Goal: Task Accomplishment & Management: Manage account settings

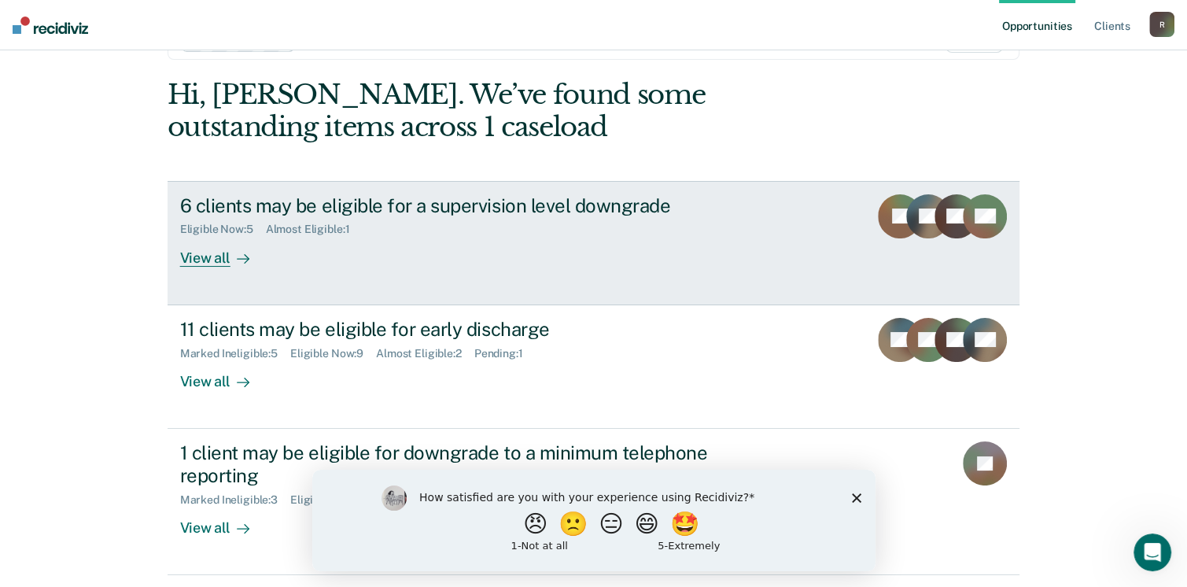
scroll to position [79, 0]
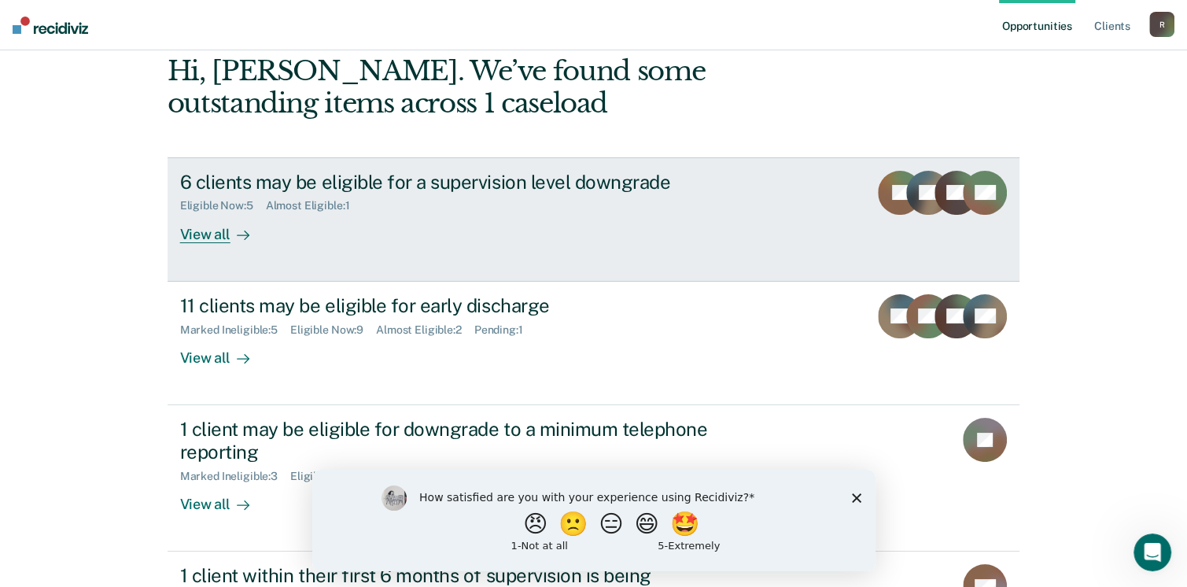
click at [208, 229] on div "View all" at bounding box center [224, 227] width 88 height 31
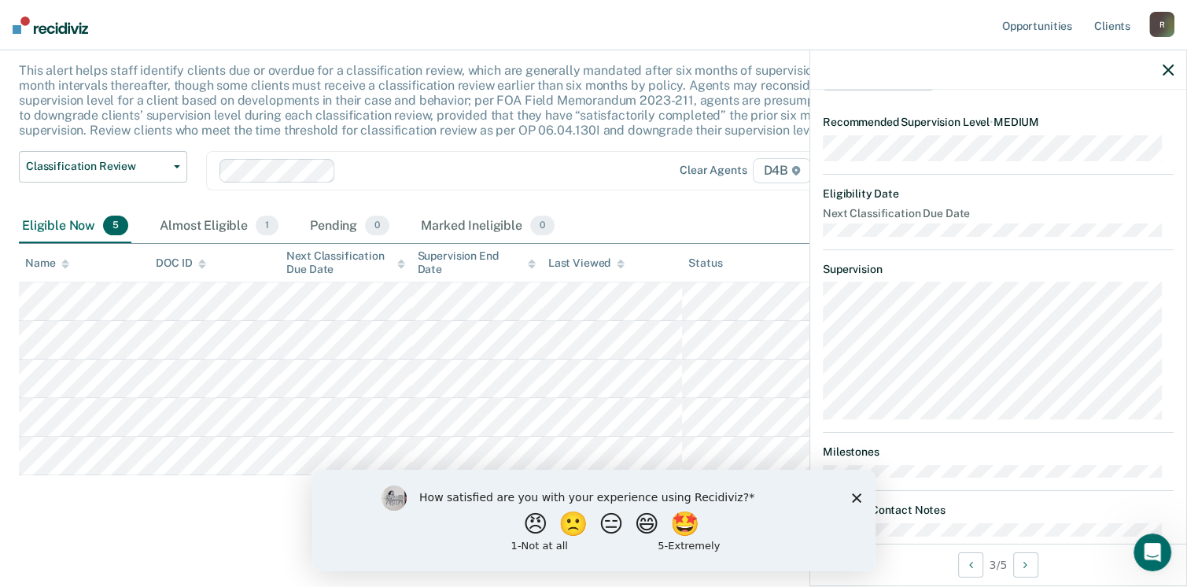
scroll to position [236, 0]
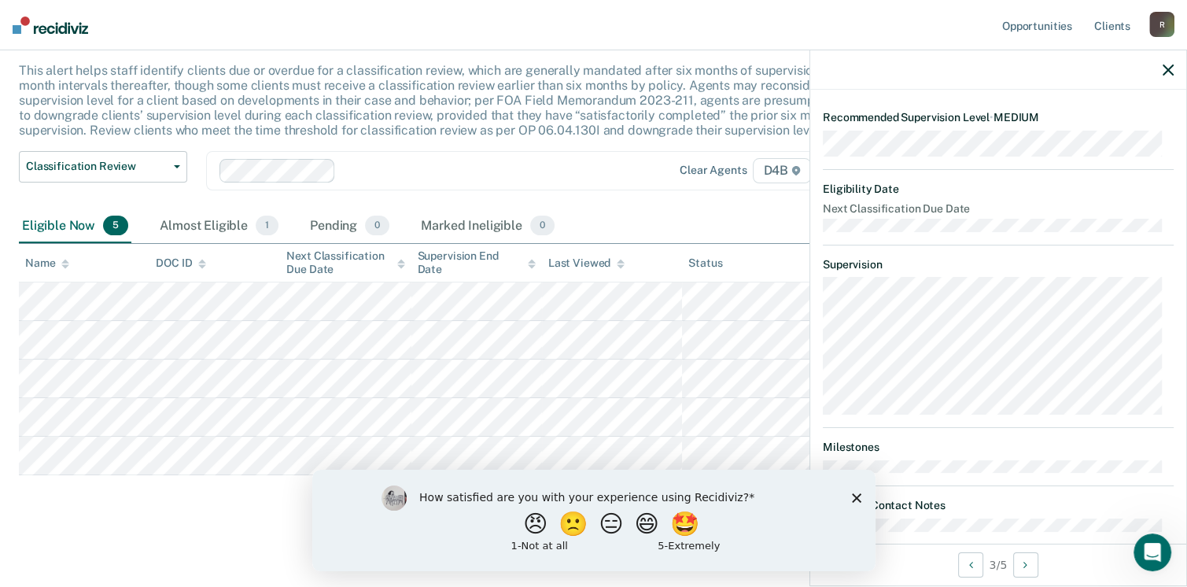
click at [911, 86] on button "Update status" at bounding box center [878, 69] width 111 height 31
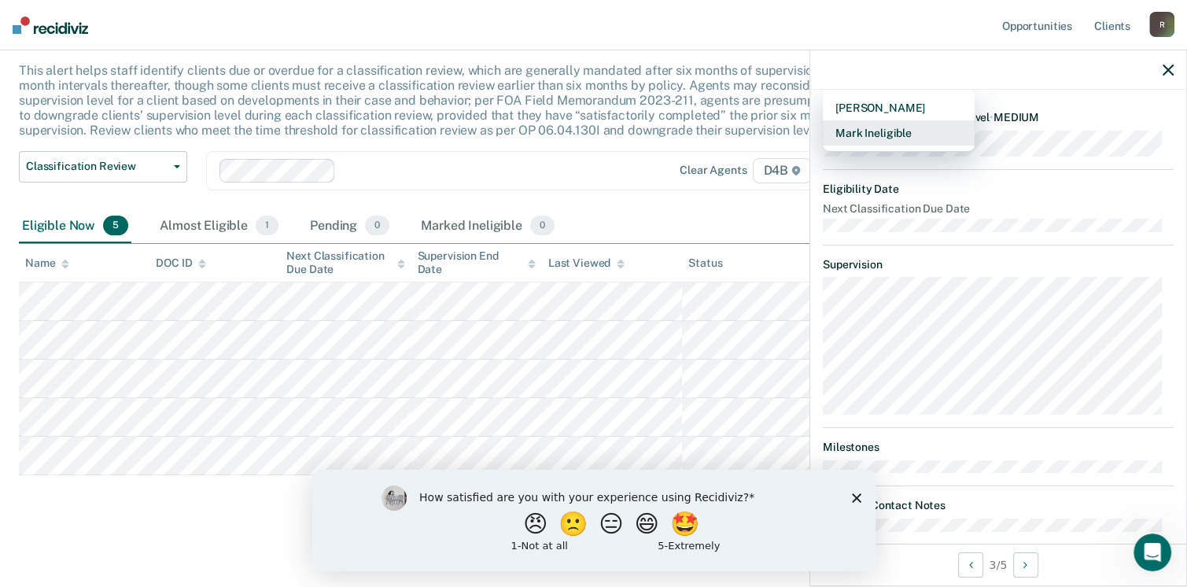
click at [917, 146] on button "Mark Ineligible" at bounding box center [899, 132] width 152 height 25
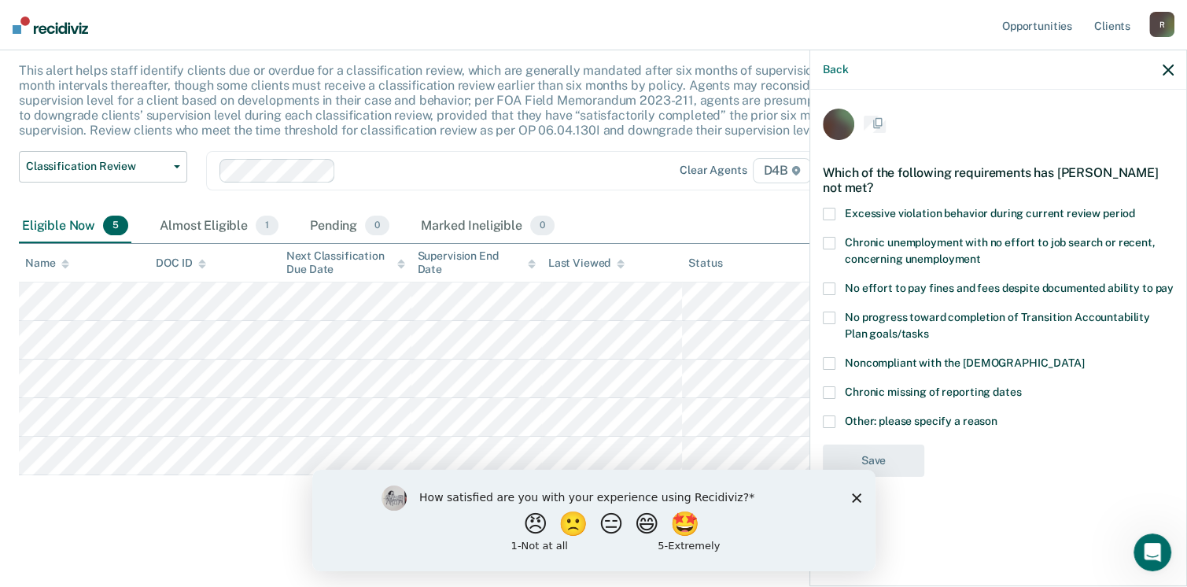
scroll to position [0, 0]
click at [857, 498] on icon "Close survey" at bounding box center [855, 496] width 9 height 9
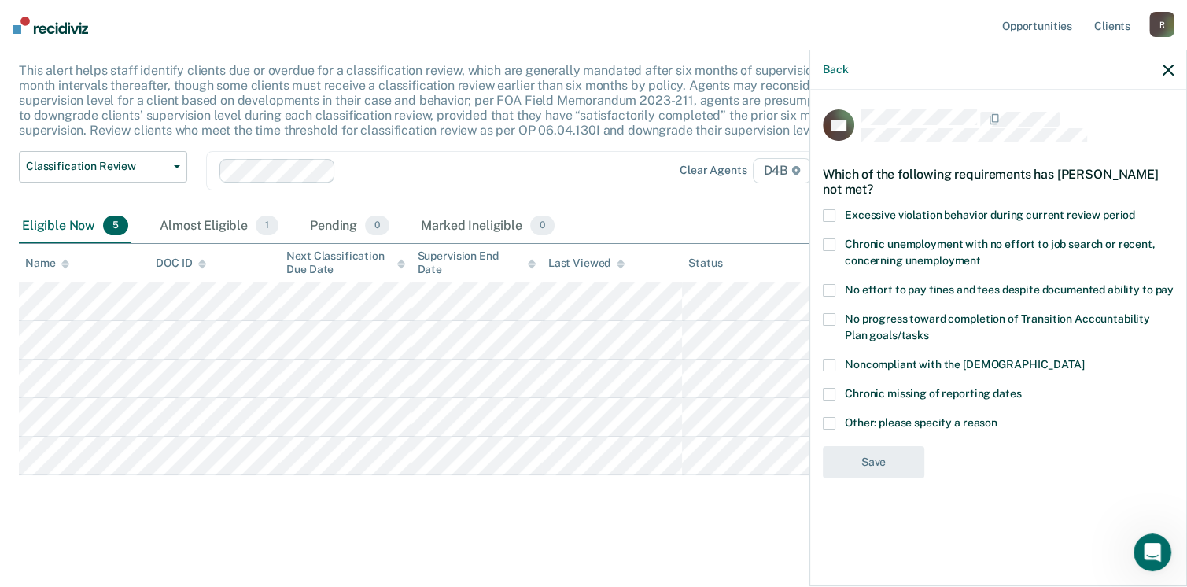
click at [834, 218] on span at bounding box center [829, 215] width 13 height 13
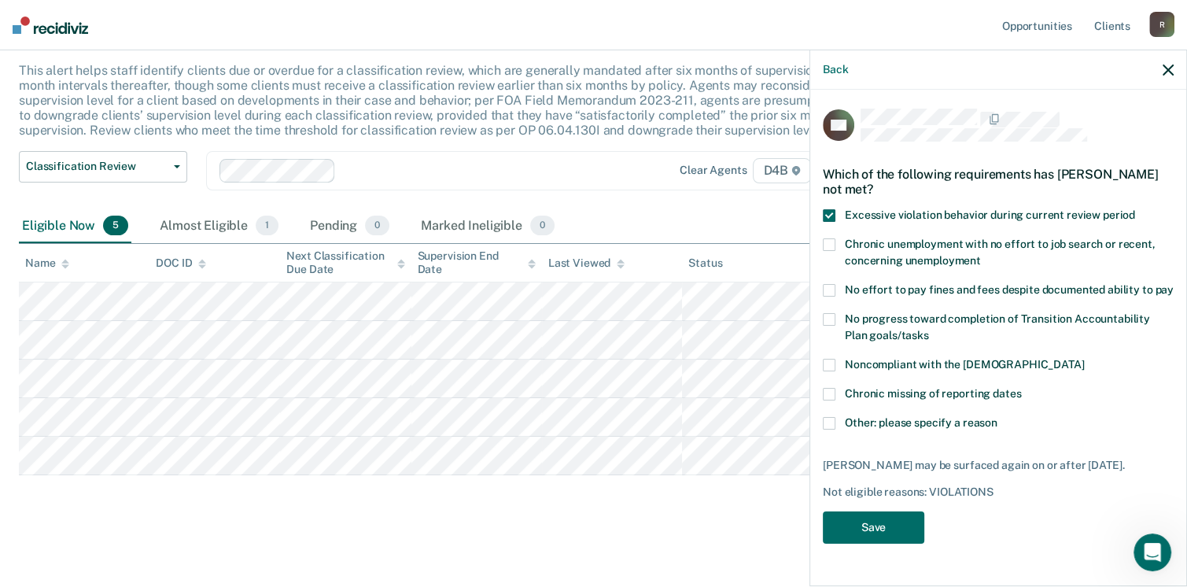
click at [828, 288] on span at bounding box center [829, 290] width 13 height 13
click at [825, 369] on span at bounding box center [829, 365] width 13 height 13
click at [896, 536] on button "Save" at bounding box center [873, 527] width 101 height 32
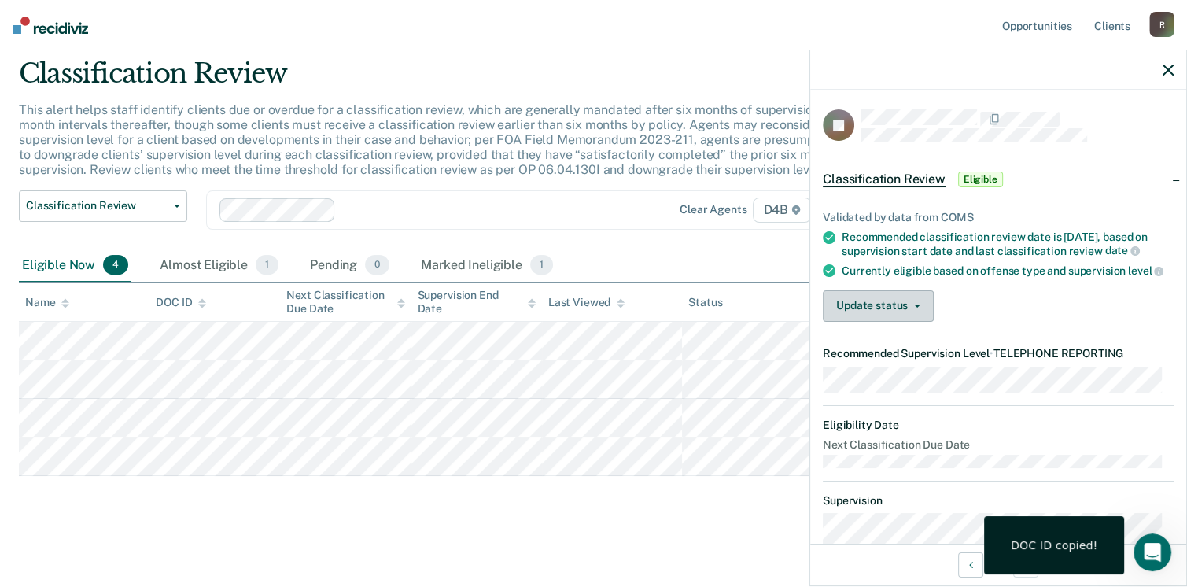
click at [901, 322] on button "Update status" at bounding box center [878, 305] width 111 height 31
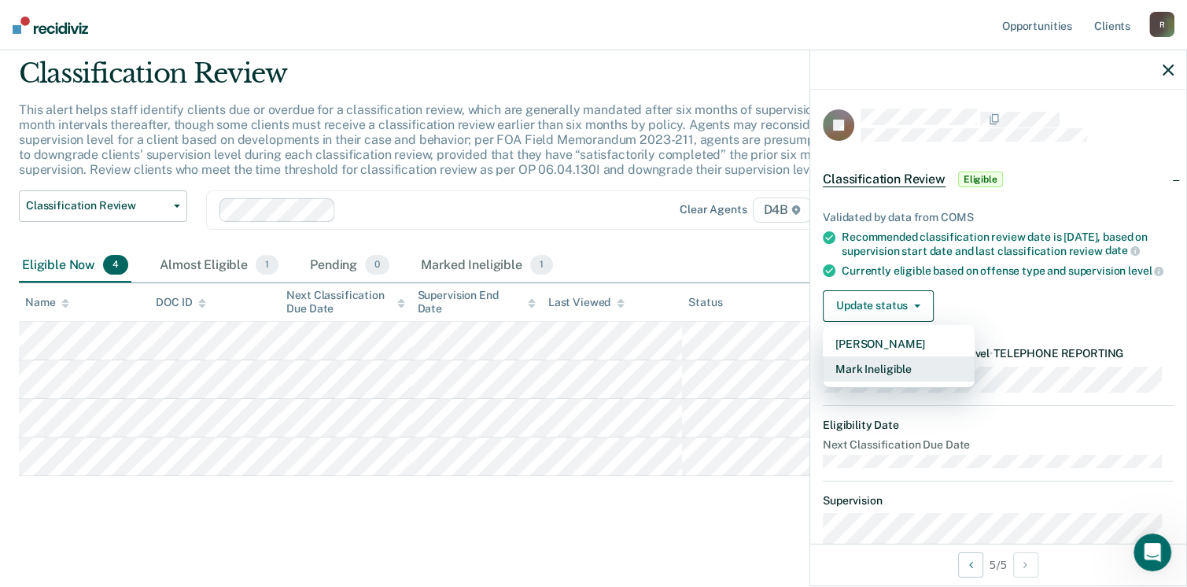
click at [909, 382] on button "Mark Ineligible" at bounding box center [899, 368] width 152 height 25
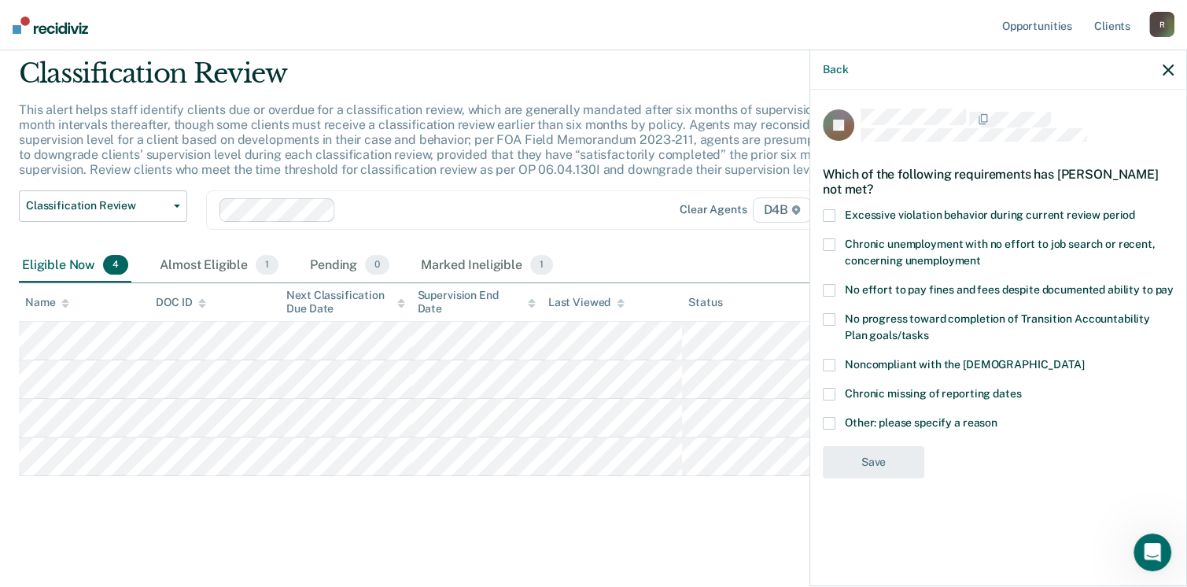
click at [835, 426] on label "Other: please specify a reason" at bounding box center [998, 425] width 351 height 17
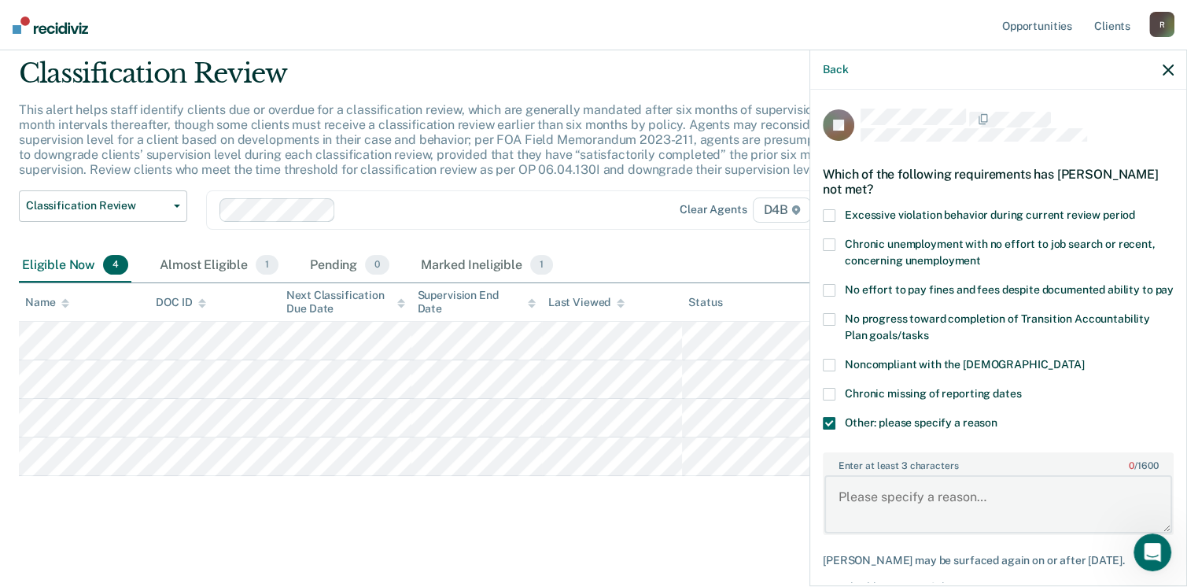
click at [992, 514] on textarea "Enter at least 3 characters 0 / 1600" at bounding box center [998, 504] width 348 height 58
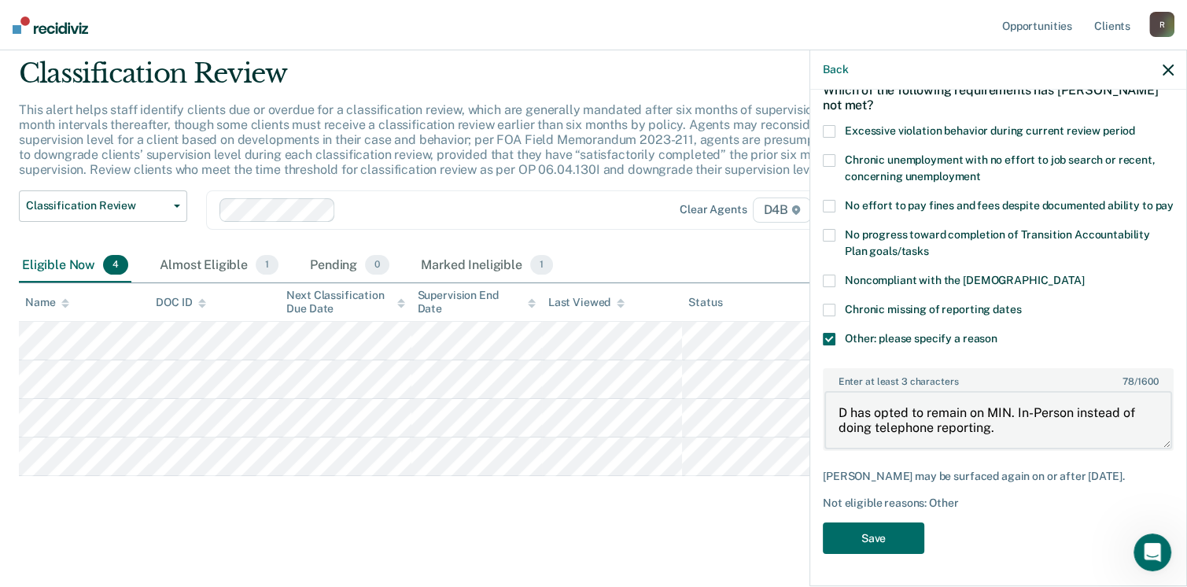
scroll to position [110, 0]
type textarea "D has opted to remain on MIN. In-Person instead of doing telephone reporting."
click at [856, 535] on button "Save" at bounding box center [873, 538] width 101 height 32
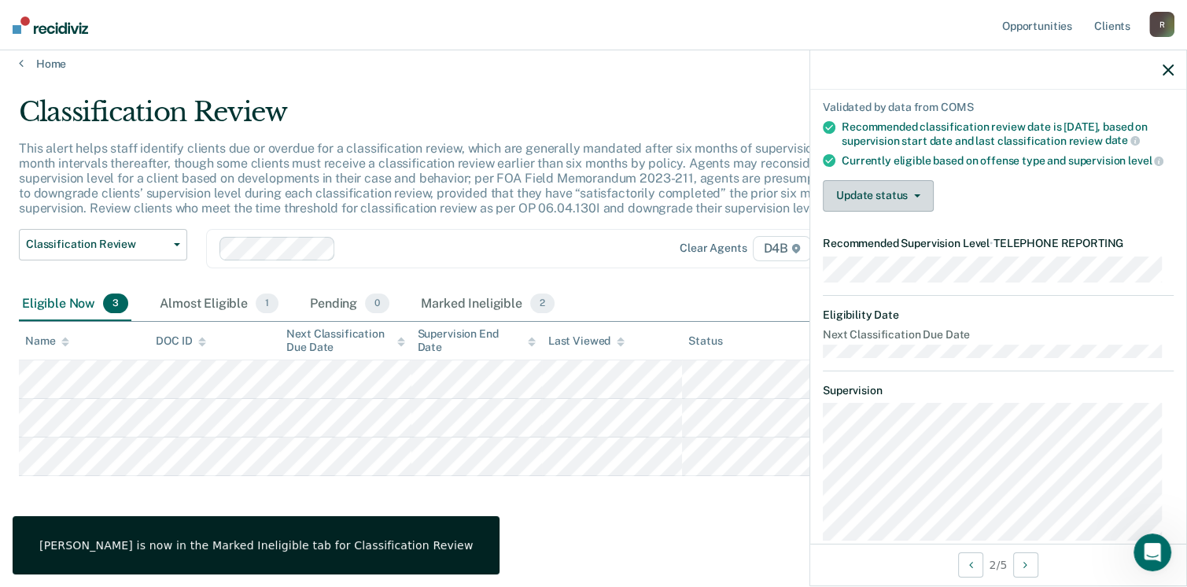
click at [883, 212] on button "Update status" at bounding box center [878, 195] width 111 height 31
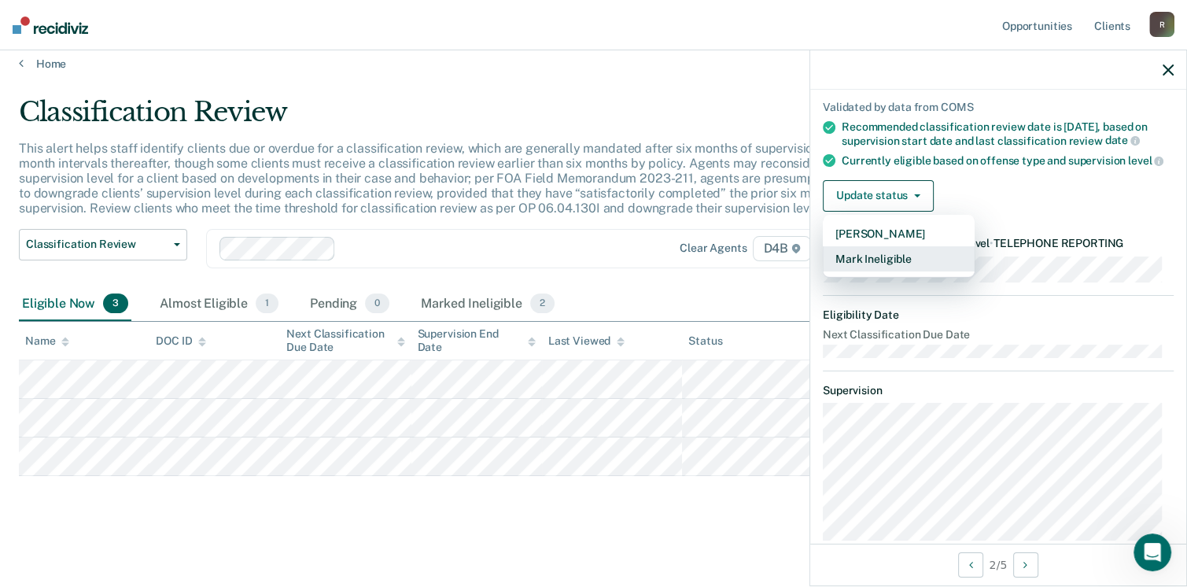
click at [911, 271] on button "Mark Ineligible" at bounding box center [899, 258] width 152 height 25
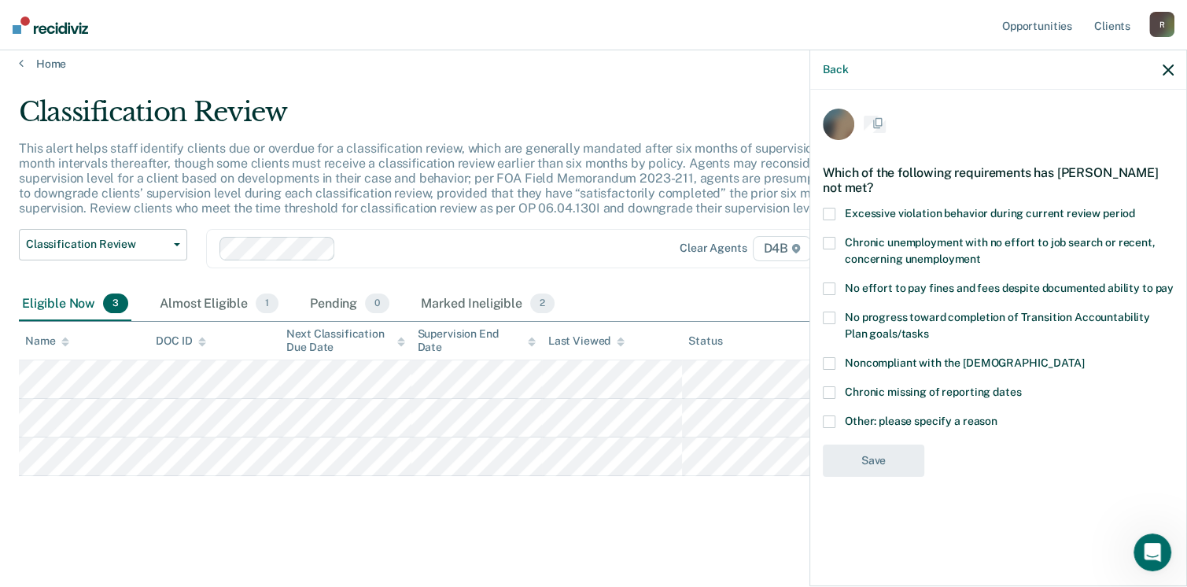
scroll to position [0, 0]
click at [832, 421] on span at bounding box center [829, 423] width 13 height 13
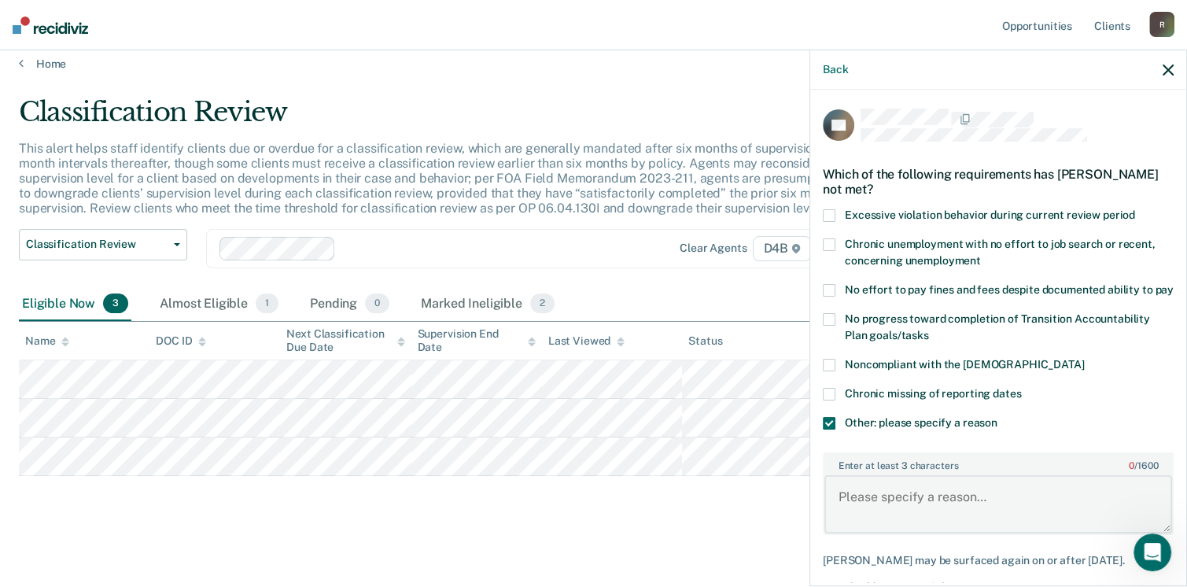
click at [968, 514] on textarea "Enter at least 3 characters 0 / 1600" at bounding box center [998, 504] width 348 height 58
type textarea "B"
click at [986, 529] on textarea "W/ Supervisor approval, being supervised while out of state at college." at bounding box center [998, 504] width 348 height 58
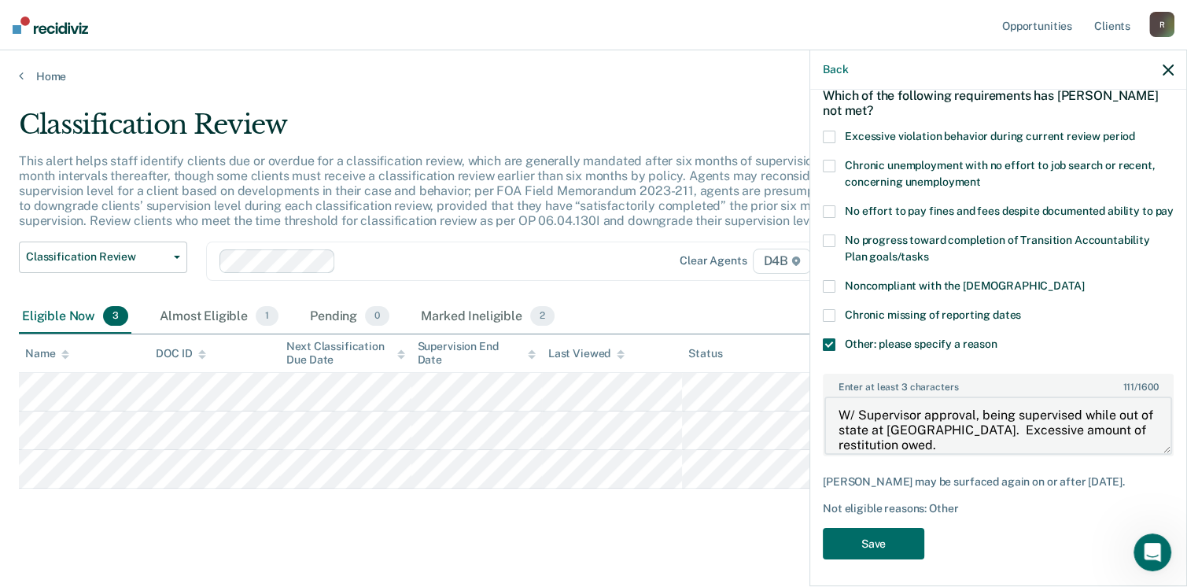
scroll to position [110, 0]
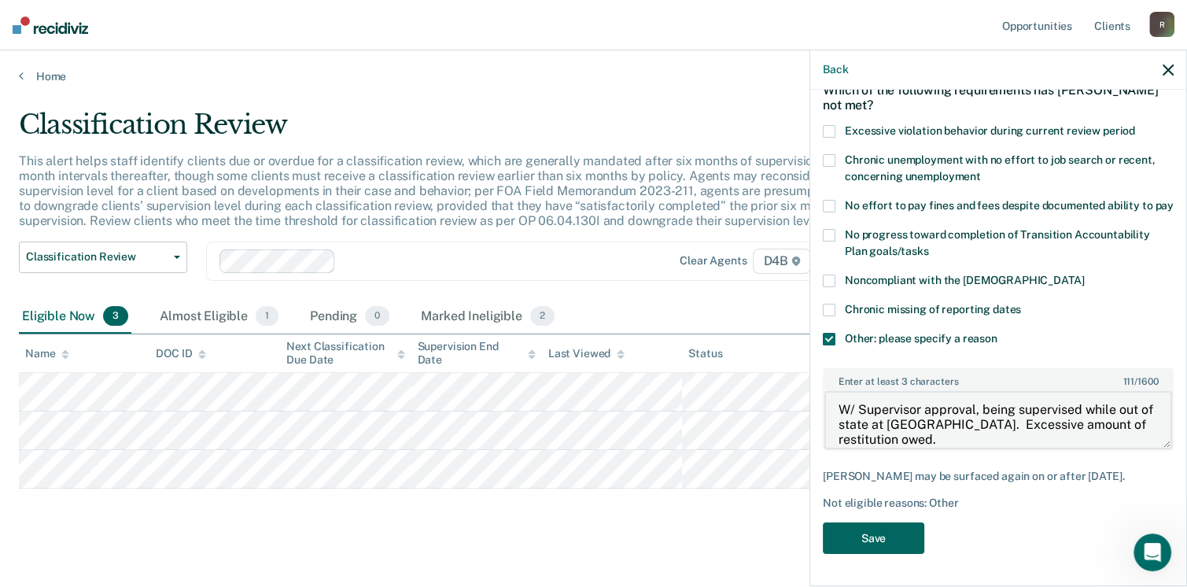
type textarea "W/ Supervisor approval, being supervised while out of state at college. Excessi…"
click at [894, 535] on button "Save" at bounding box center [873, 538] width 101 height 32
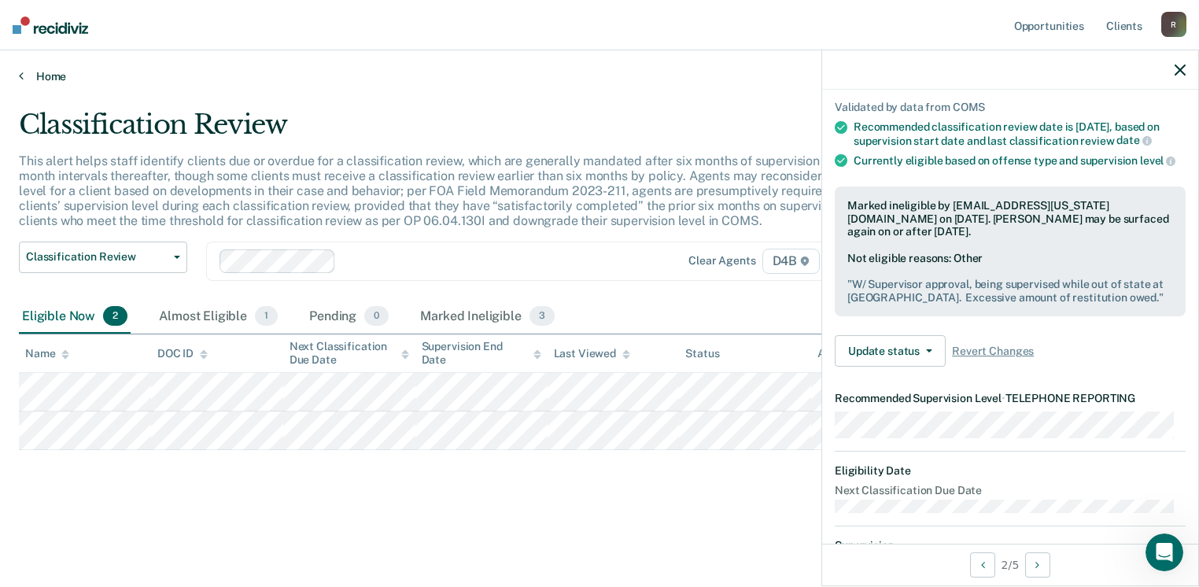
click at [31, 70] on link "Home" at bounding box center [599, 76] width 1161 height 14
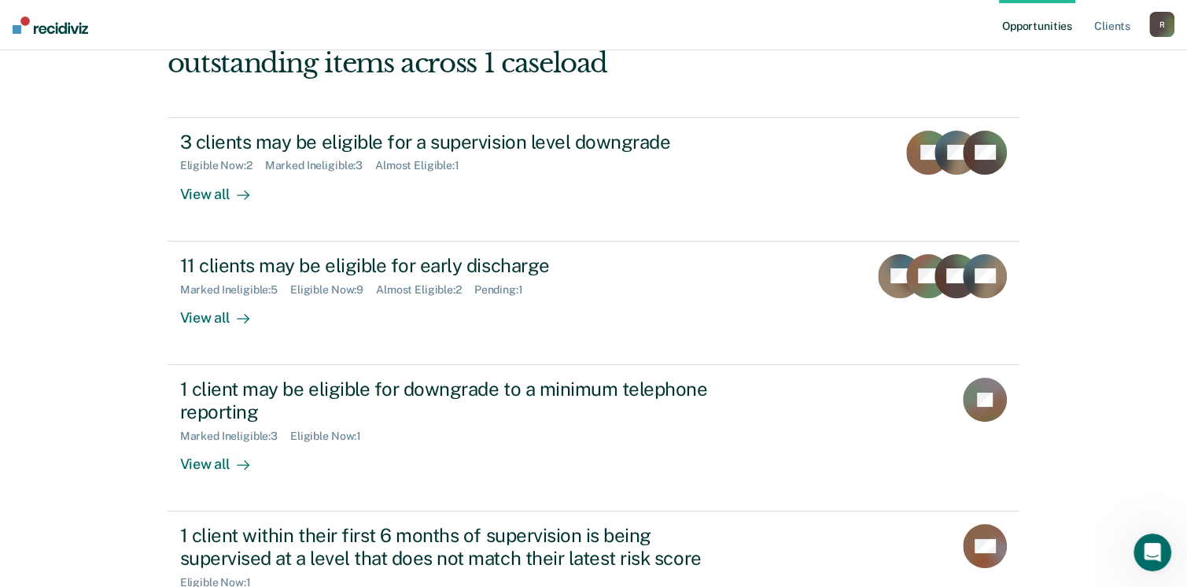
scroll to position [157, 0]
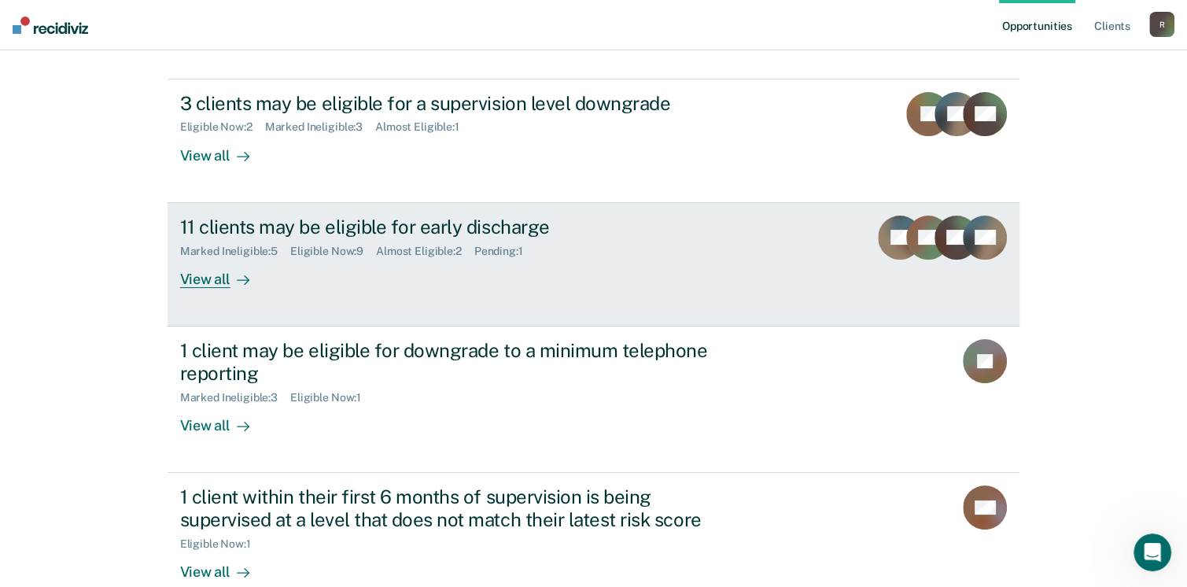
click at [203, 285] on div "View all" at bounding box center [224, 272] width 88 height 31
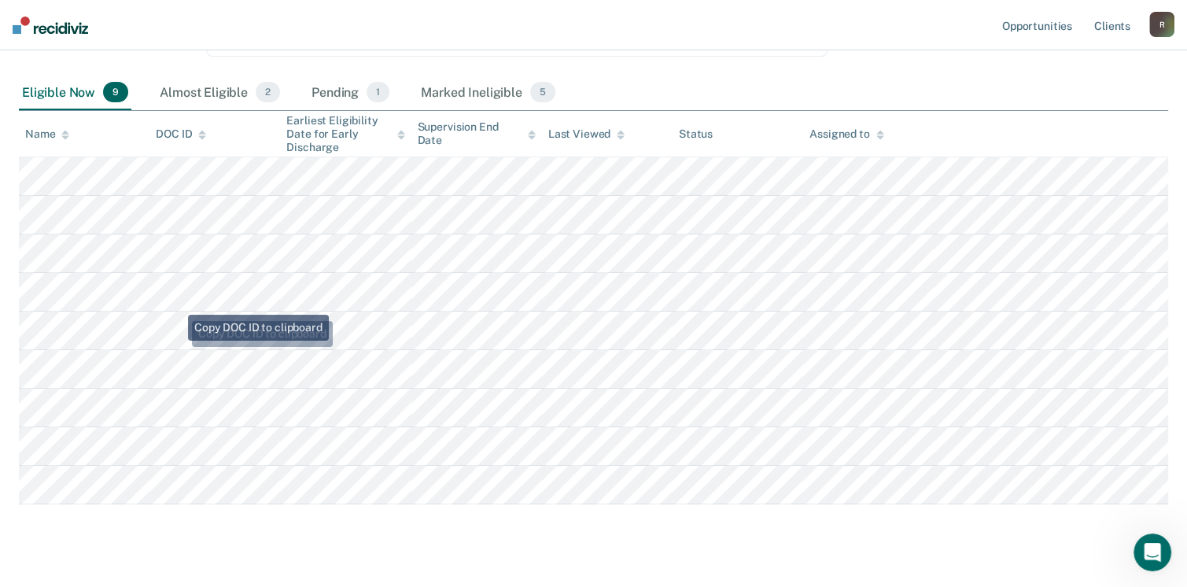
scroll to position [236, 0]
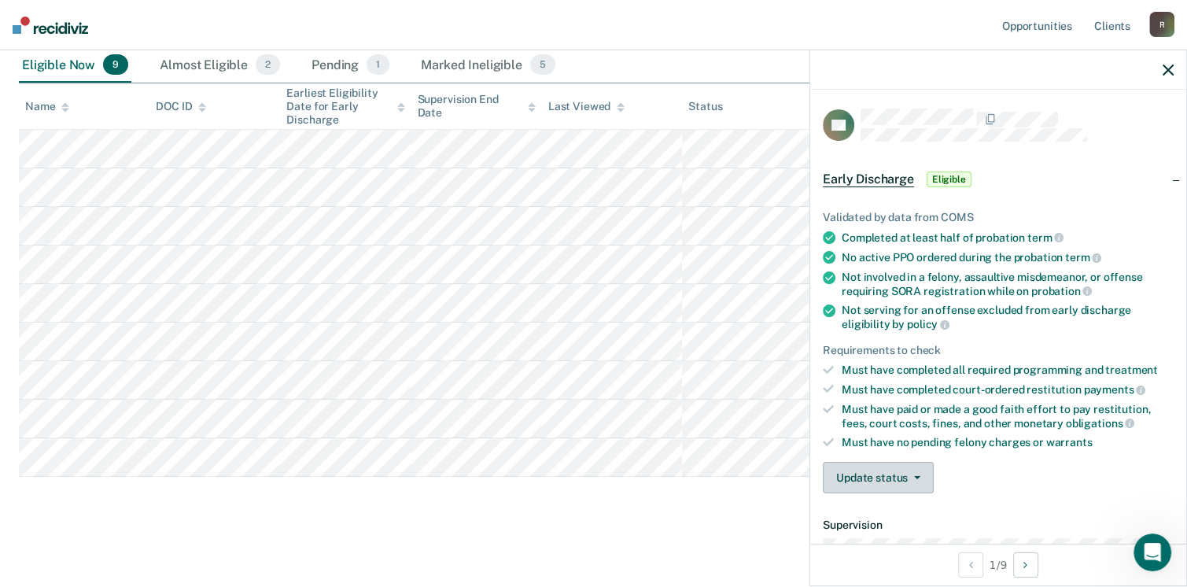
click at [902, 478] on button "Update status" at bounding box center [878, 477] width 111 height 31
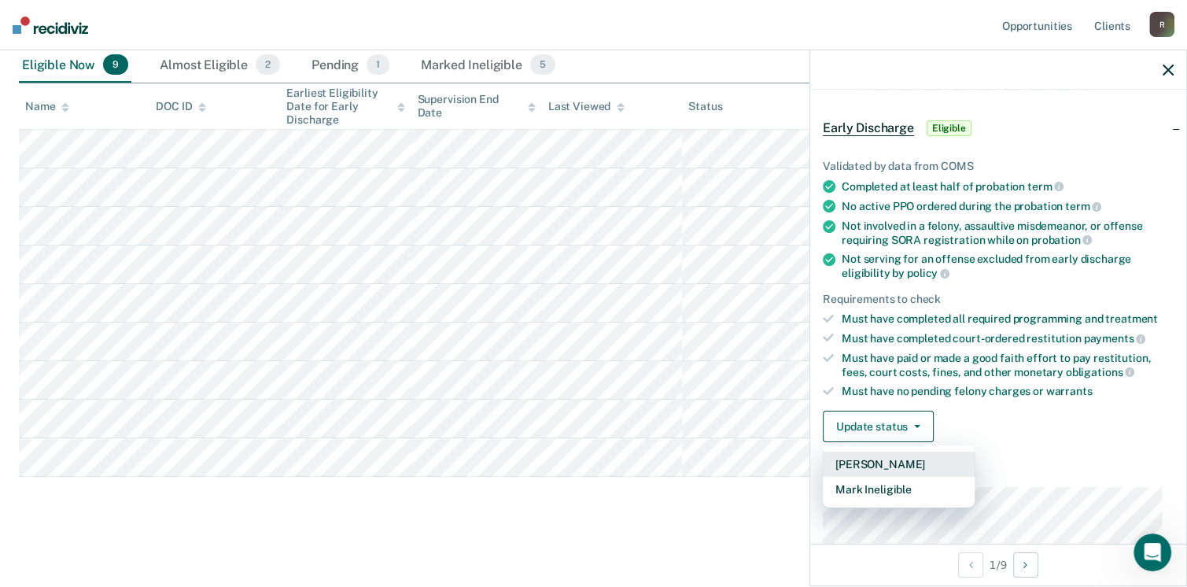
scroll to position [79, 0]
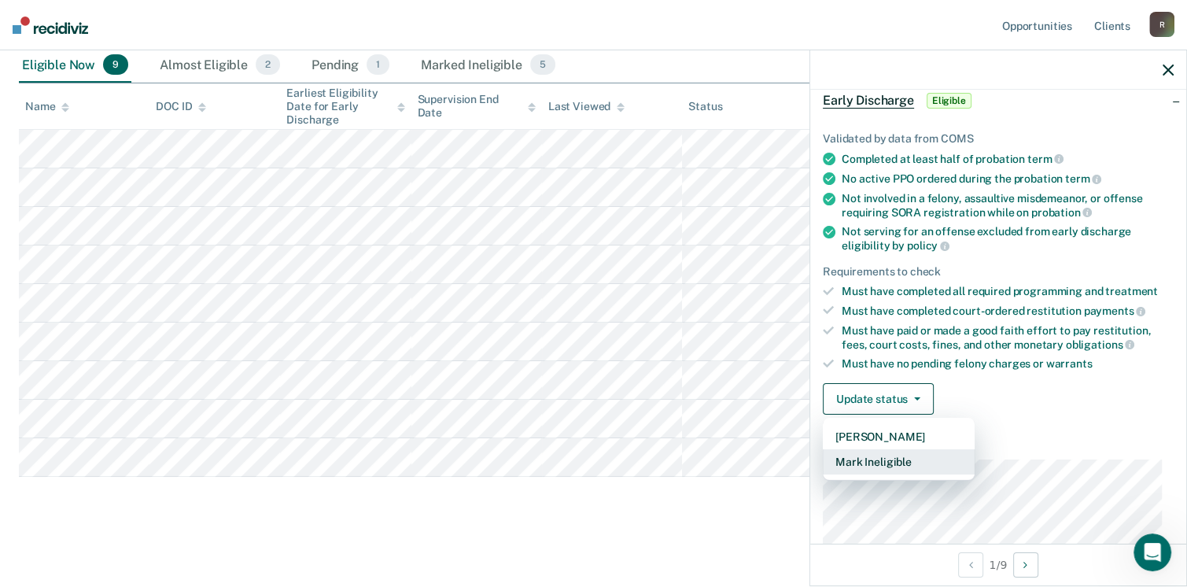
click at [897, 452] on button "Mark Ineligible" at bounding box center [899, 461] width 152 height 25
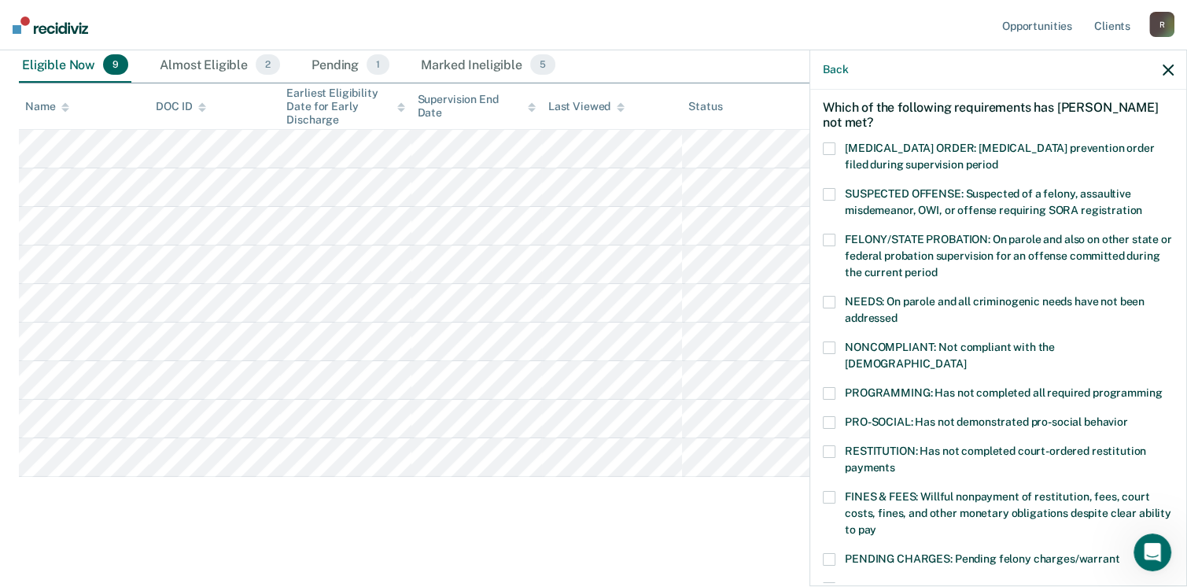
scroll to position [0, 0]
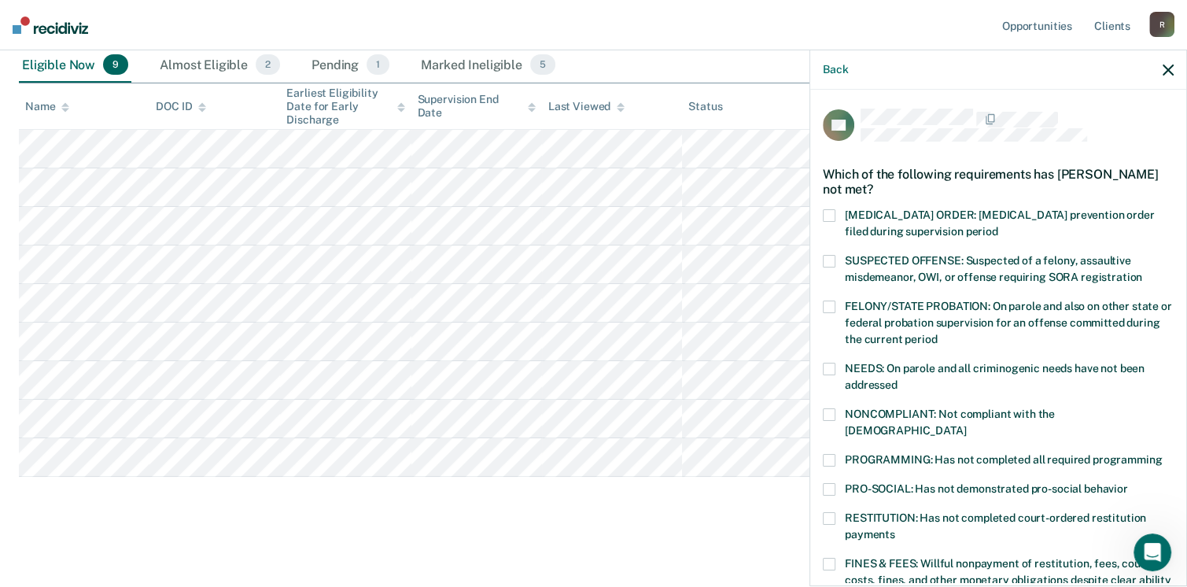
click at [839, 413] on label "NONCOMPLIANT: Not compliant with the order of supervision" at bounding box center [998, 424] width 351 height 33
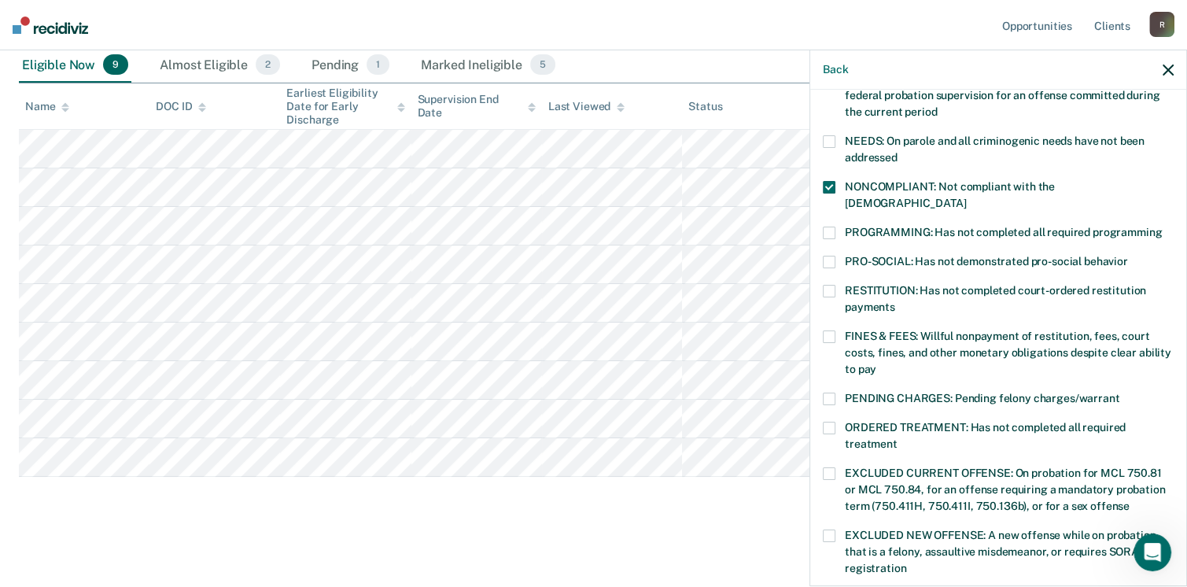
scroll to position [236, 0]
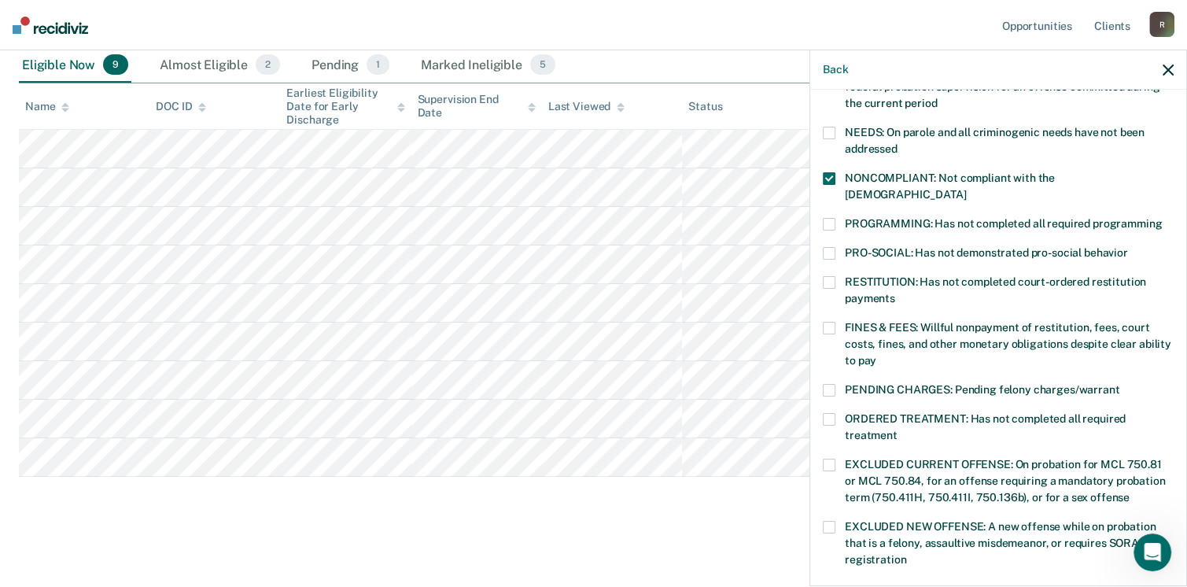
click at [830, 276] on span at bounding box center [829, 282] width 13 height 13
click at [832, 322] on span at bounding box center [829, 328] width 13 height 13
click at [829, 322] on span at bounding box center [829, 328] width 13 height 13
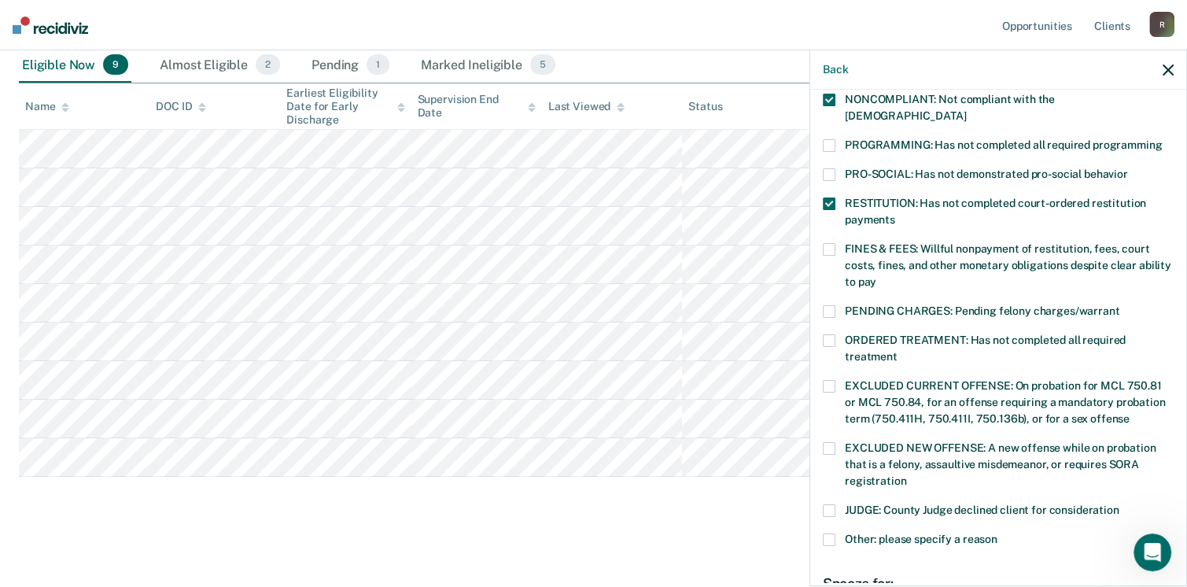
click at [826, 305] on span at bounding box center [829, 311] width 13 height 13
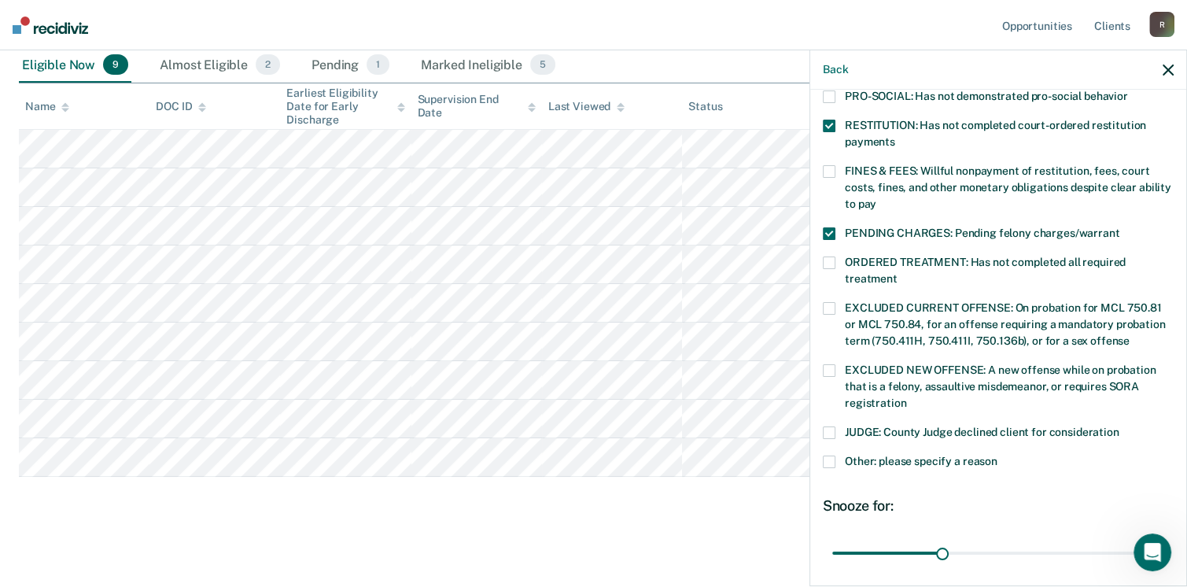
scroll to position [522, 0]
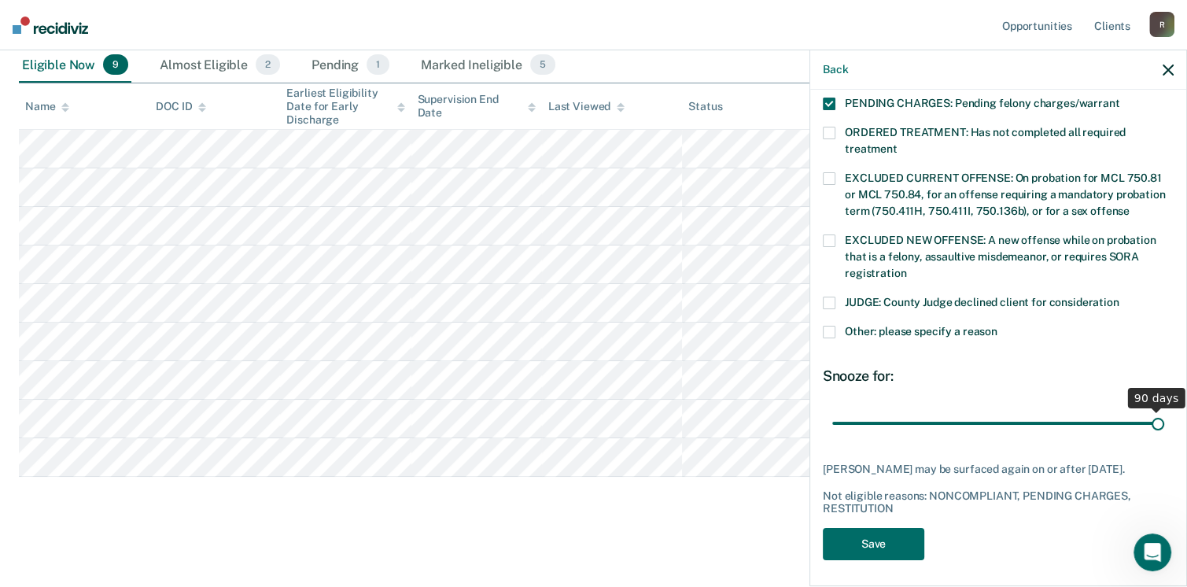
drag, startPoint x: 942, startPoint y: 405, endPoint x: 1202, endPoint y: 378, distance: 261.8
type input "90"
click at [1164, 410] on input "range" at bounding box center [998, 424] width 332 height 28
click at [865, 543] on button "Save" at bounding box center [873, 544] width 101 height 32
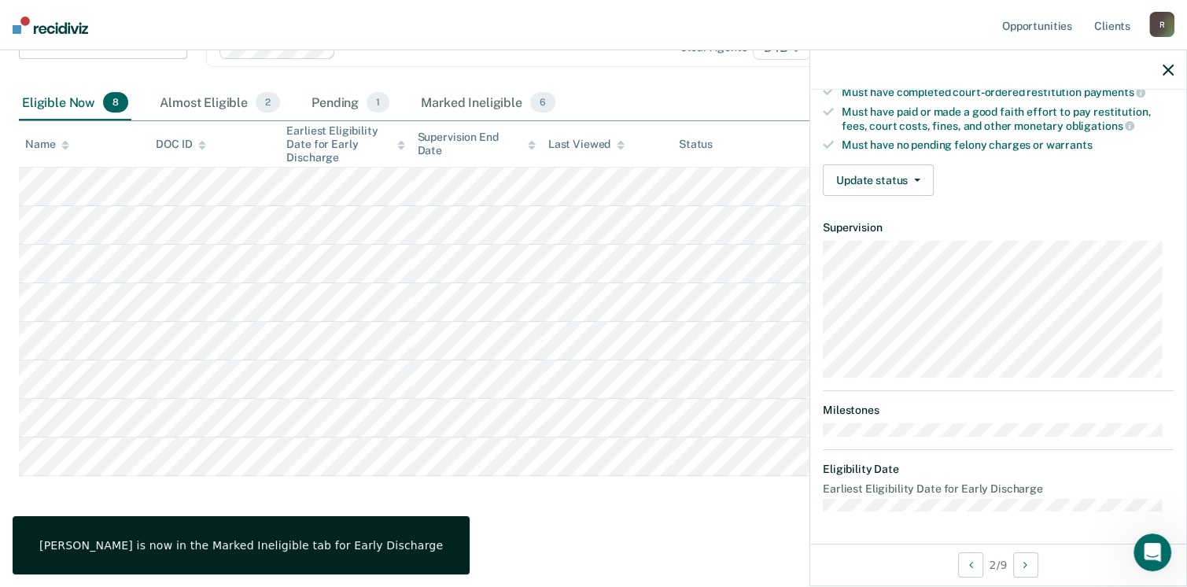
scroll to position [290, 0]
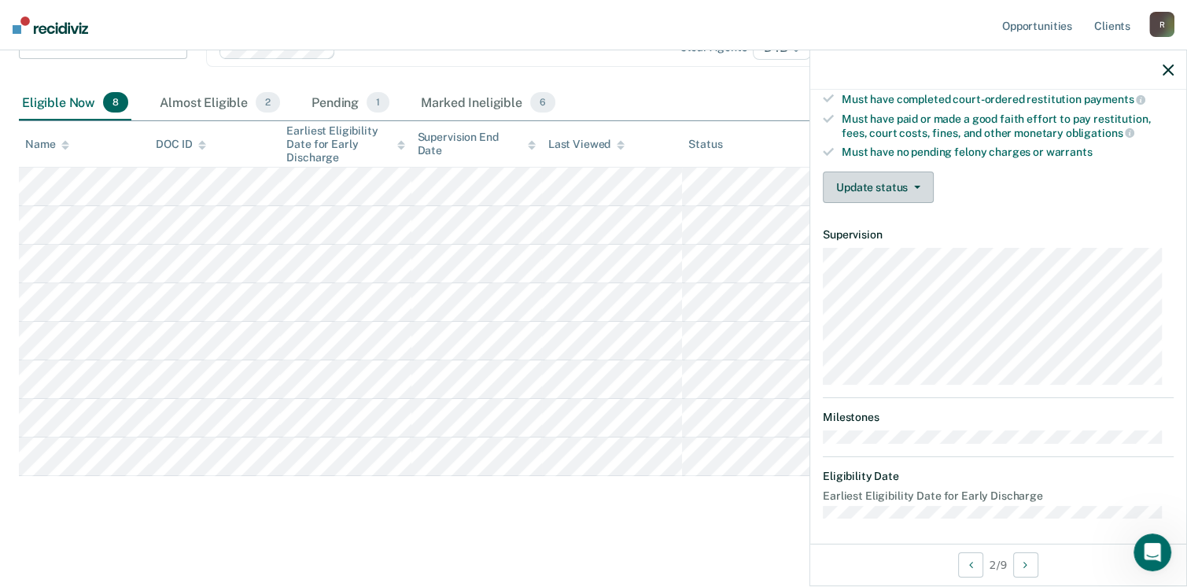
click at [916, 189] on button "Update status" at bounding box center [878, 186] width 111 height 31
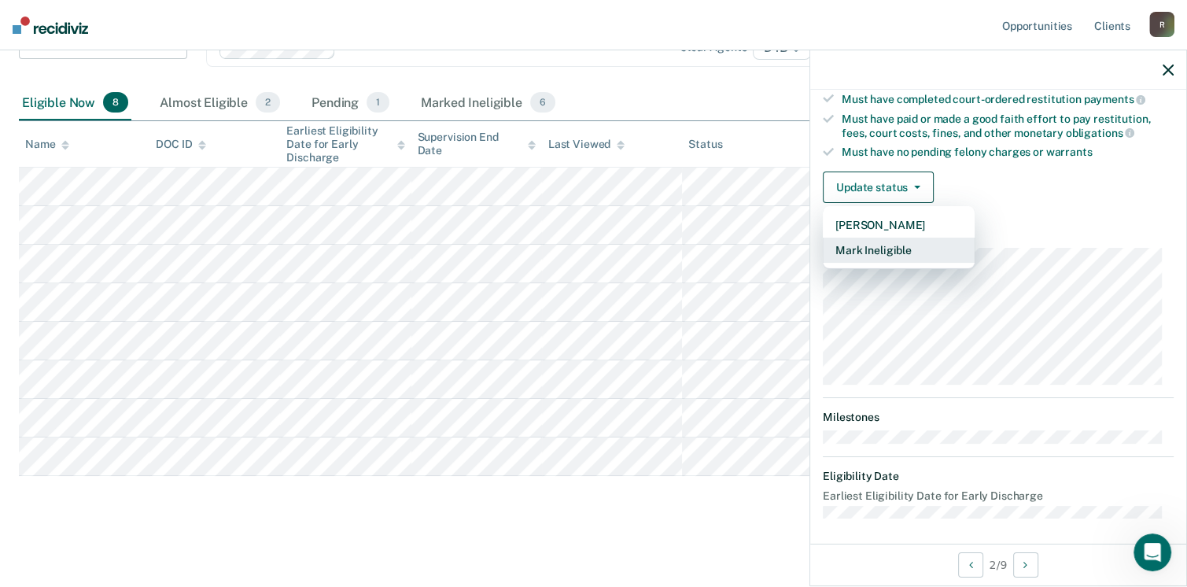
click at [880, 249] on button "Mark Ineligible" at bounding box center [899, 250] width 152 height 25
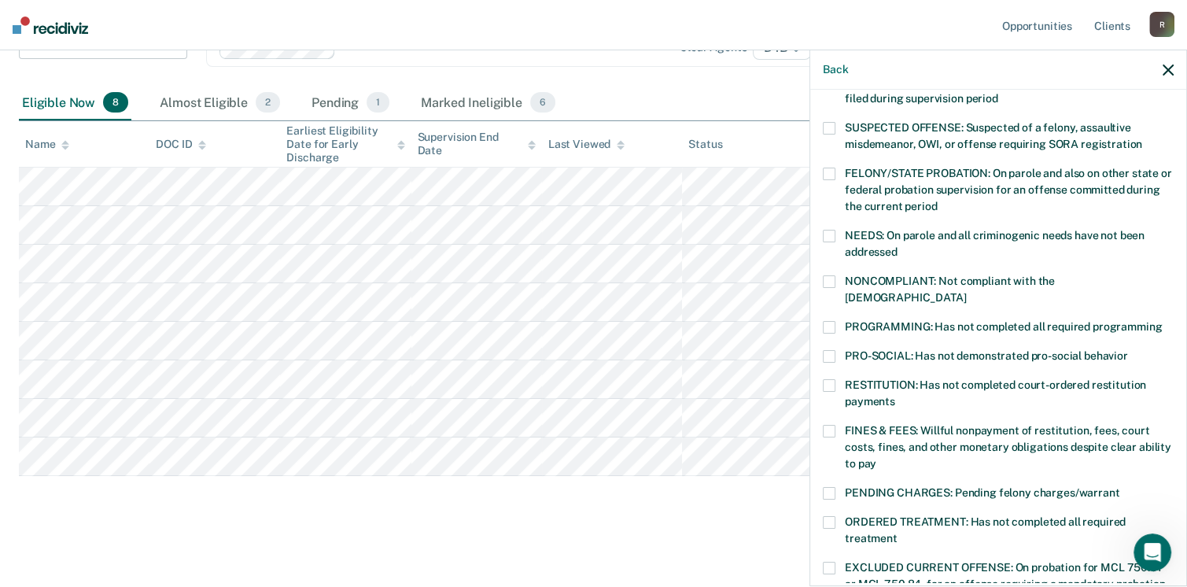
scroll to position [212, 0]
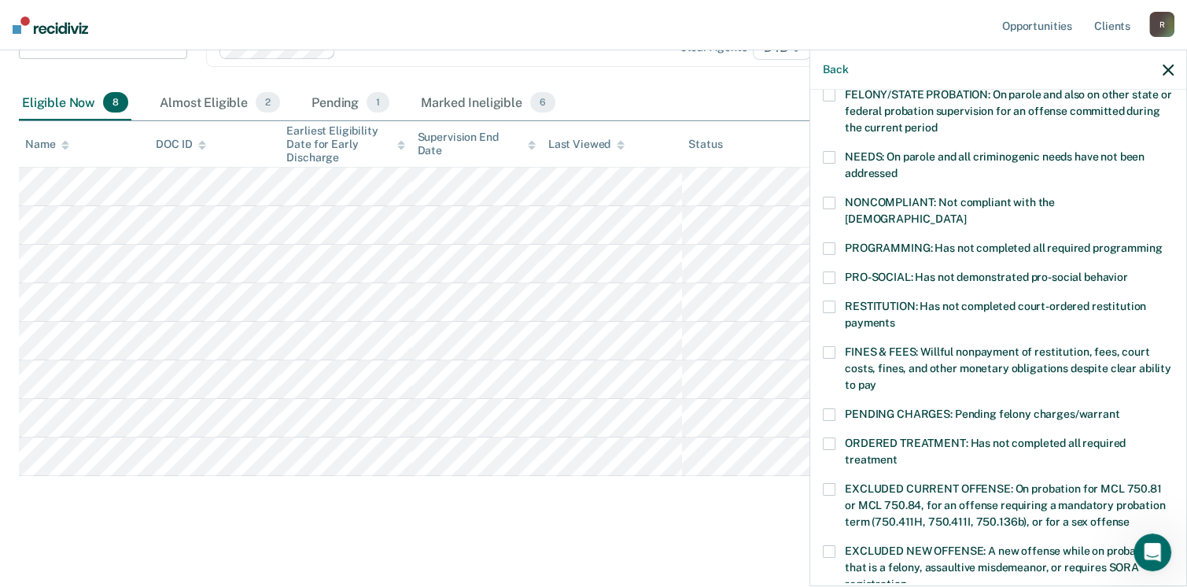
click at [835, 346] on label "FINES & FEES: Willful nonpayment of restitution, fees, court costs, fines, and …" at bounding box center [998, 371] width 351 height 50
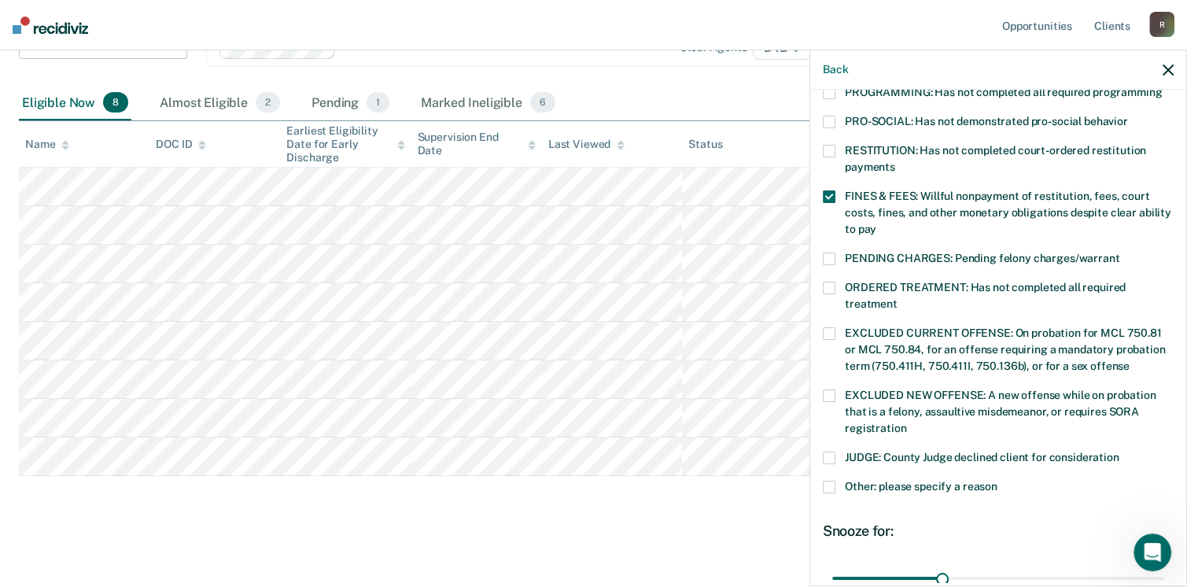
scroll to position [369, 0]
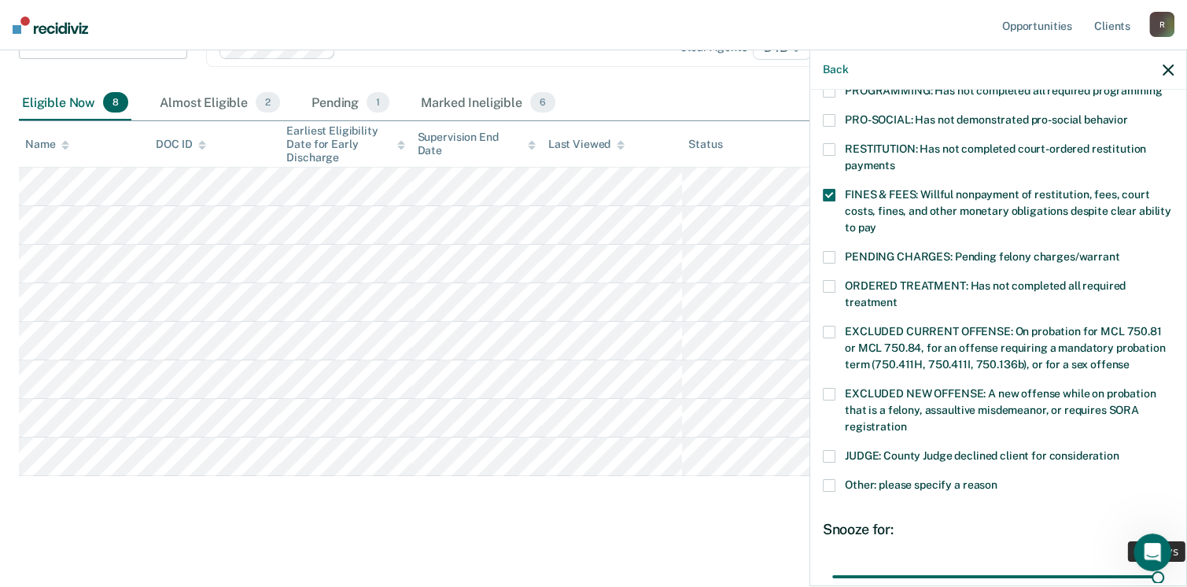
drag, startPoint x: 940, startPoint y: 558, endPoint x: 1192, endPoint y: 553, distance: 251.8
type input "90"
click at [1164, 563] on input "range" at bounding box center [998, 577] width 332 height 28
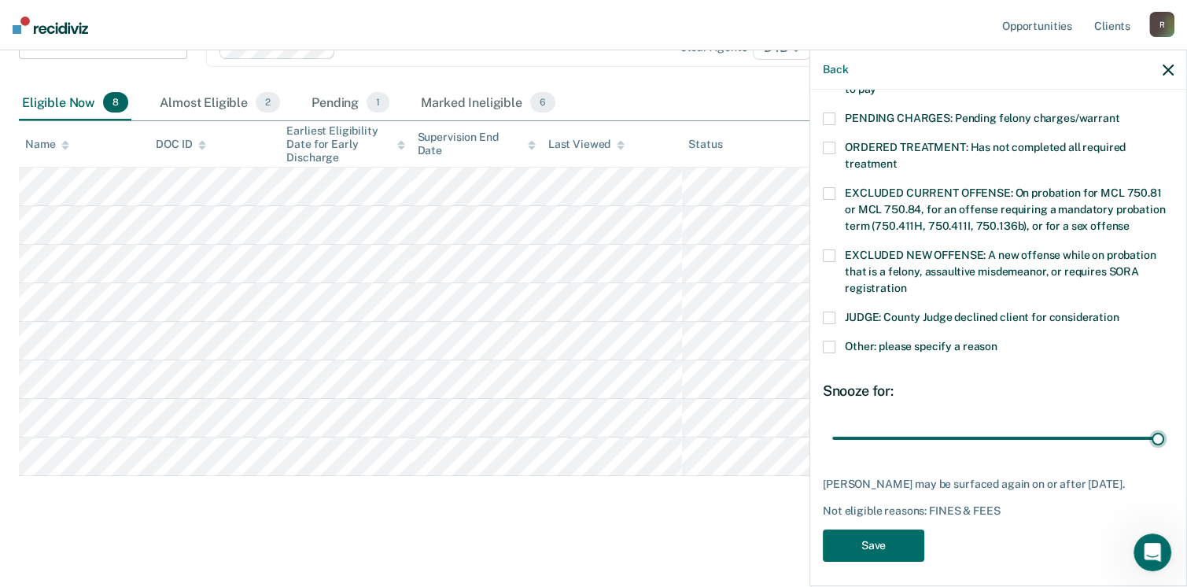
scroll to position [509, 0]
click at [900, 528] on button "Save" at bounding box center [873, 544] width 101 height 32
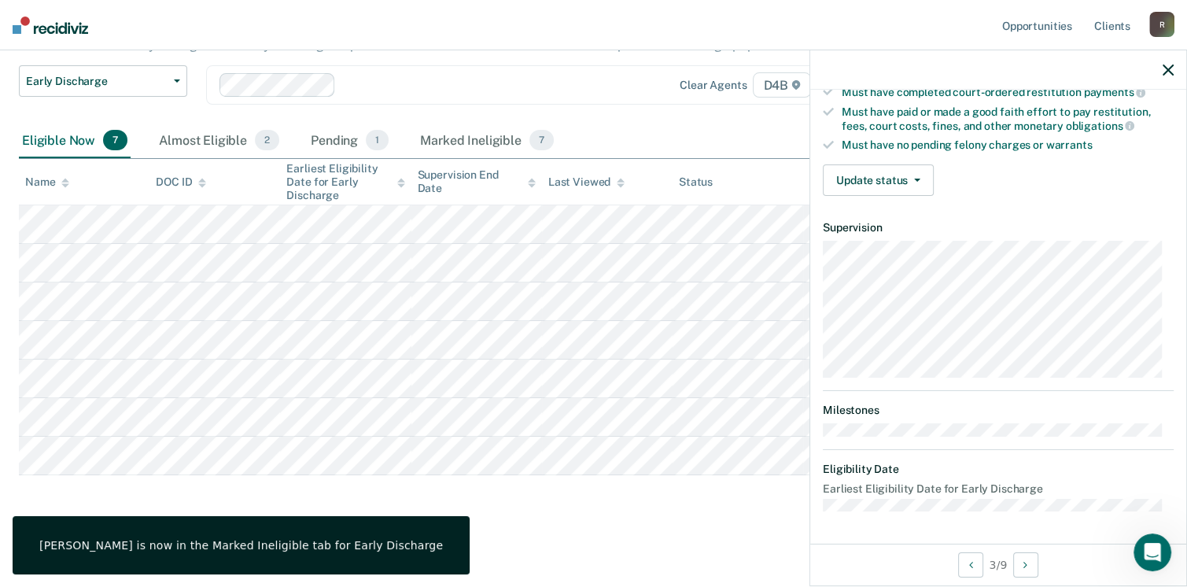
scroll to position [290, 0]
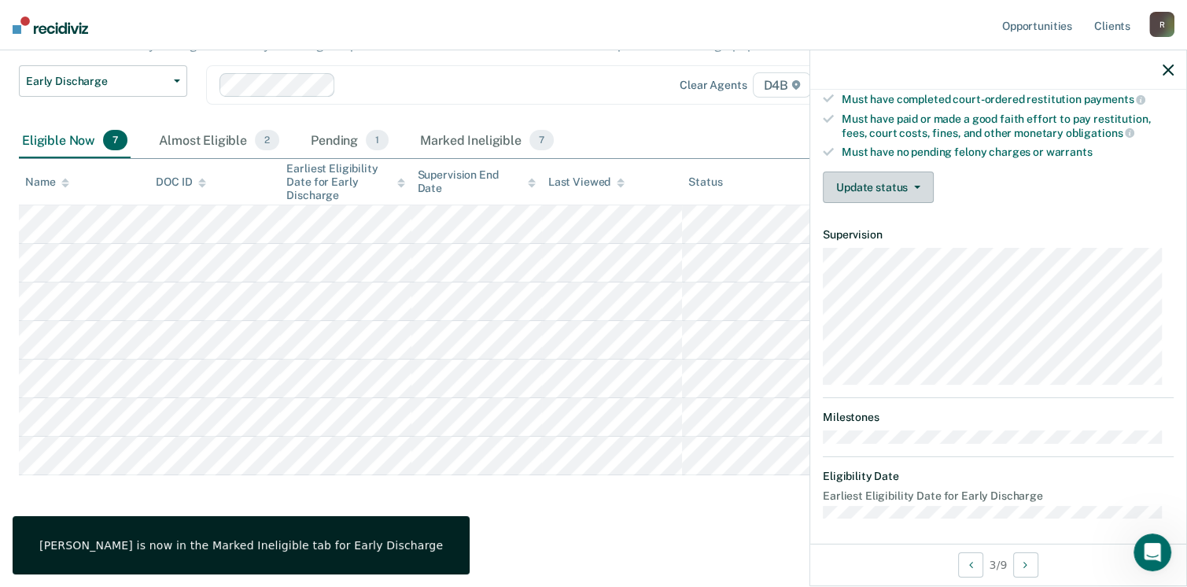
click at [878, 183] on button "Update status" at bounding box center [878, 186] width 111 height 31
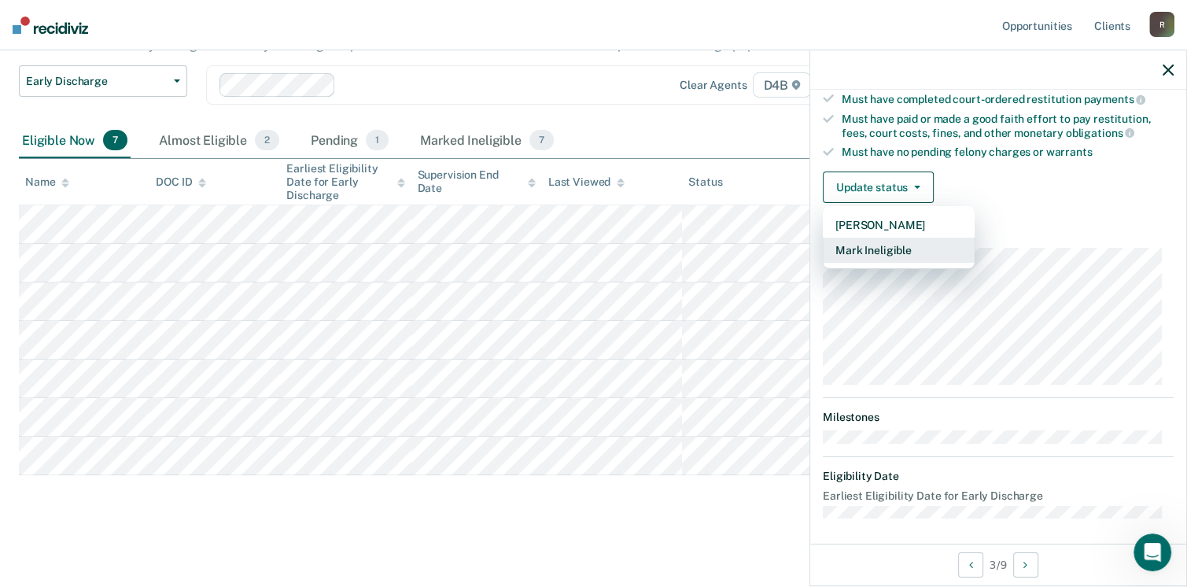
click at [898, 249] on button "Mark Ineligible" at bounding box center [899, 250] width 152 height 25
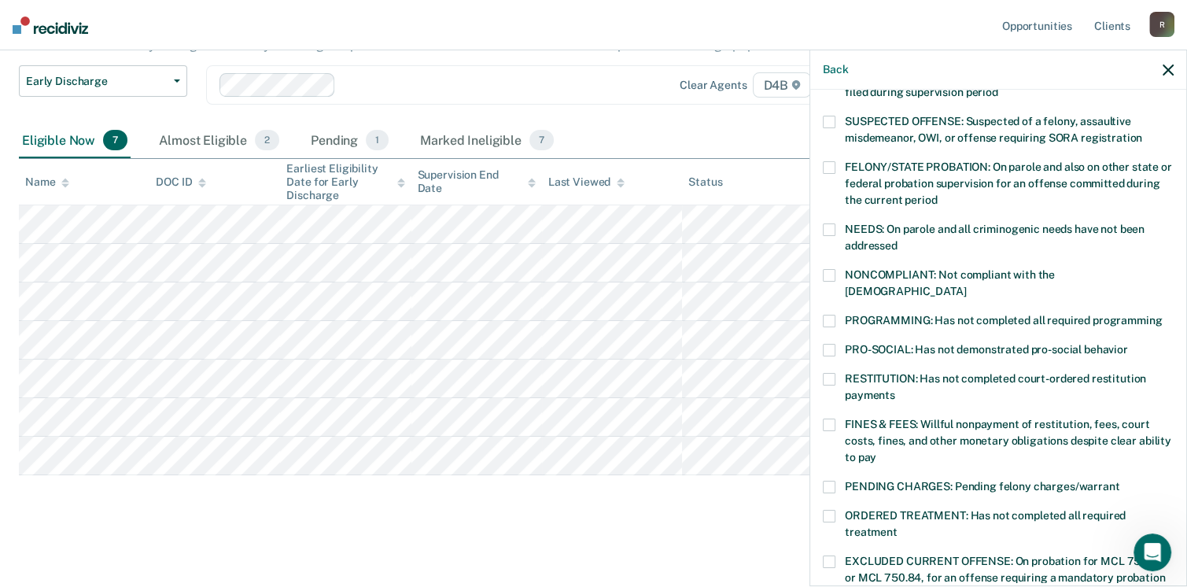
scroll to position [157, 0]
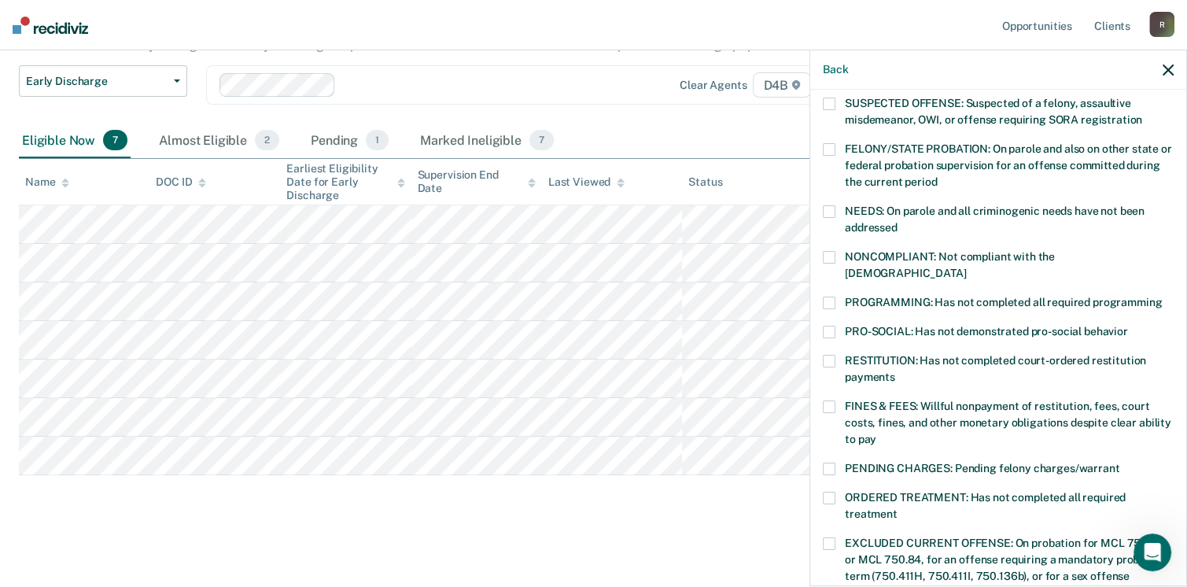
click at [826, 256] on span at bounding box center [829, 257] width 13 height 13
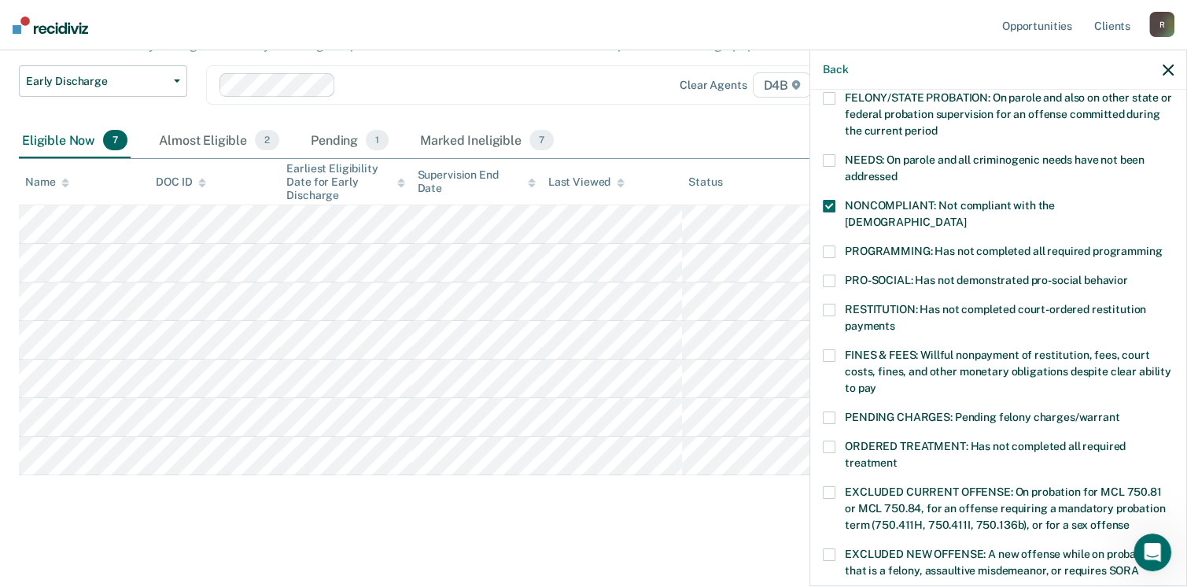
scroll to position [236, 0]
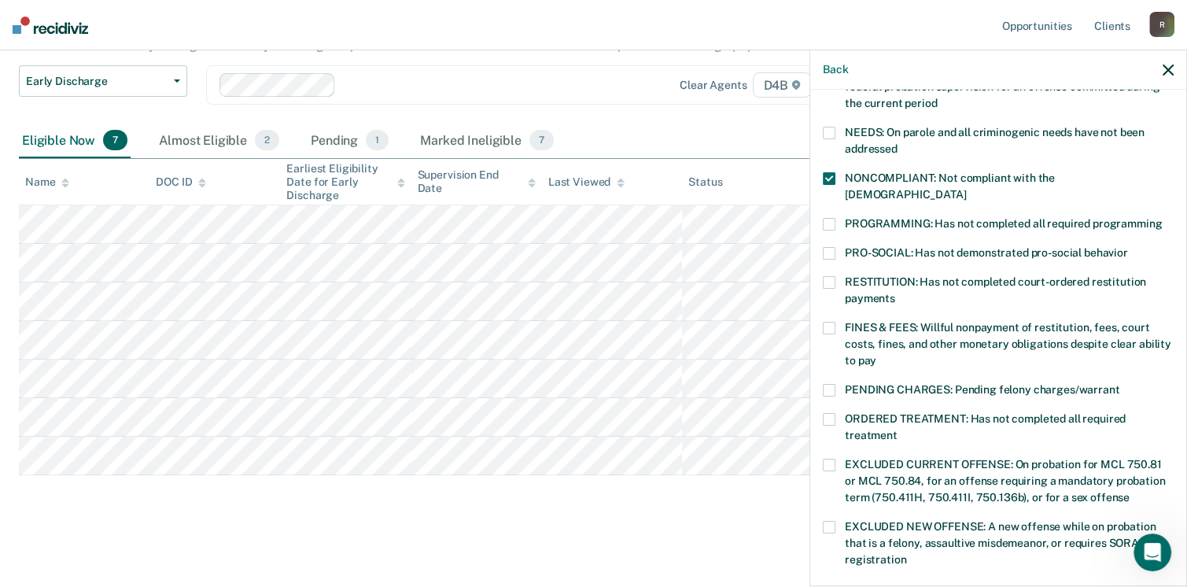
click at [835, 247] on label "PRO-SOCIAL: Has not demonstrated pro-social behavior" at bounding box center [998, 255] width 351 height 17
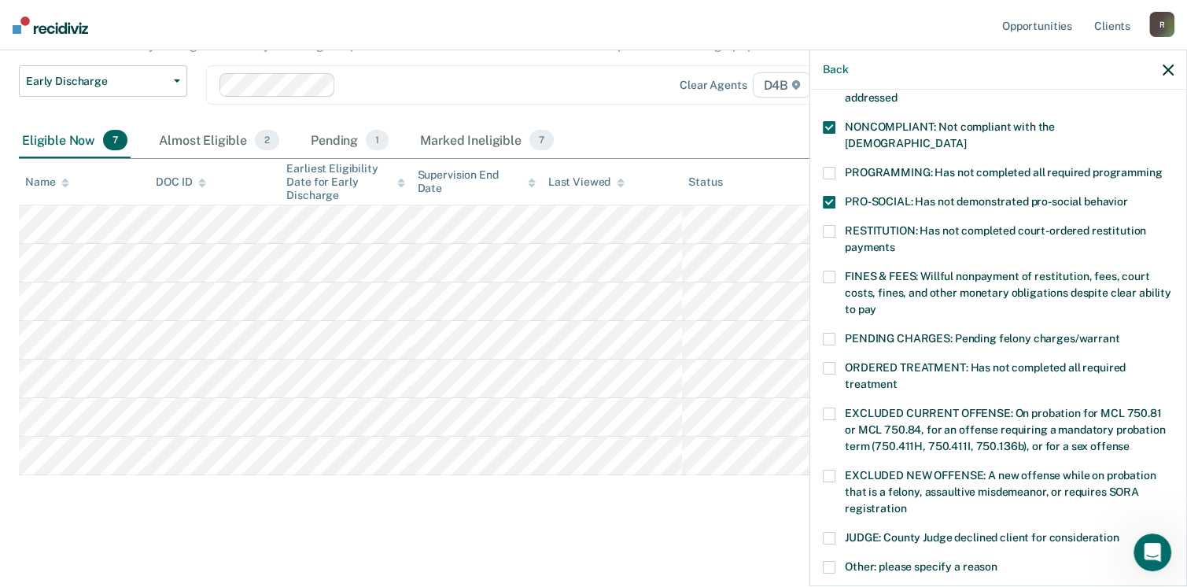
scroll to position [315, 0]
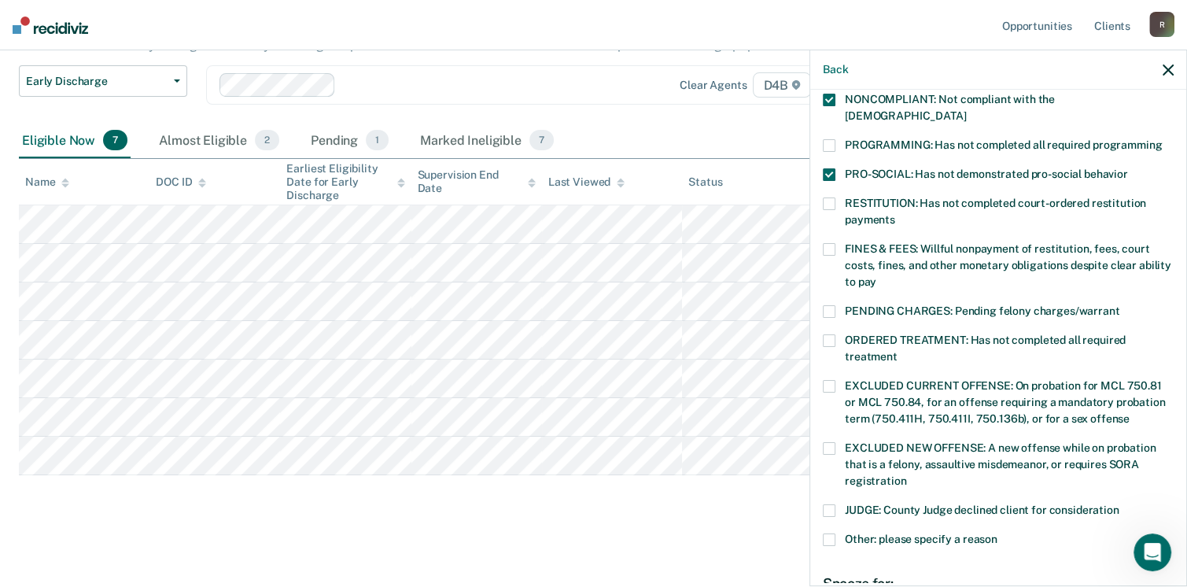
click at [834, 243] on span at bounding box center [829, 249] width 13 height 13
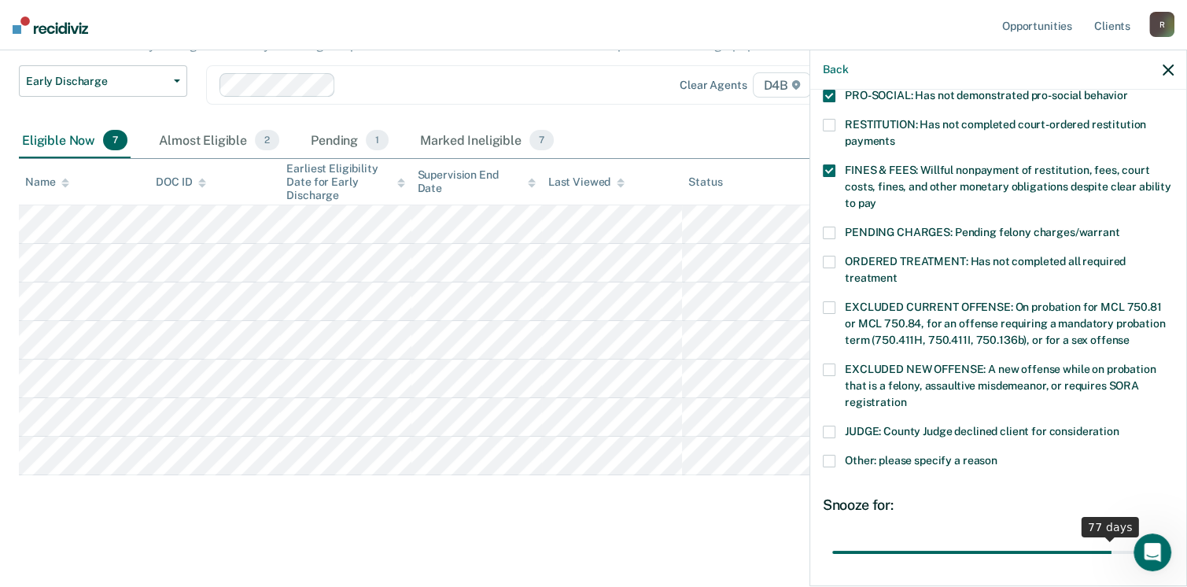
drag, startPoint x: 941, startPoint y: 538, endPoint x: 1134, endPoint y: 527, distance: 193.0
click at [1134, 539] on input "range" at bounding box center [998, 553] width 332 height 28
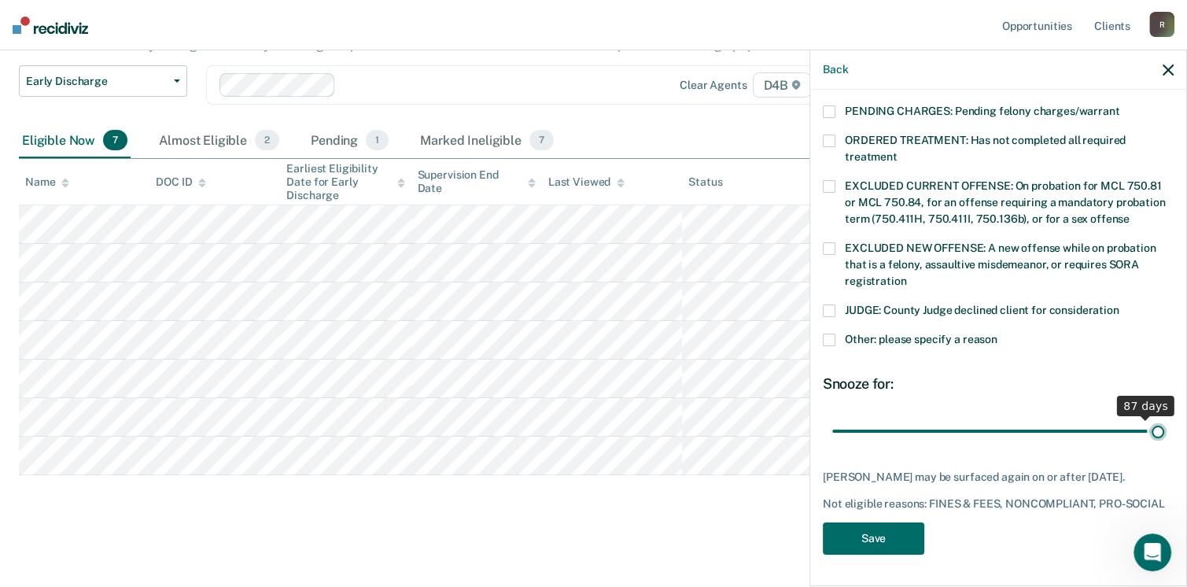
drag, startPoint x: 1135, startPoint y: 407, endPoint x: 1178, endPoint y: 405, distance: 42.5
type input "90"
click at [1164, 418] on input "range" at bounding box center [998, 432] width 332 height 28
click at [899, 541] on button "Save" at bounding box center [873, 538] width 101 height 32
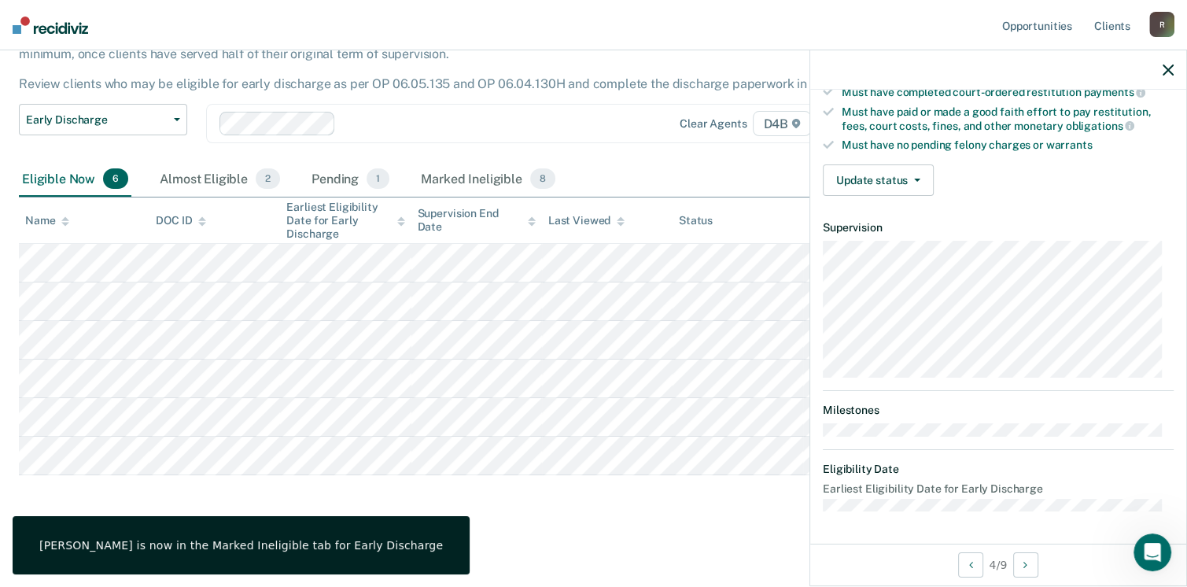
scroll to position [290, 0]
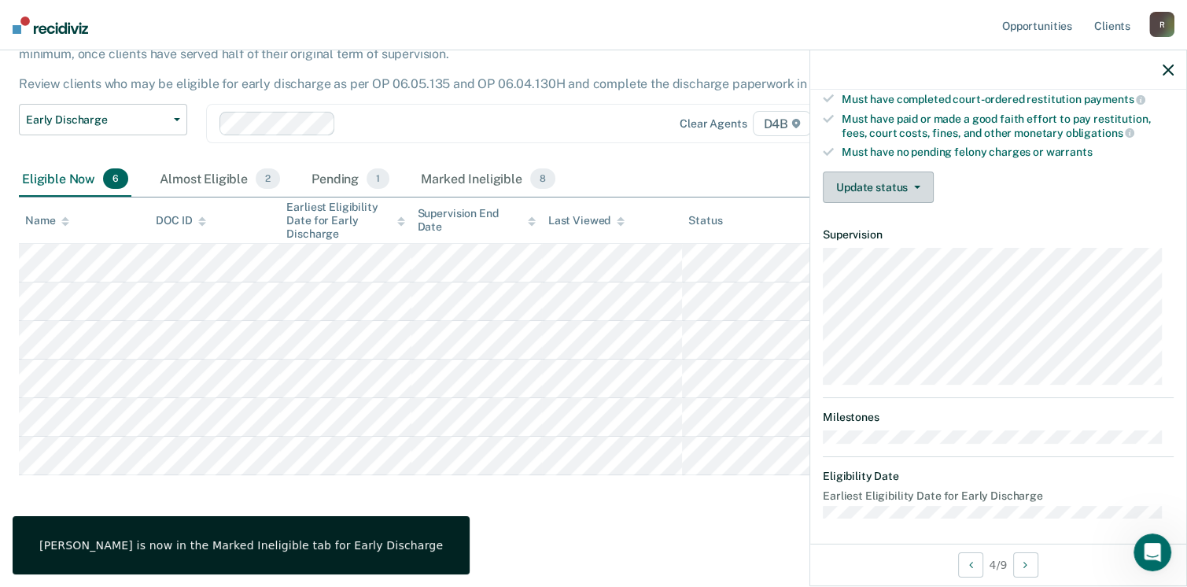
click at [911, 183] on button "Update status" at bounding box center [878, 186] width 111 height 31
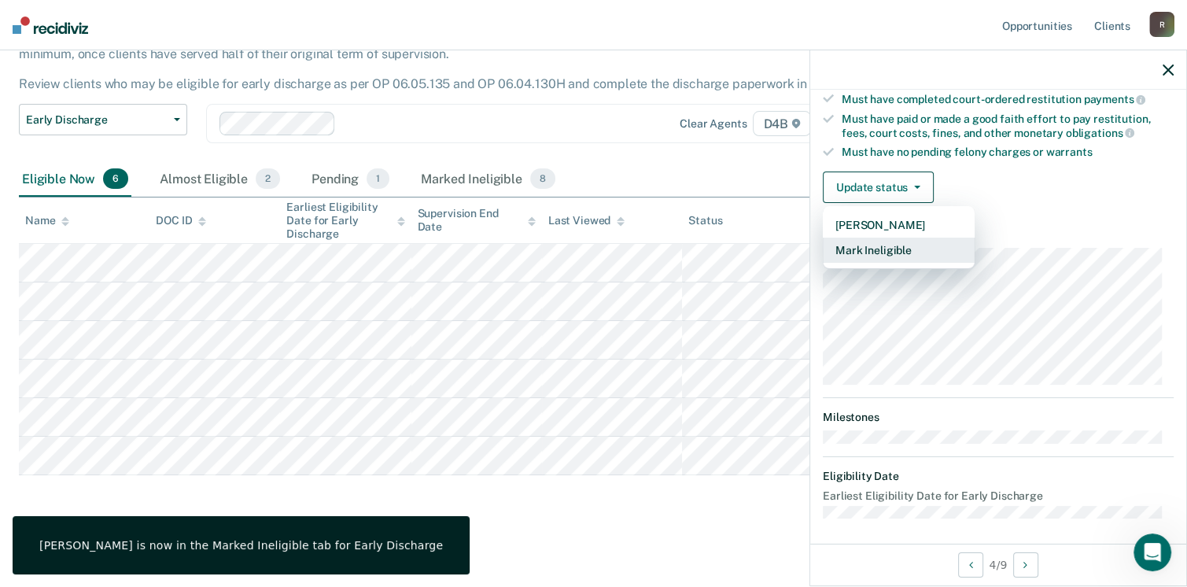
click at [903, 240] on button "Mark Ineligible" at bounding box center [899, 250] width 152 height 25
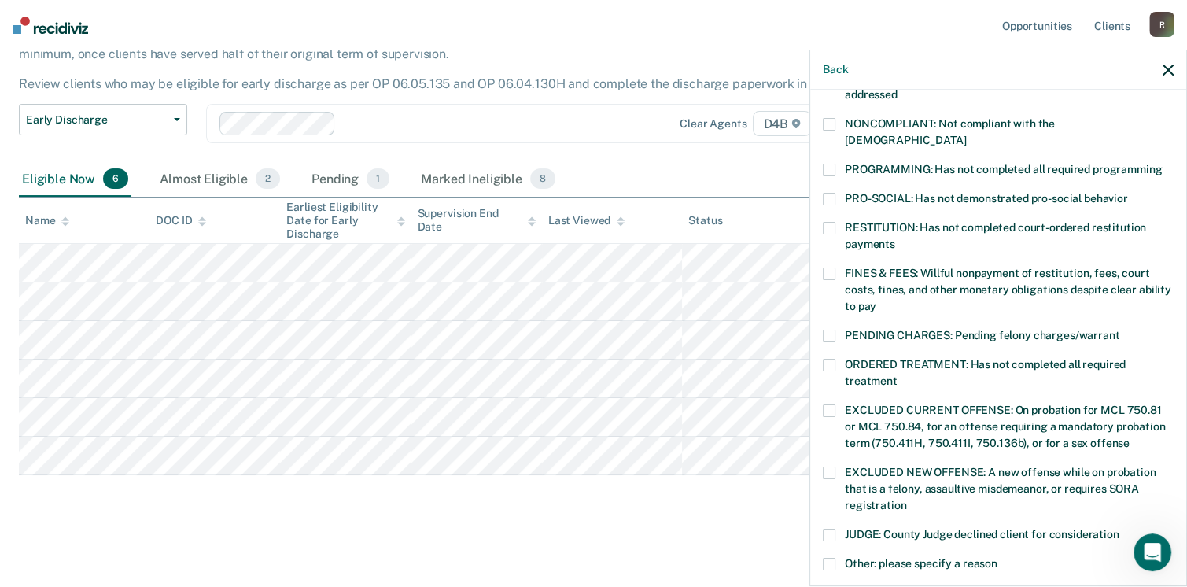
click at [832, 222] on span at bounding box center [829, 228] width 13 height 13
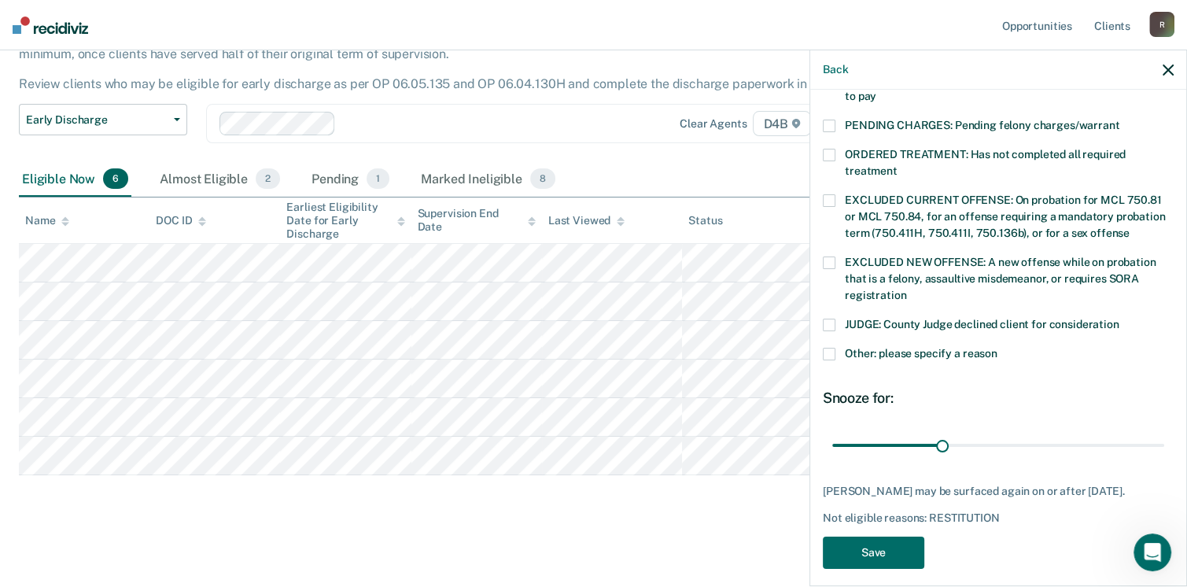
scroll to position [509, 0]
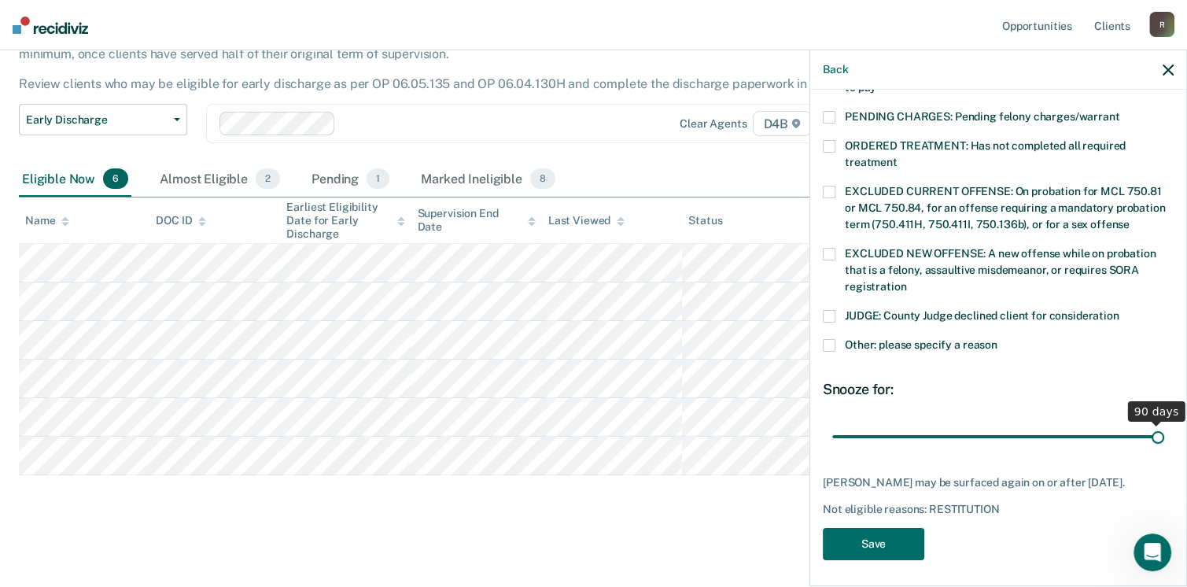
drag, startPoint x: 938, startPoint y: 416, endPoint x: 1202, endPoint y: 434, distance: 264.2
type input "90"
click at [1164, 434] on input "range" at bounding box center [998, 437] width 332 height 28
click at [877, 534] on button "Save" at bounding box center [873, 544] width 101 height 32
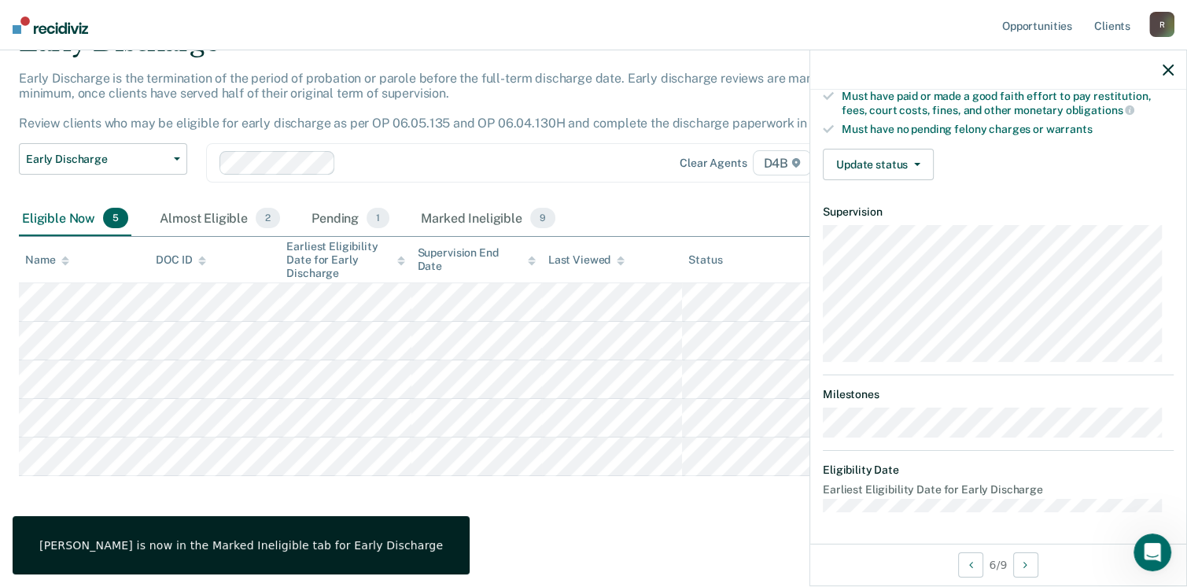
scroll to position [290, 0]
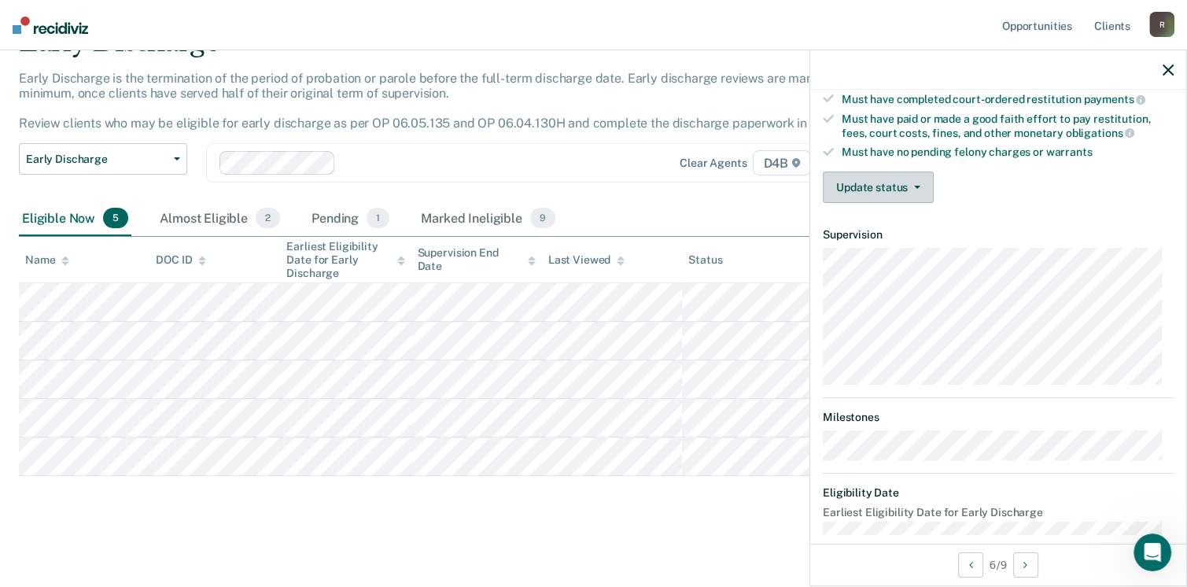
click at [872, 185] on button "Update status" at bounding box center [878, 186] width 111 height 31
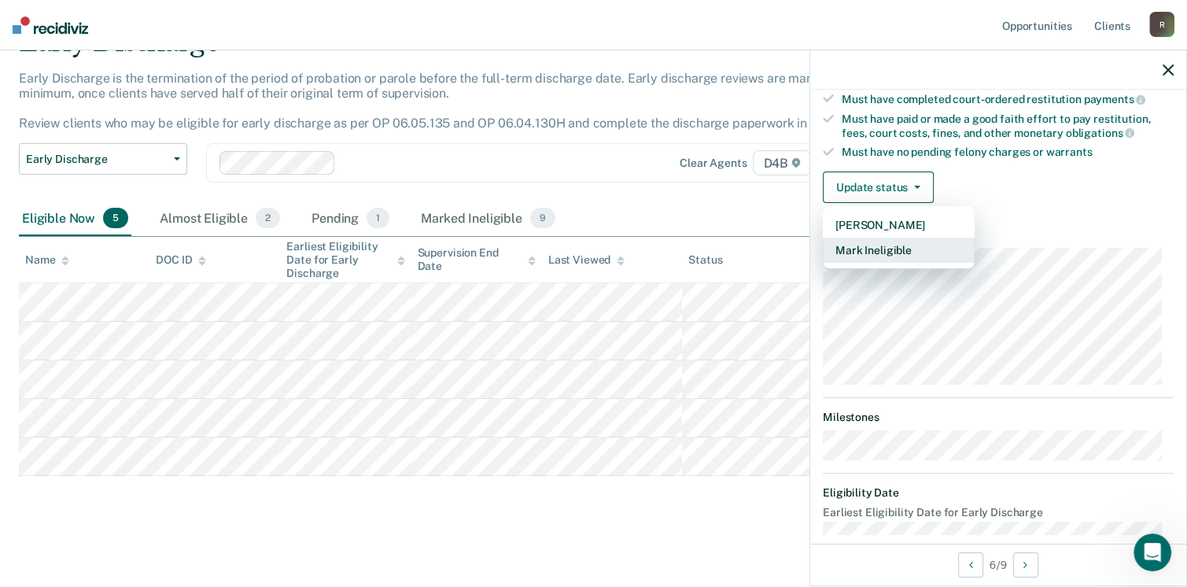
click at [889, 248] on button "Mark Ineligible" at bounding box center [899, 250] width 152 height 25
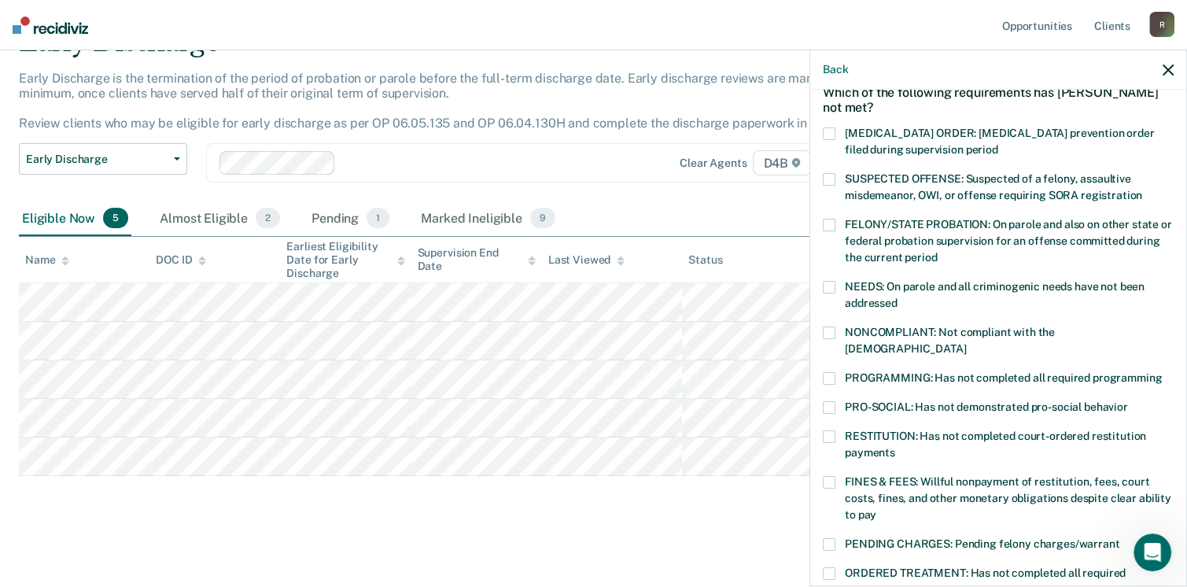
scroll to position [54, 0]
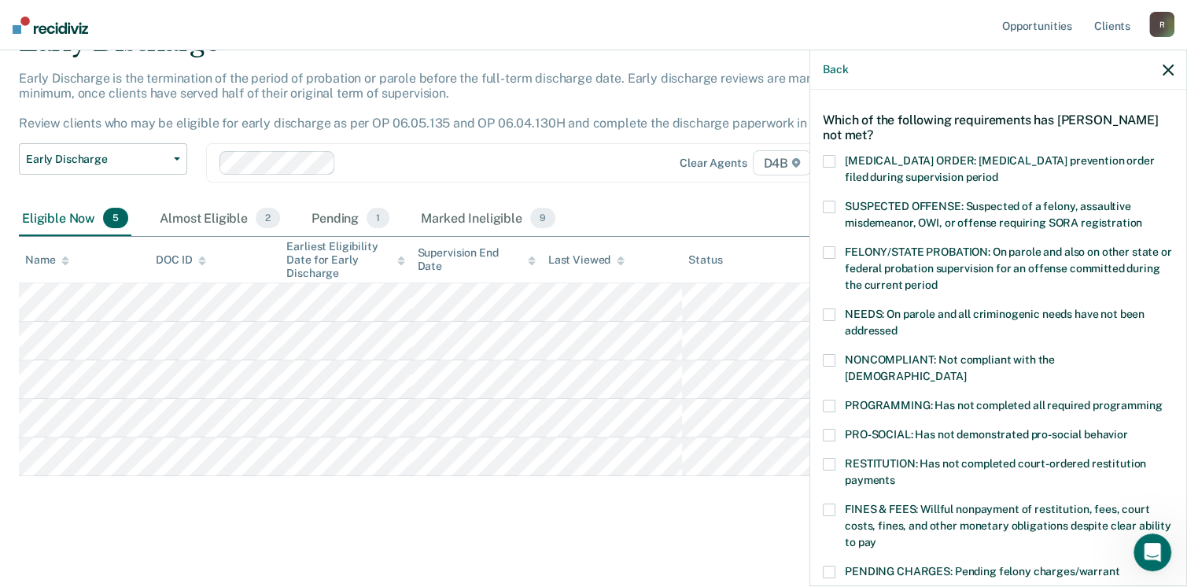
click at [831, 360] on span at bounding box center [829, 360] width 13 height 13
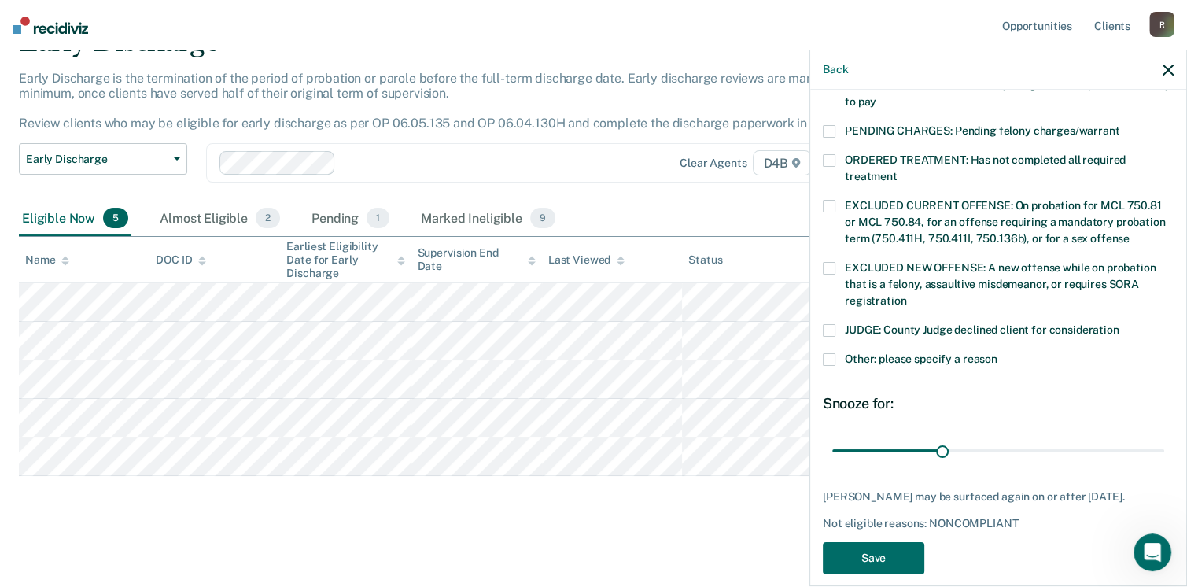
scroll to position [509, 0]
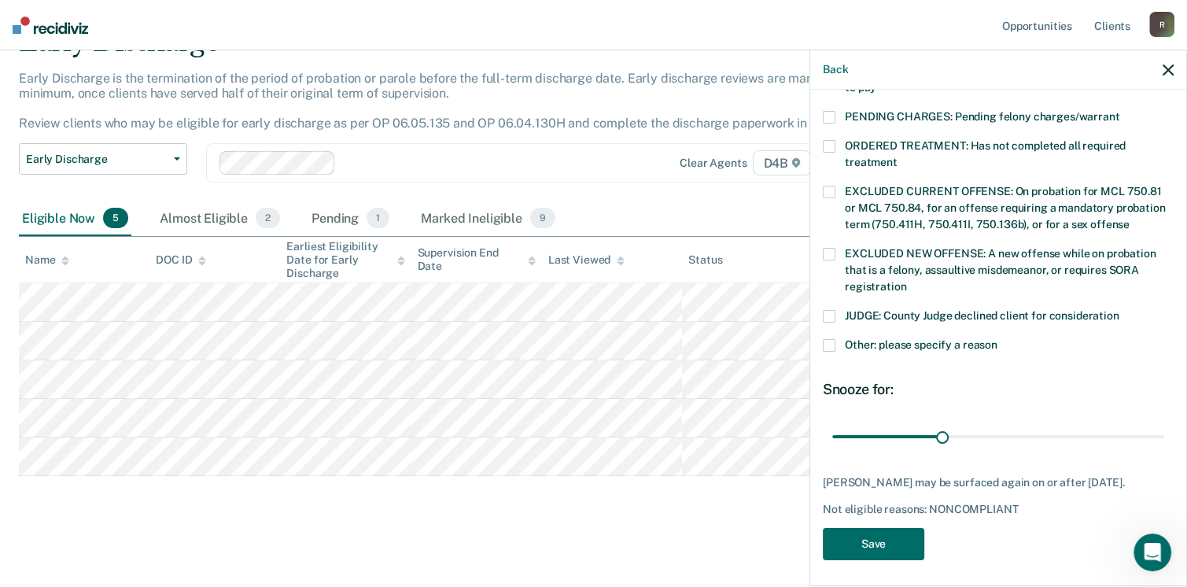
click at [831, 339] on span at bounding box center [829, 345] width 13 height 13
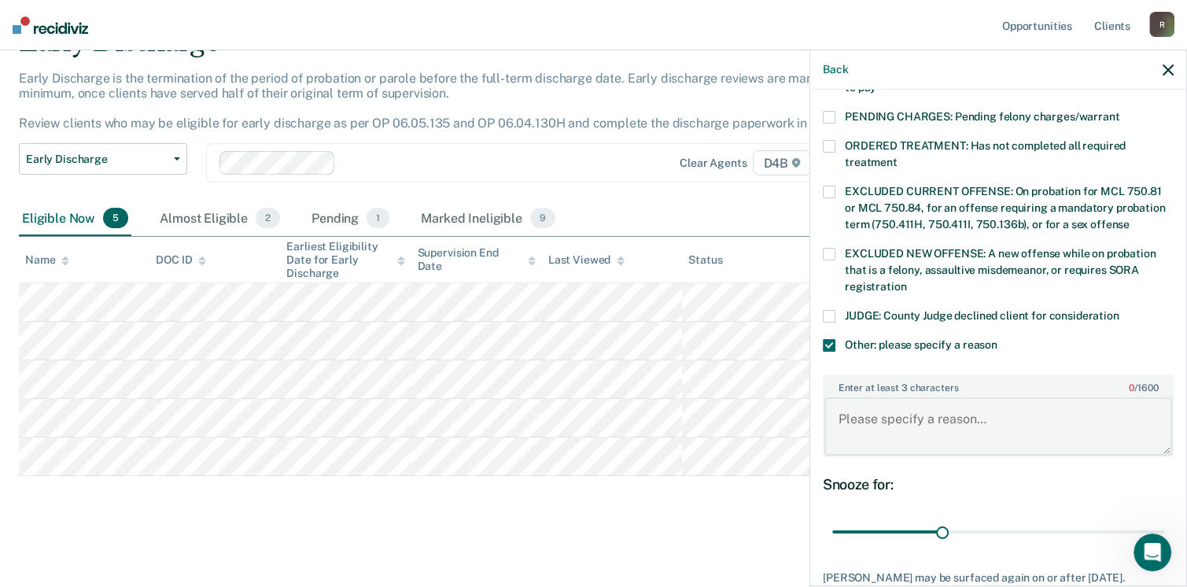
click at [901, 397] on textarea "Enter at least 3 characters 0 / 1600" at bounding box center [998, 426] width 348 height 58
type textarea "GED certificate"
drag, startPoint x: 935, startPoint y: 514, endPoint x: 1202, endPoint y: 507, distance: 267.5
type input "90"
click at [1164, 518] on input "range" at bounding box center [998, 532] width 332 height 28
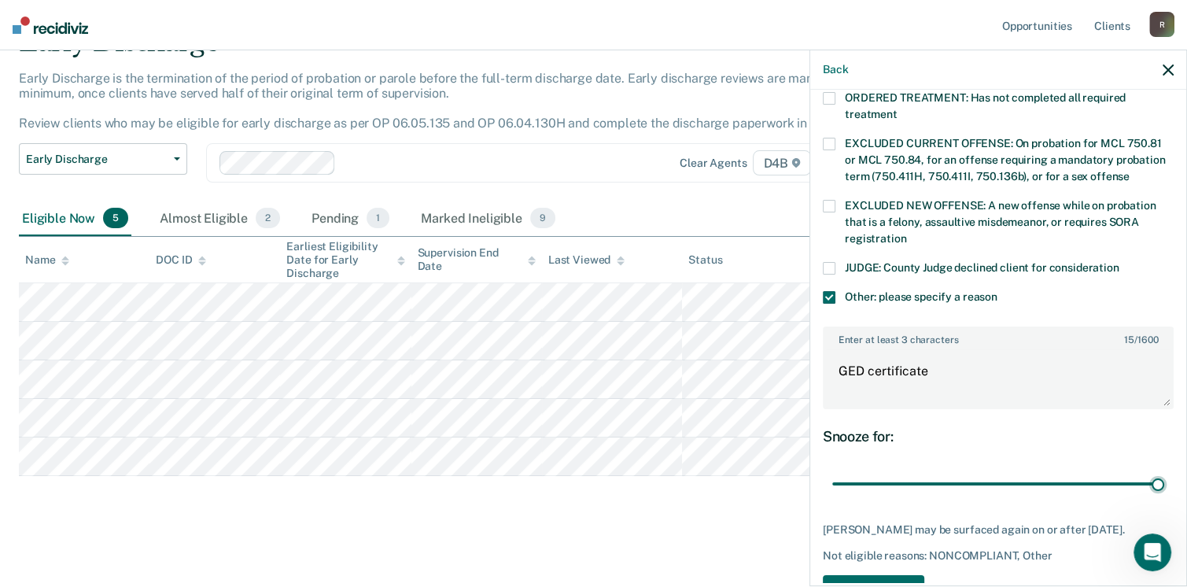
scroll to position [603, 0]
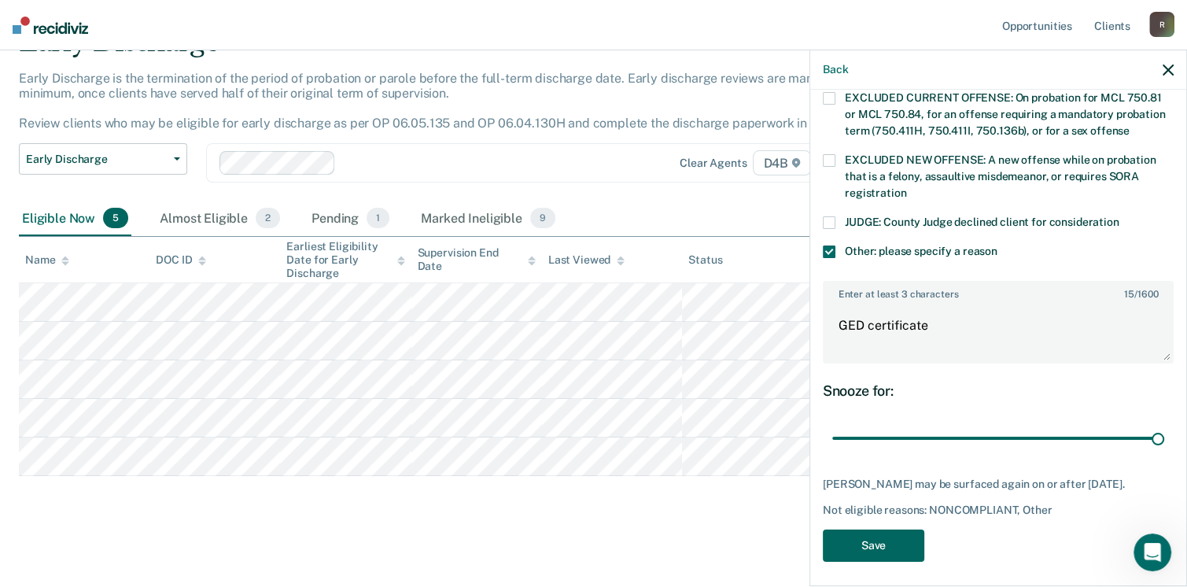
click at [908, 547] on button "Save" at bounding box center [873, 545] width 101 height 32
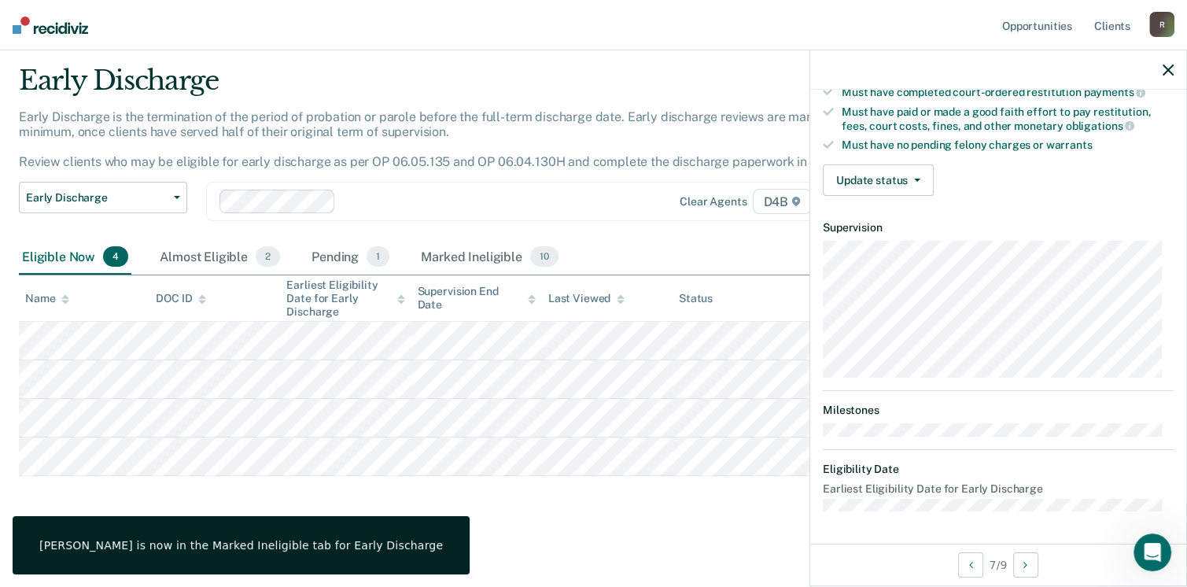
scroll to position [290, 0]
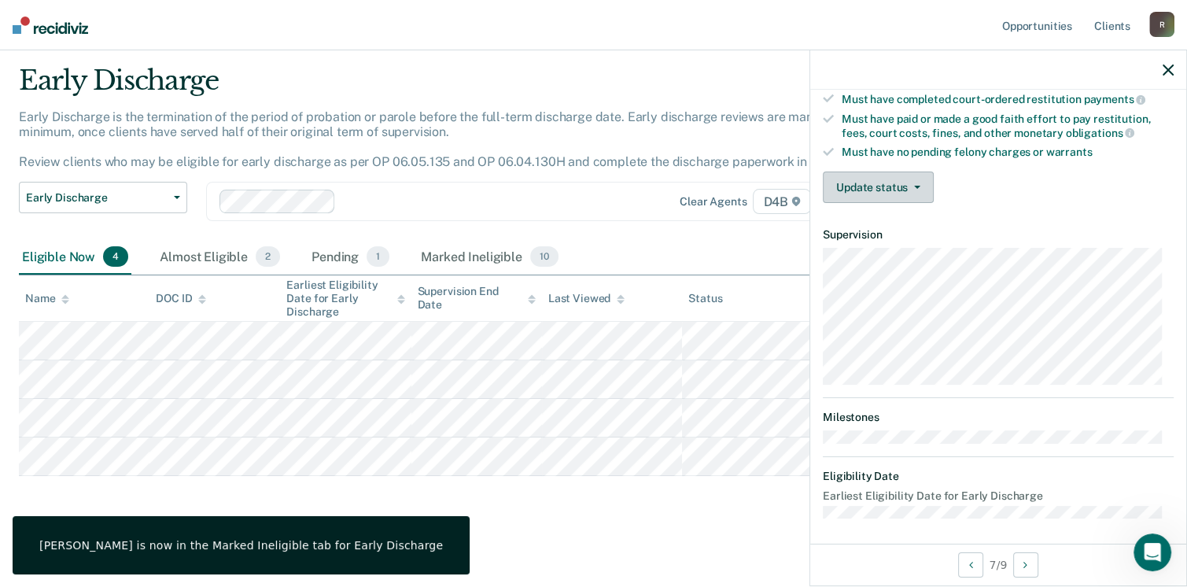
click at [903, 189] on button "Update status" at bounding box center [878, 186] width 111 height 31
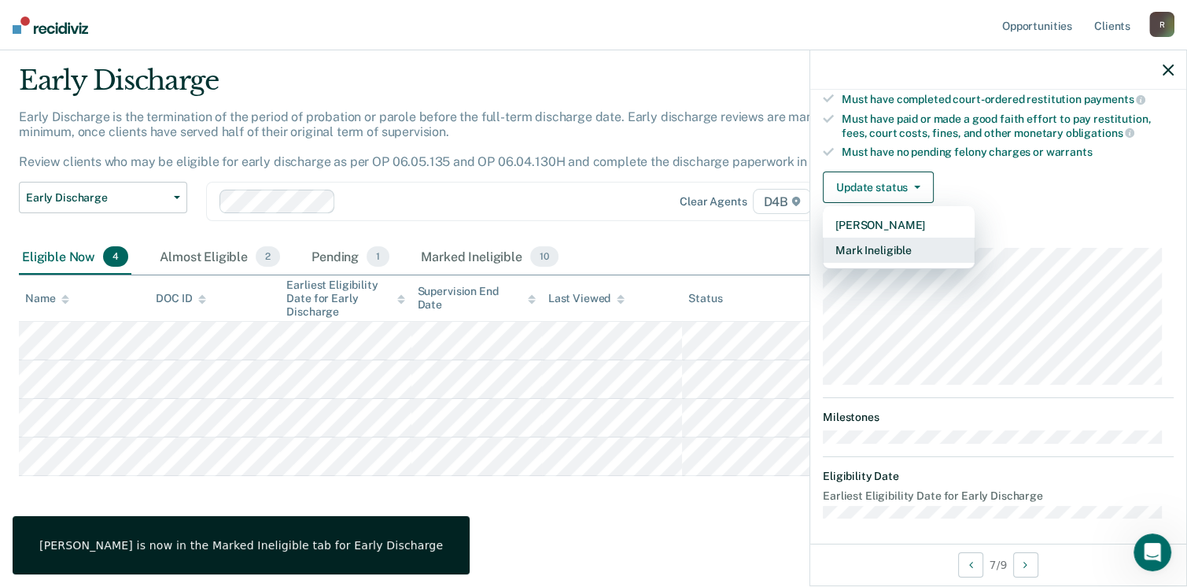
click at [909, 240] on button "Mark Ineligible" at bounding box center [899, 250] width 152 height 25
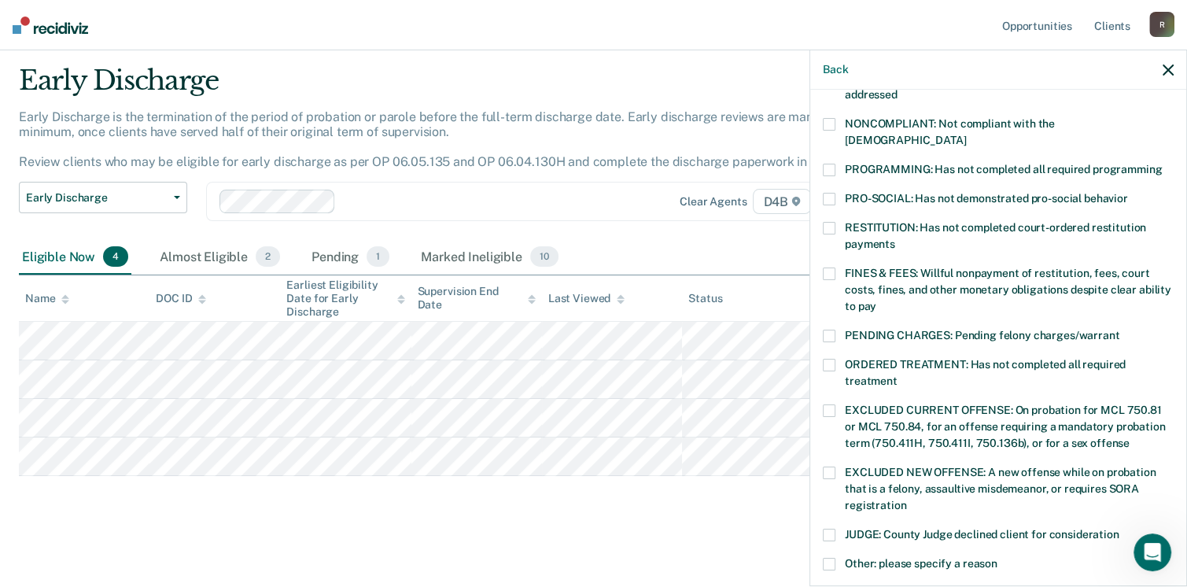
click at [831, 222] on span at bounding box center [829, 228] width 13 height 13
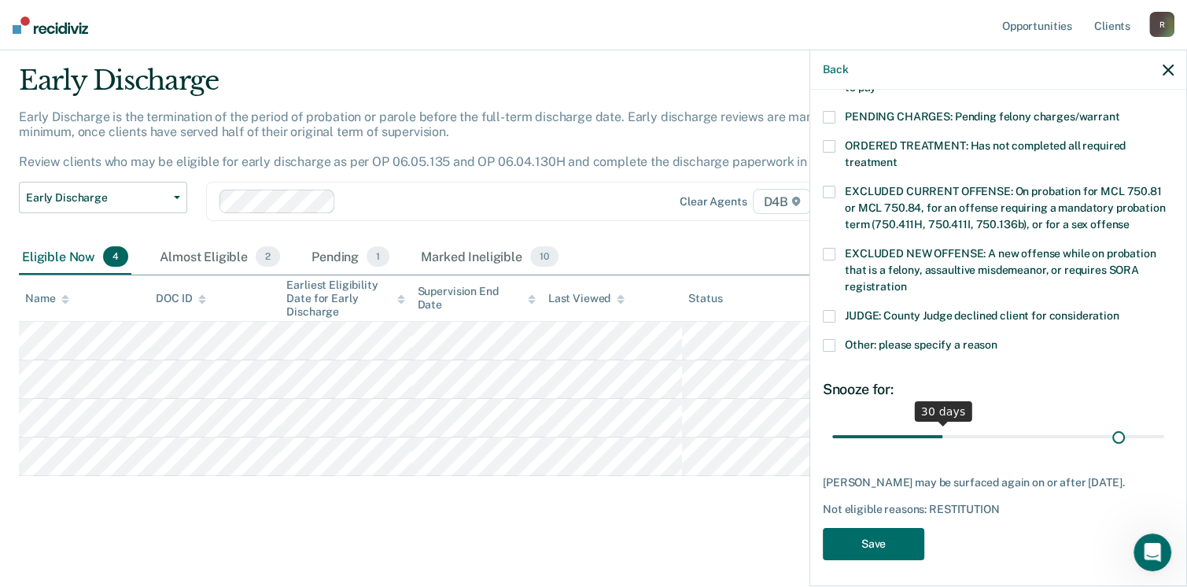
scroll to position [509, 0]
drag, startPoint x: 940, startPoint y: 419, endPoint x: 1190, endPoint y: 405, distance: 250.5
type input "90"
click at [1164, 423] on input "range" at bounding box center [998, 437] width 332 height 28
click at [879, 531] on button "Save" at bounding box center [873, 544] width 101 height 32
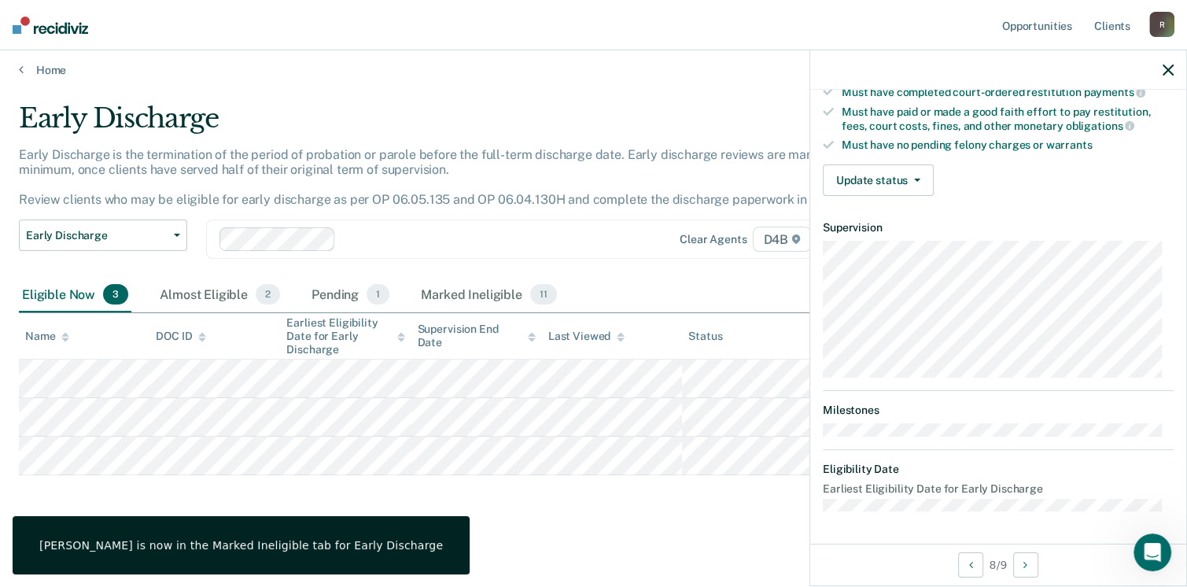
scroll to position [290, 0]
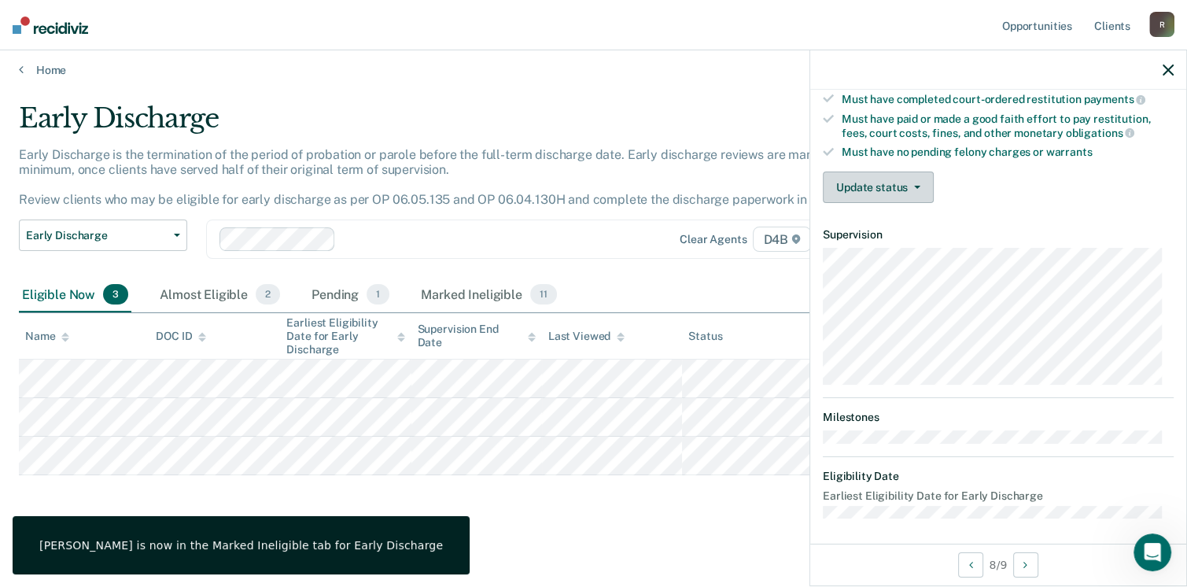
click at [900, 171] on button "Update status" at bounding box center [878, 186] width 111 height 31
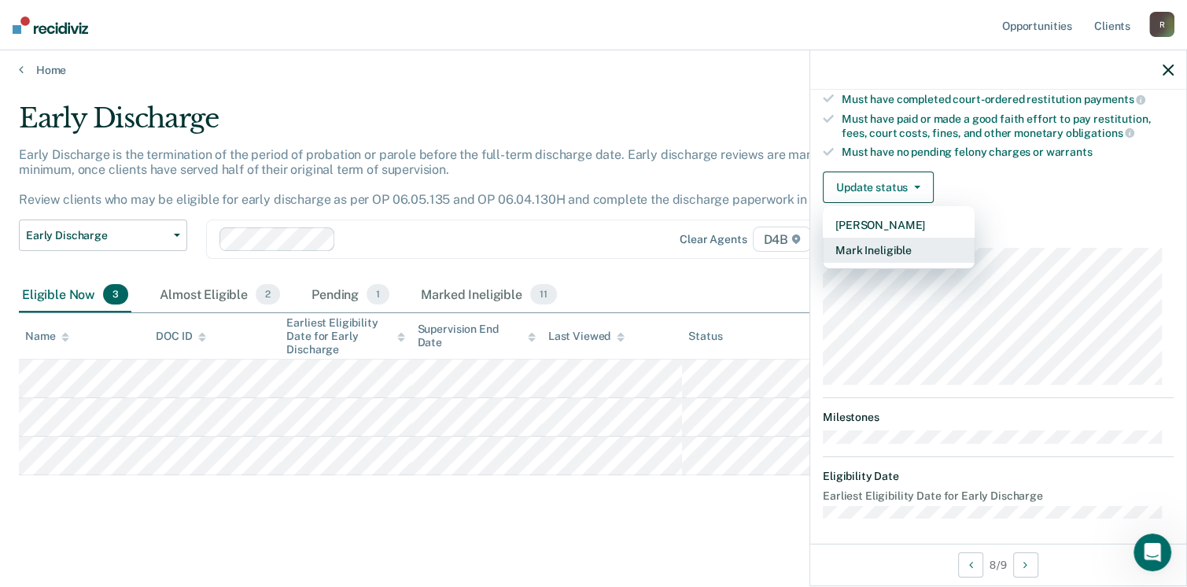
click at [898, 244] on button "Mark Ineligible" at bounding box center [899, 250] width 152 height 25
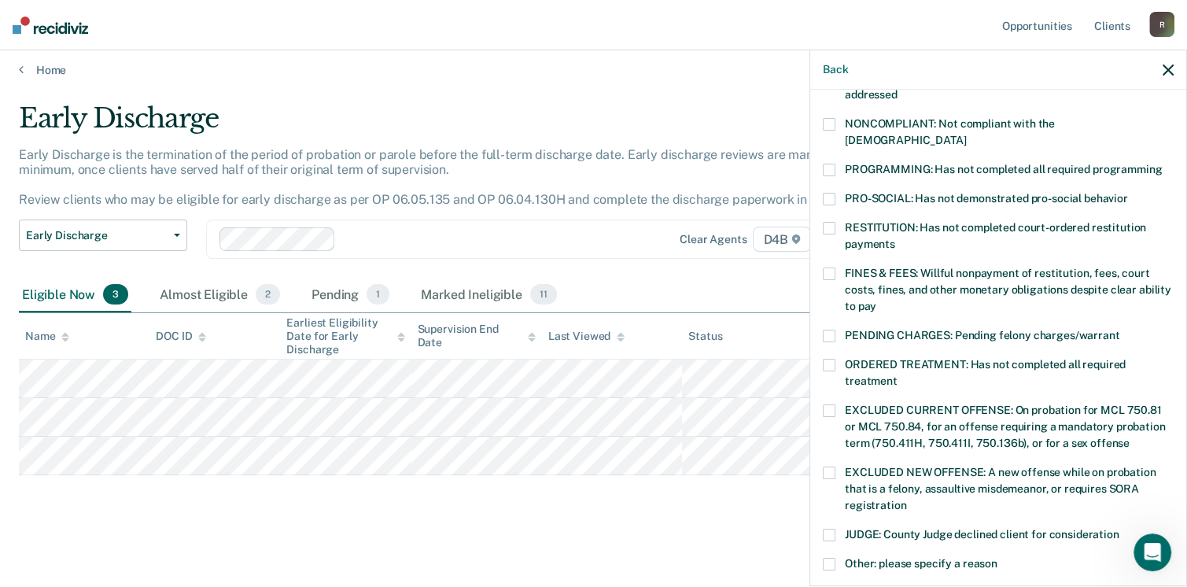
click at [831, 222] on span at bounding box center [829, 228] width 13 height 13
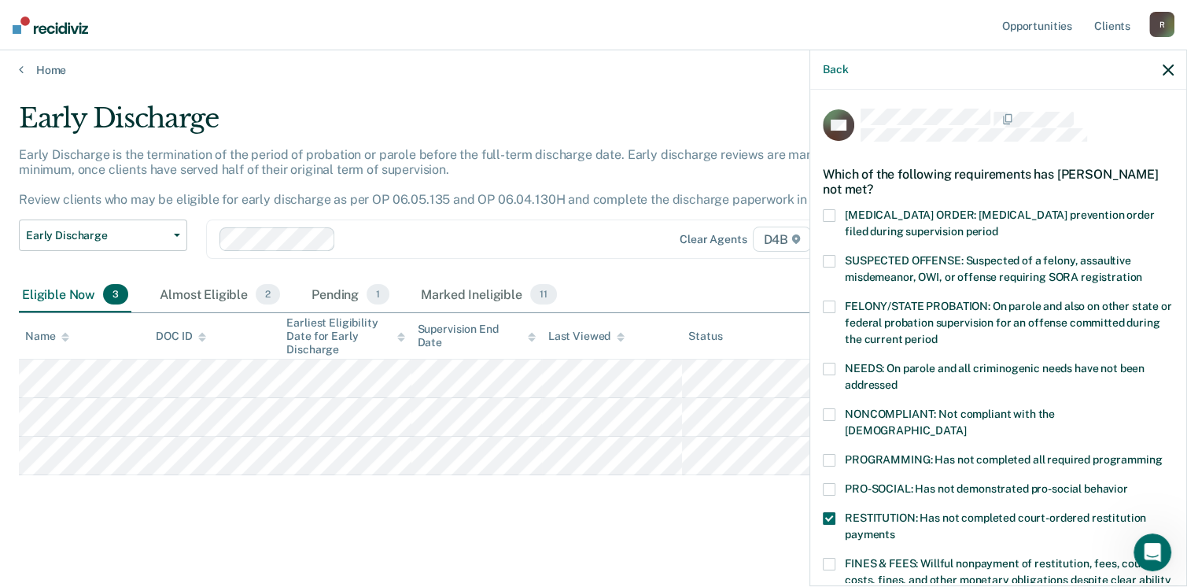
scroll to position [79, 0]
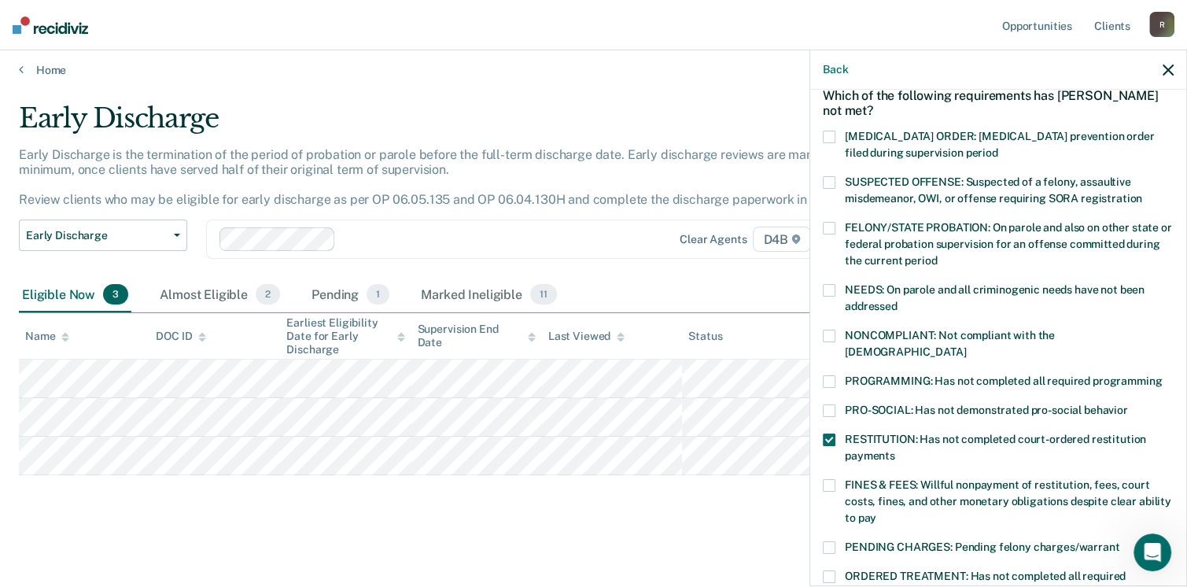
click at [829, 336] on span at bounding box center [829, 336] width 13 height 13
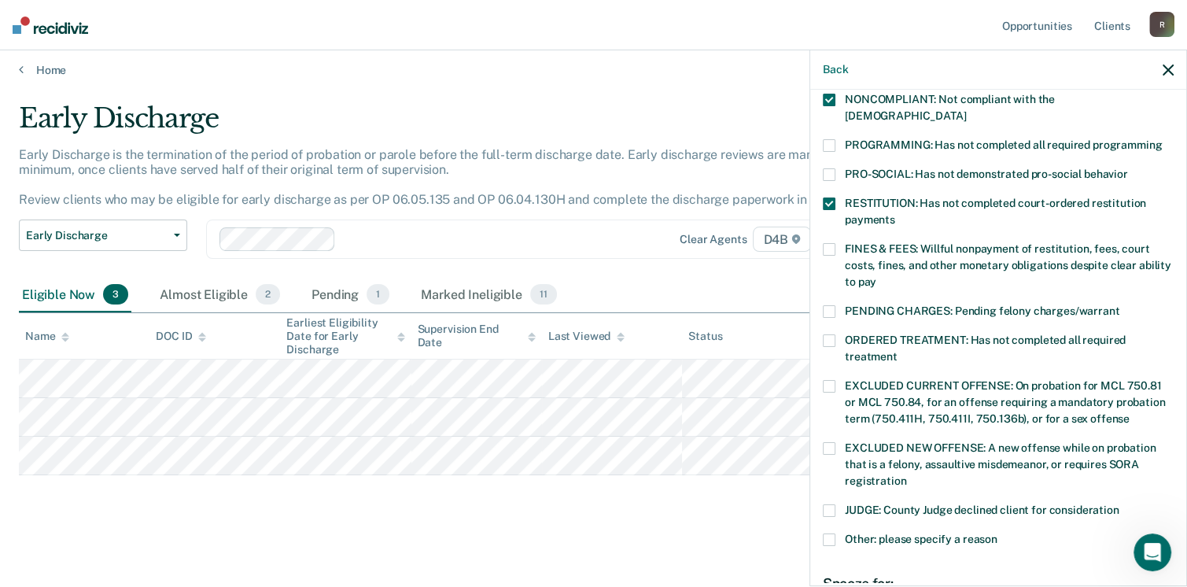
scroll to position [472, 0]
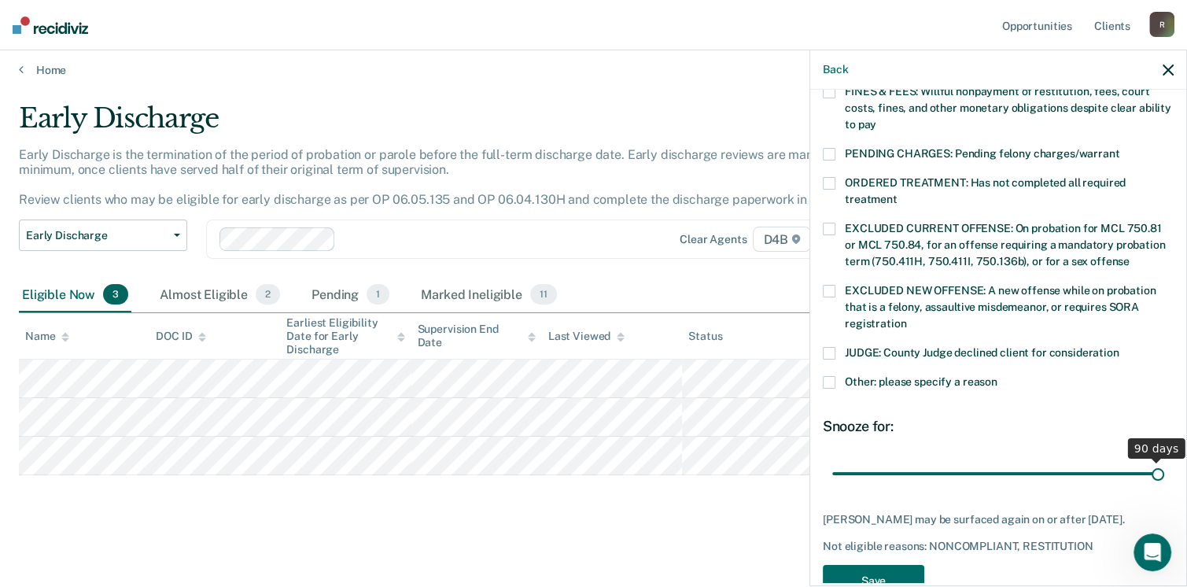
drag, startPoint x: 938, startPoint y: 453, endPoint x: 1177, endPoint y: 441, distance: 239.4
type input "90"
click at [1164, 460] on input "range" at bounding box center [998, 474] width 332 height 28
click at [887, 572] on button "Save" at bounding box center [873, 581] width 101 height 32
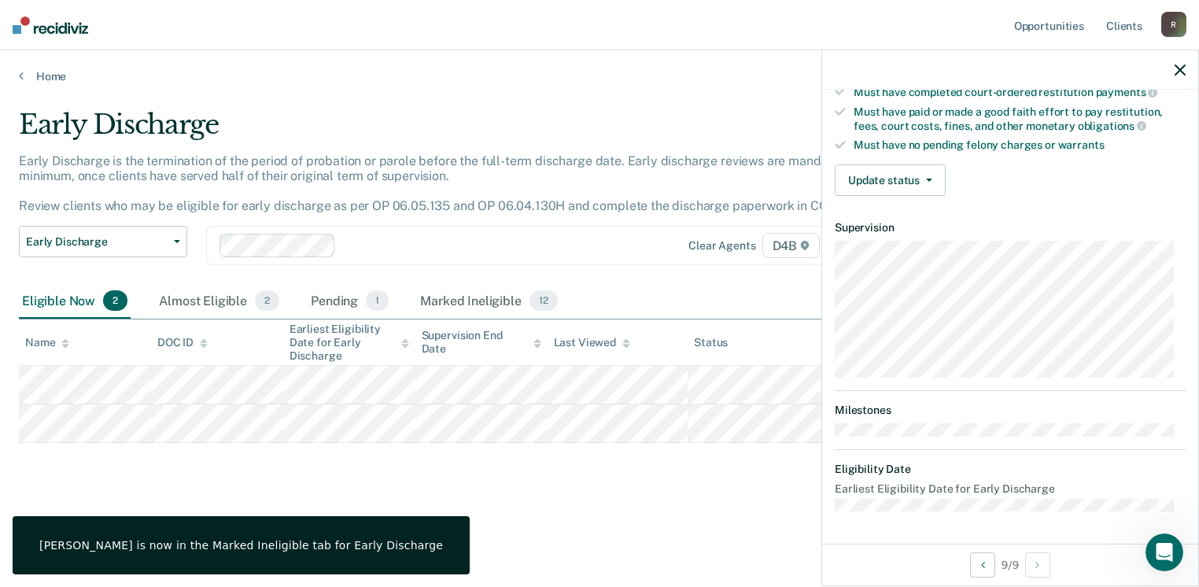
scroll to position [290, 0]
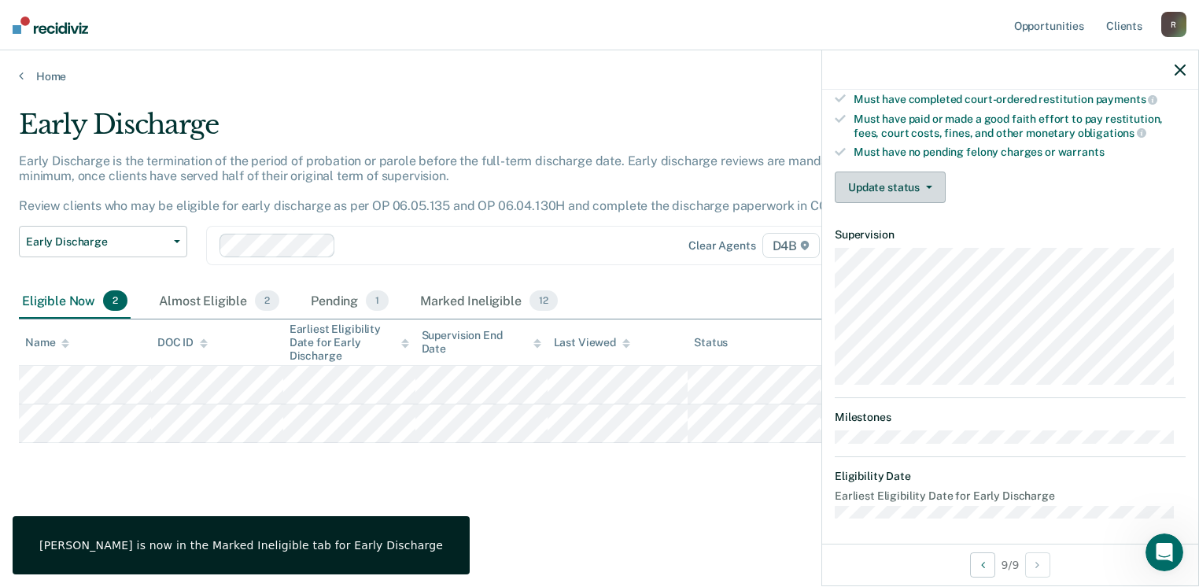
click at [917, 183] on button "Update status" at bounding box center [890, 186] width 111 height 31
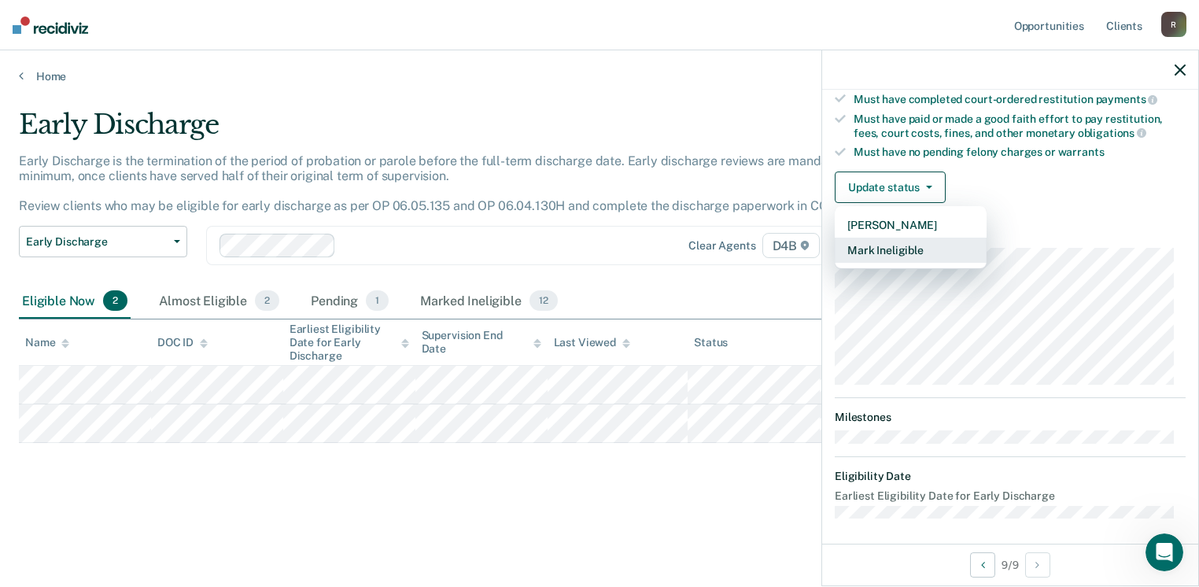
click at [916, 245] on button "Mark Ineligible" at bounding box center [911, 250] width 152 height 25
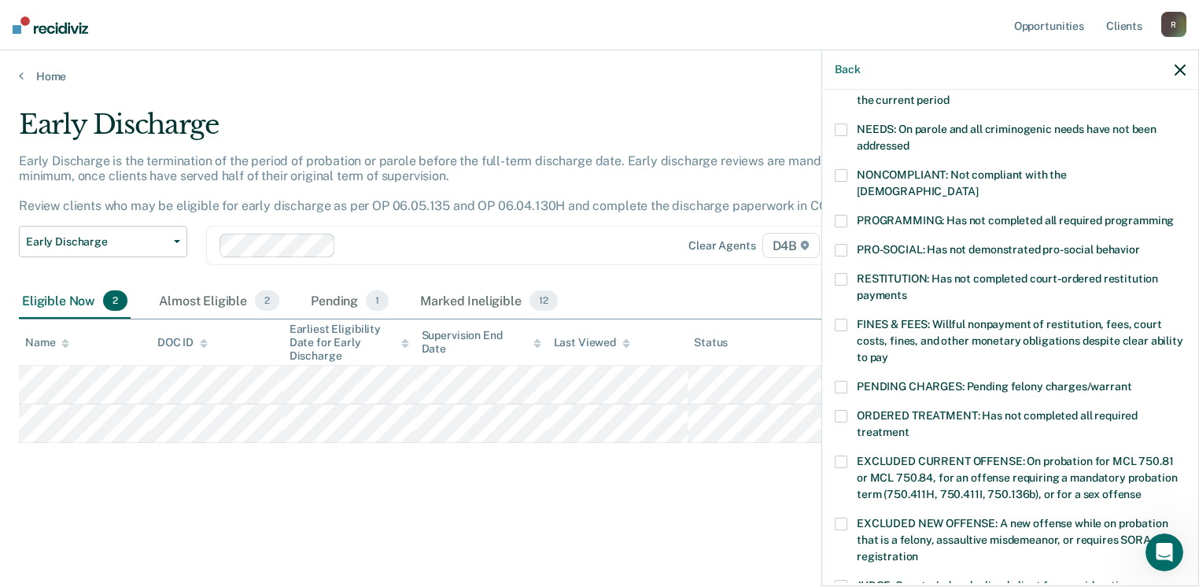
scroll to position [212, 0]
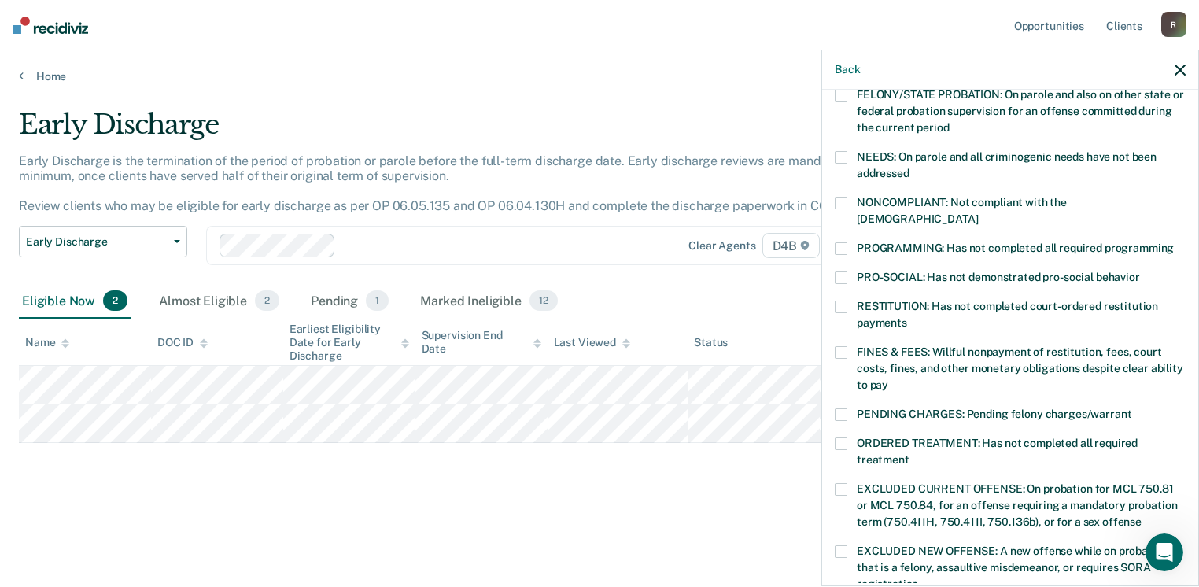
click at [843, 202] on span at bounding box center [841, 203] width 13 height 13
click at [838, 408] on span at bounding box center [841, 414] width 13 height 13
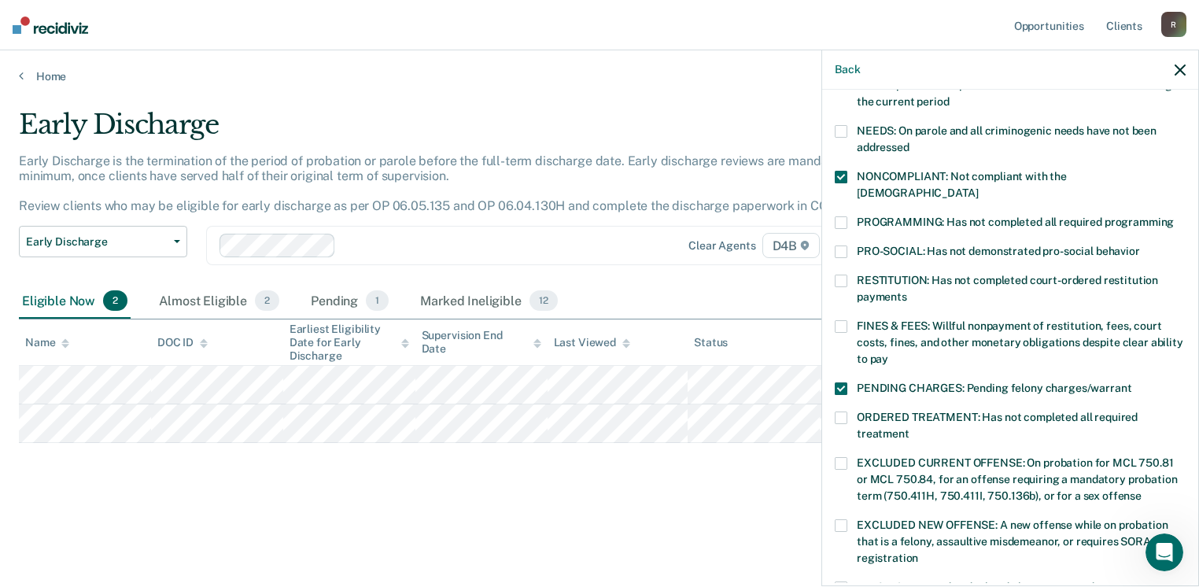
scroll to position [393, 0]
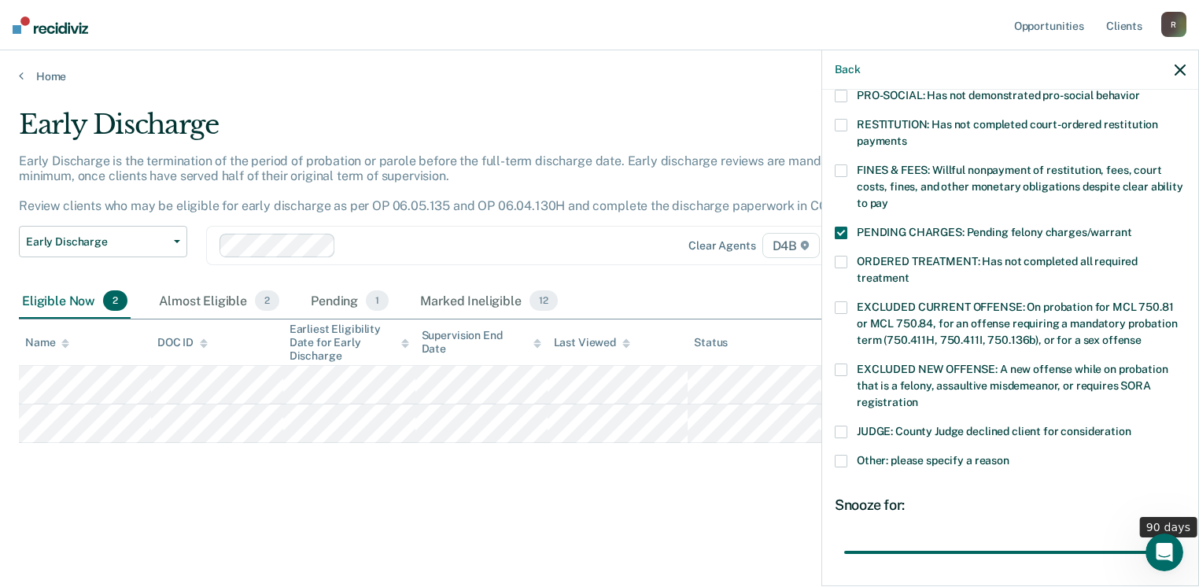
drag, startPoint x: 947, startPoint y: 536, endPoint x: 1202, endPoint y: 522, distance: 255.3
type input "90"
click at [1176, 539] on input "range" at bounding box center [1010, 553] width 332 height 28
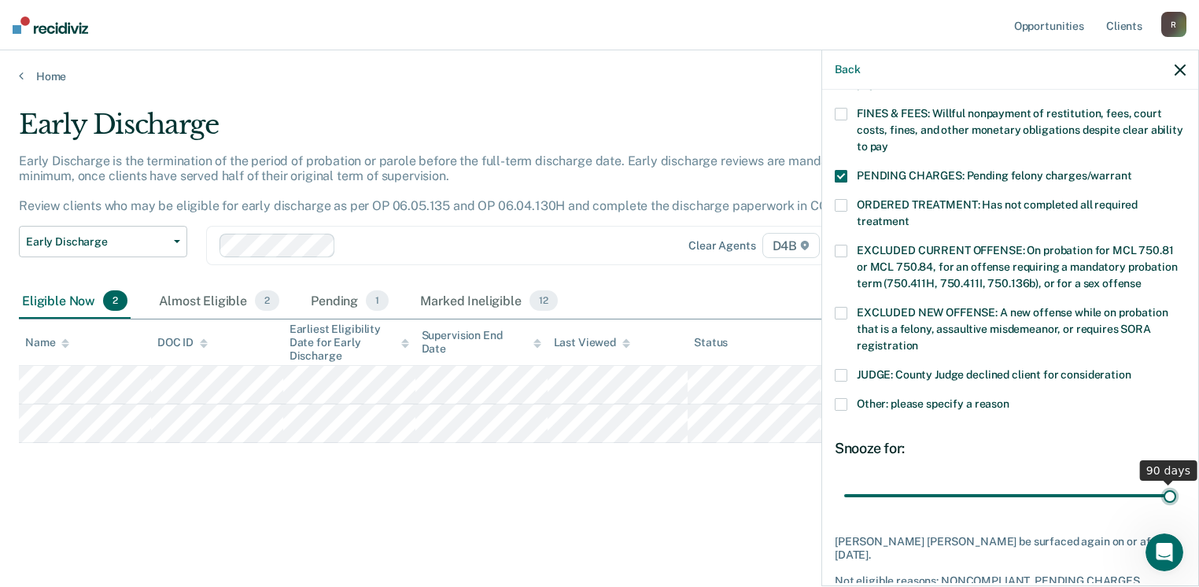
scroll to position [509, 0]
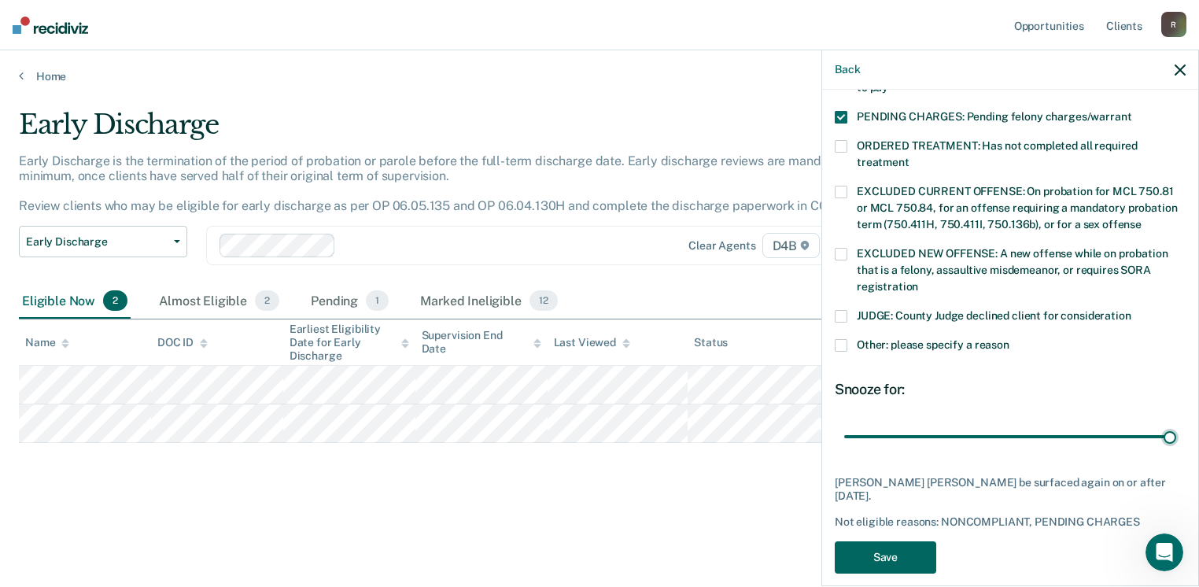
click at [909, 541] on button "Save" at bounding box center [885, 557] width 101 height 32
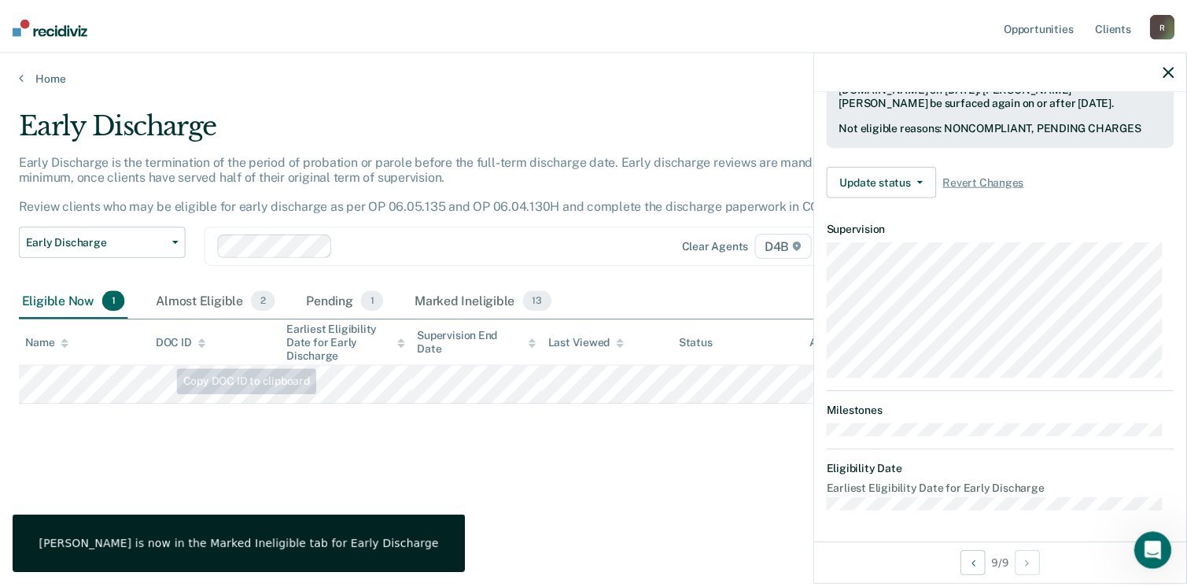
scroll to position [407, 0]
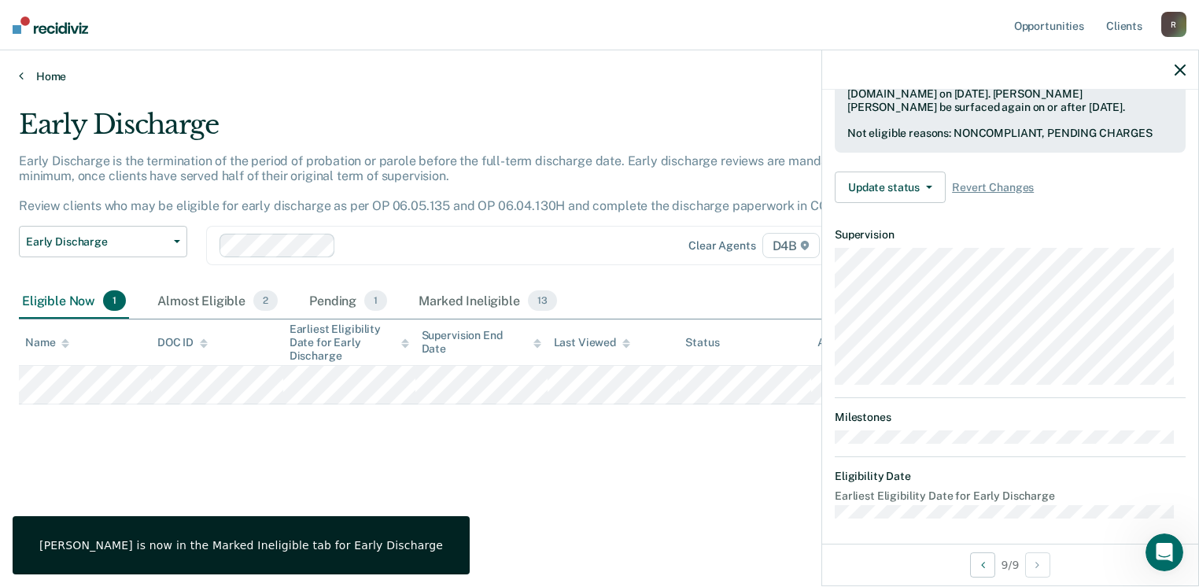
click at [34, 76] on link "Home" at bounding box center [599, 76] width 1161 height 14
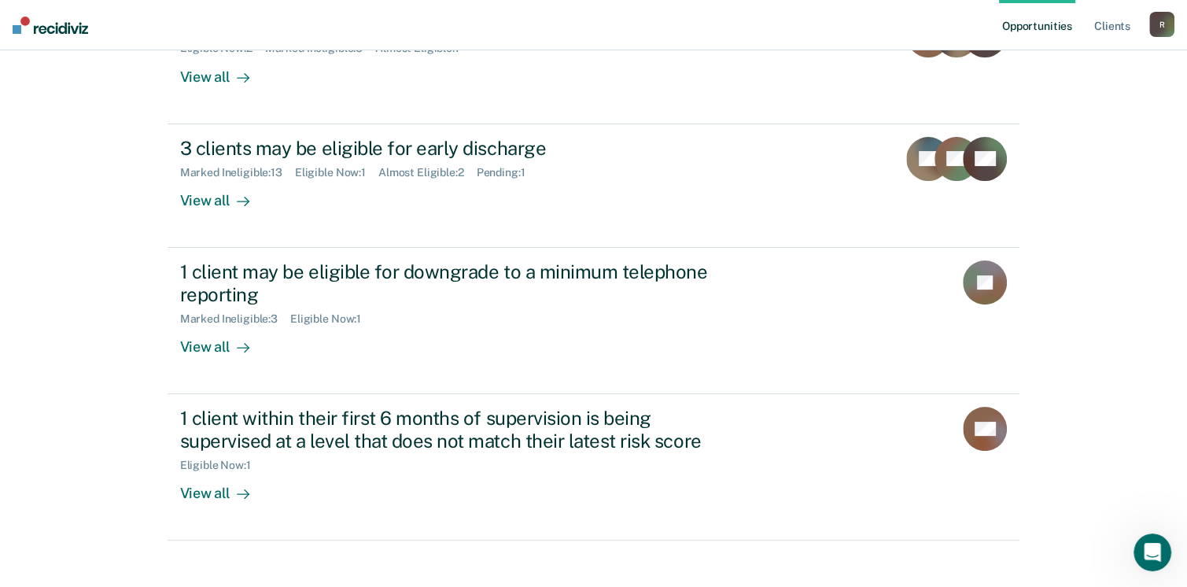
scroll to position [157, 0]
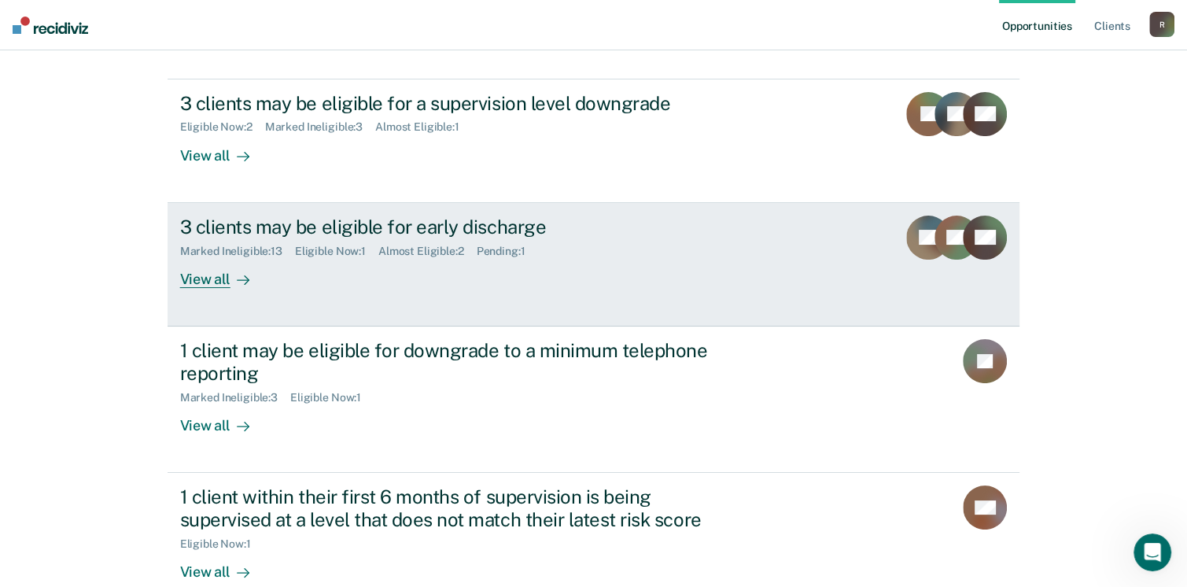
click at [214, 282] on div "View all" at bounding box center [224, 272] width 88 height 31
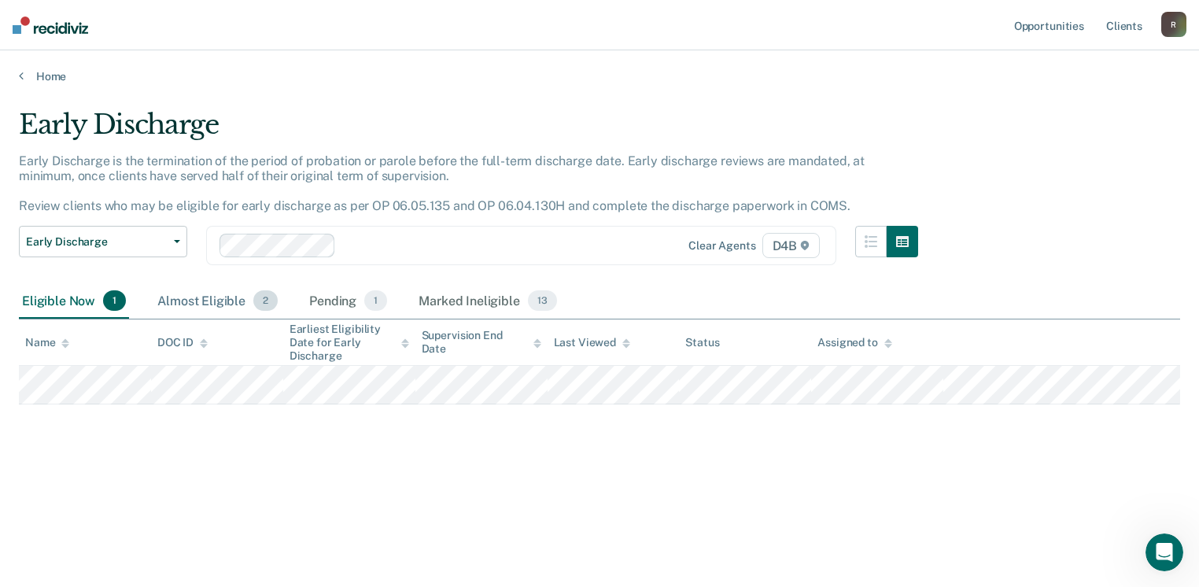
click at [214, 303] on div "Almost Eligible 2" at bounding box center [217, 301] width 127 height 35
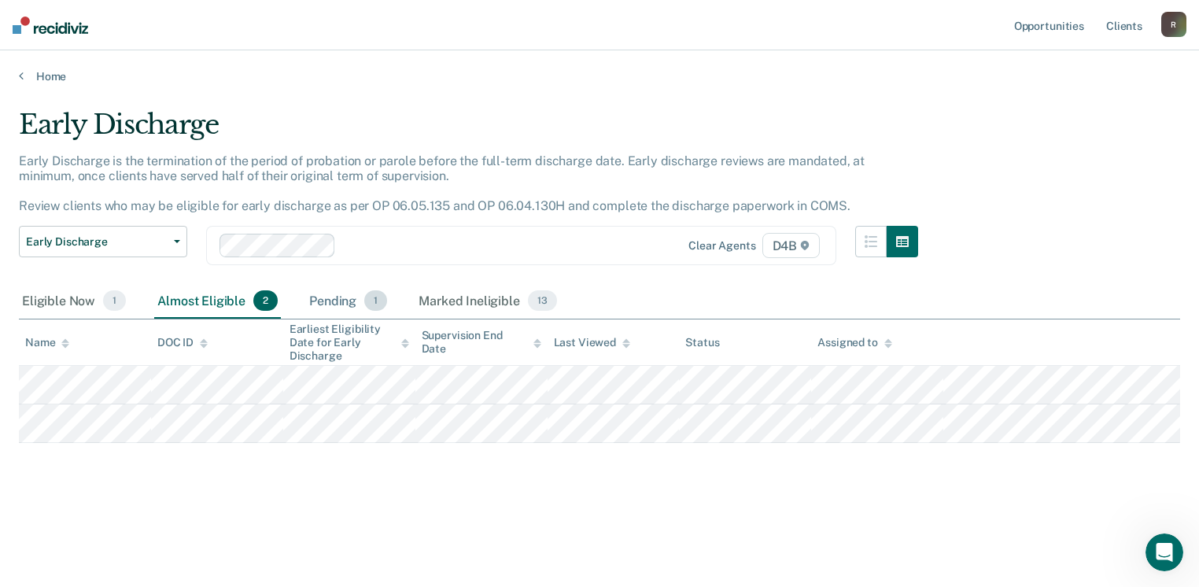
click at [326, 306] on div "Pending 1" at bounding box center [348, 301] width 84 height 35
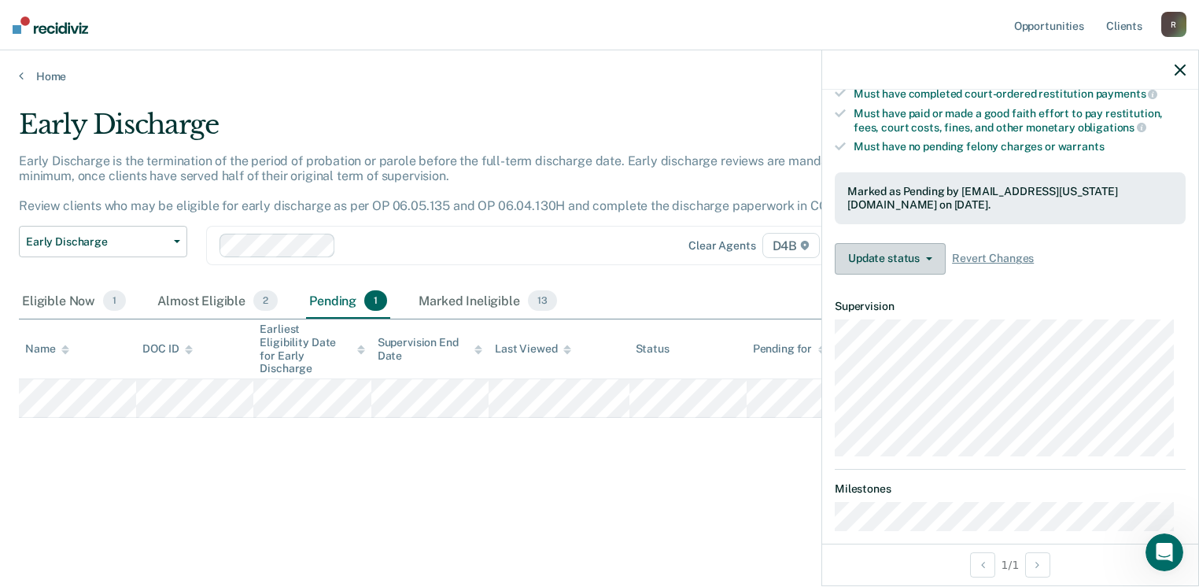
scroll to position [315, 0]
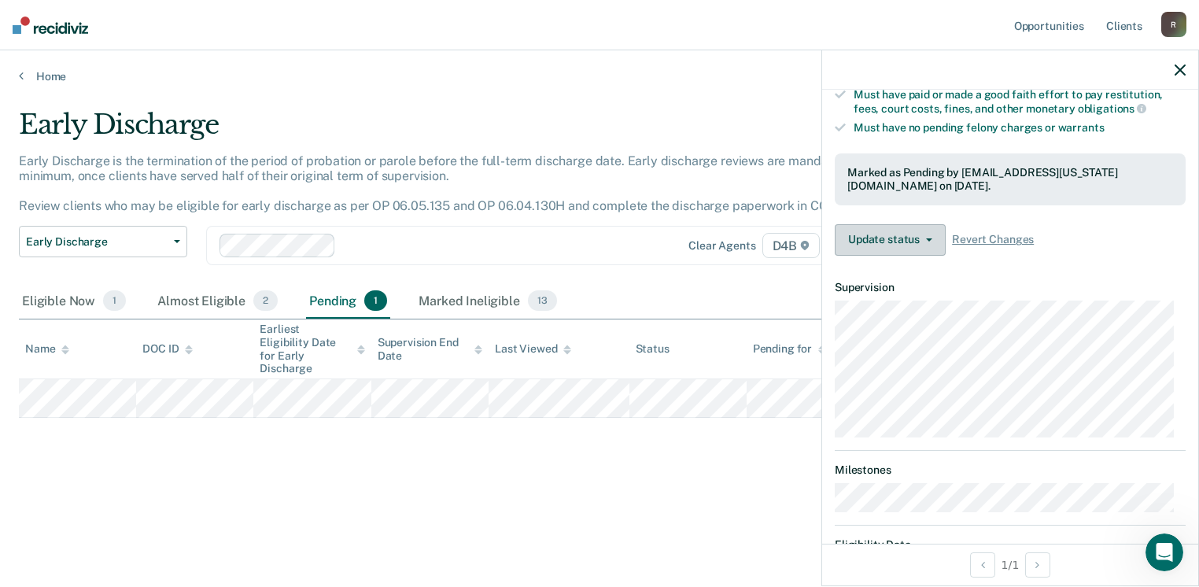
click at [925, 240] on button "Update status" at bounding box center [890, 239] width 111 height 31
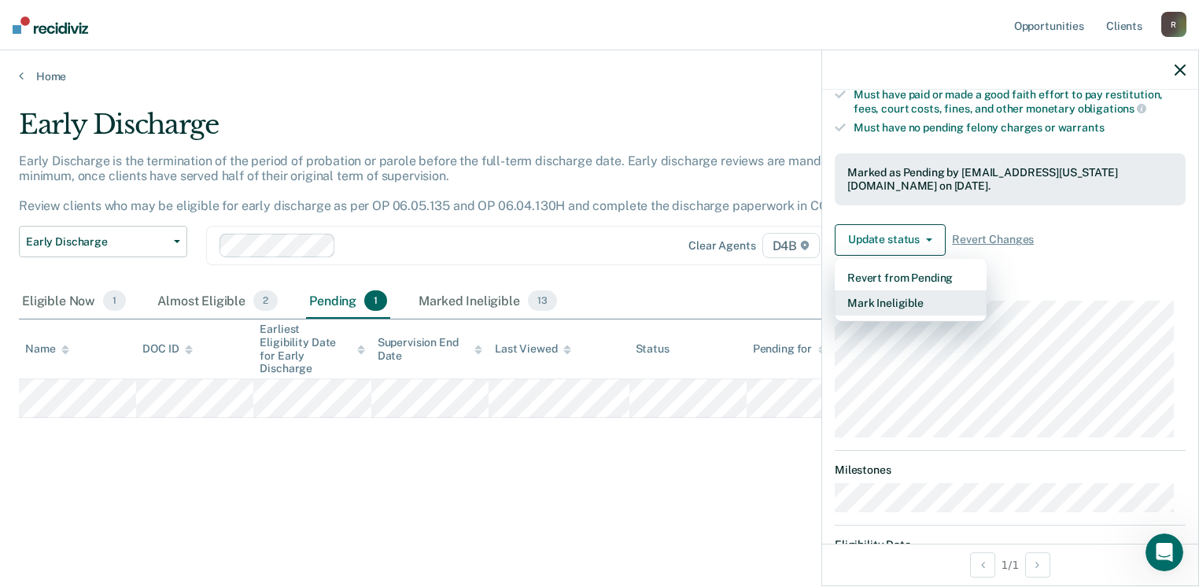
click at [903, 300] on button "Mark Ineligible" at bounding box center [911, 302] width 152 height 25
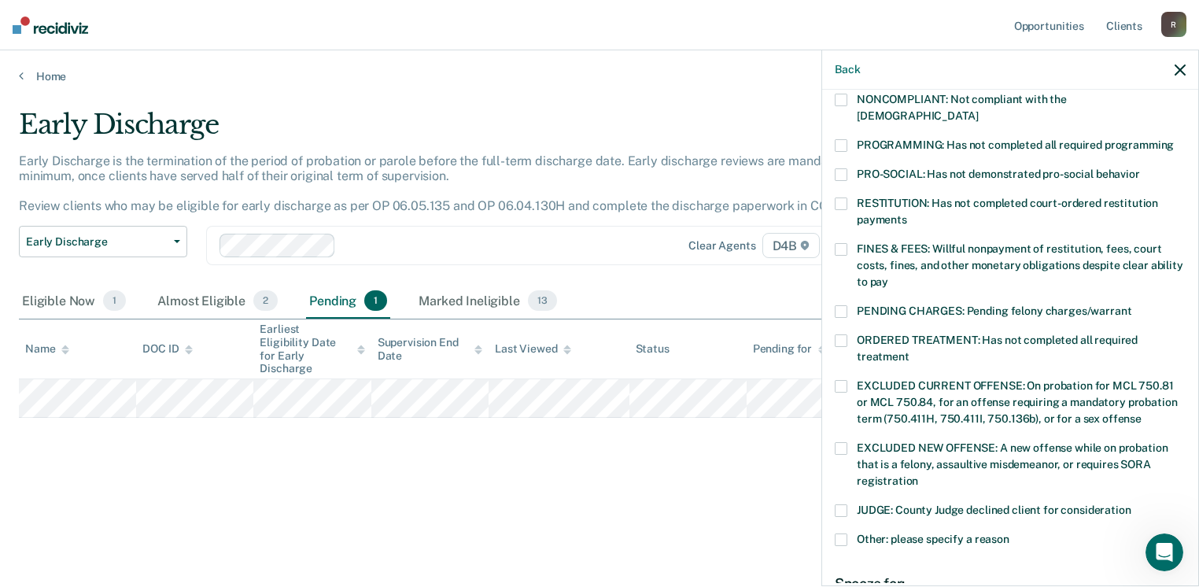
click at [841, 305] on span at bounding box center [841, 311] width 13 height 13
click at [843, 305] on span at bounding box center [841, 311] width 13 height 13
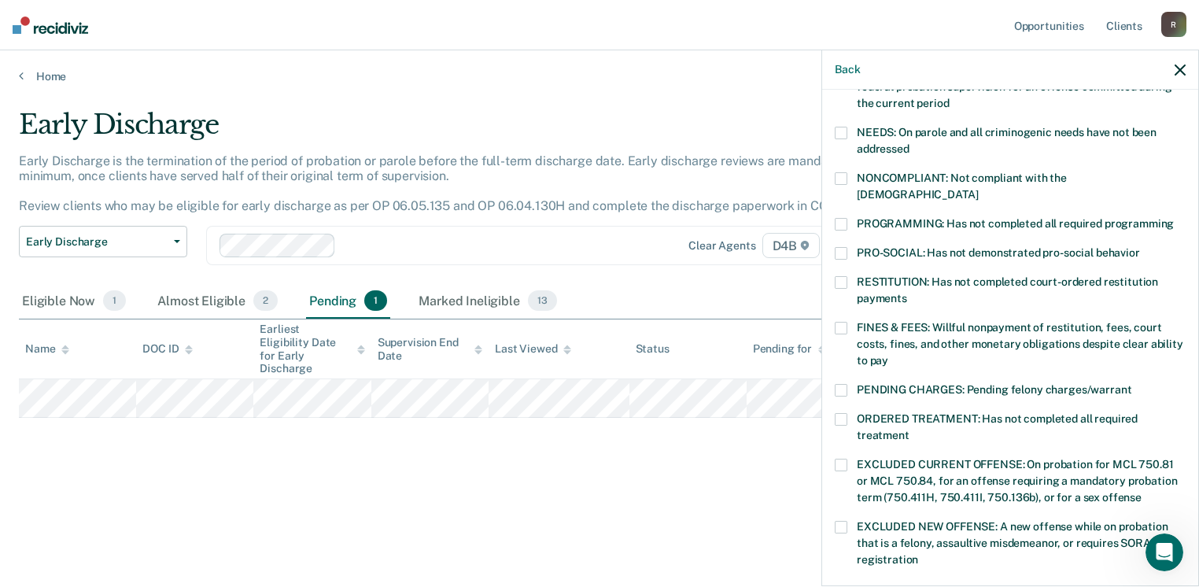
click at [840, 175] on span at bounding box center [841, 178] width 13 height 13
click at [837, 247] on span at bounding box center [841, 253] width 13 height 13
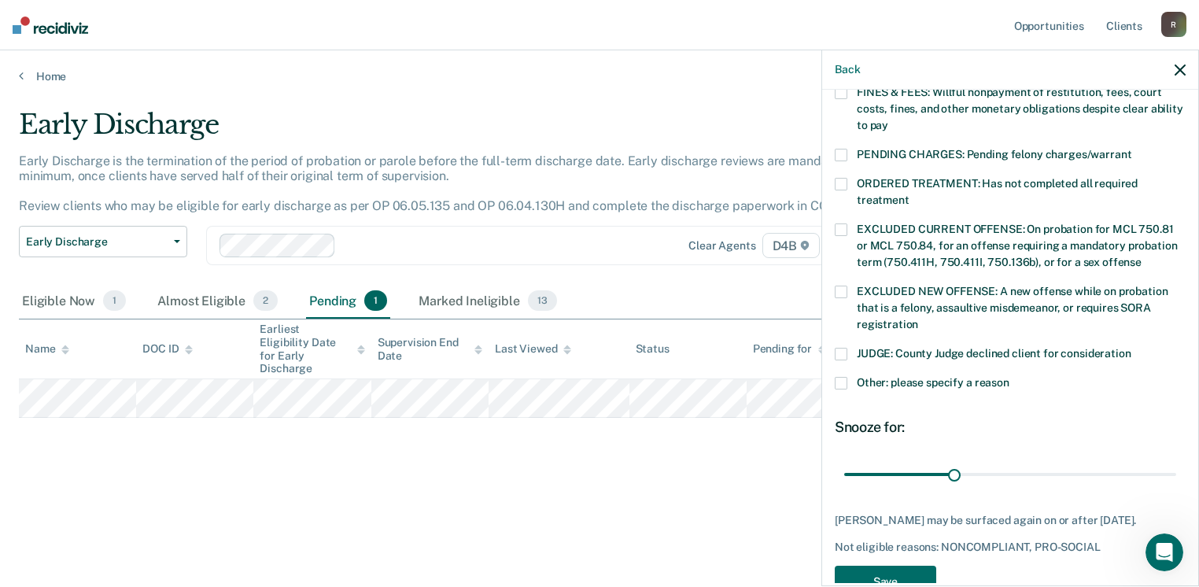
scroll to position [472, 0]
click at [843, 376] on span at bounding box center [841, 382] width 13 height 13
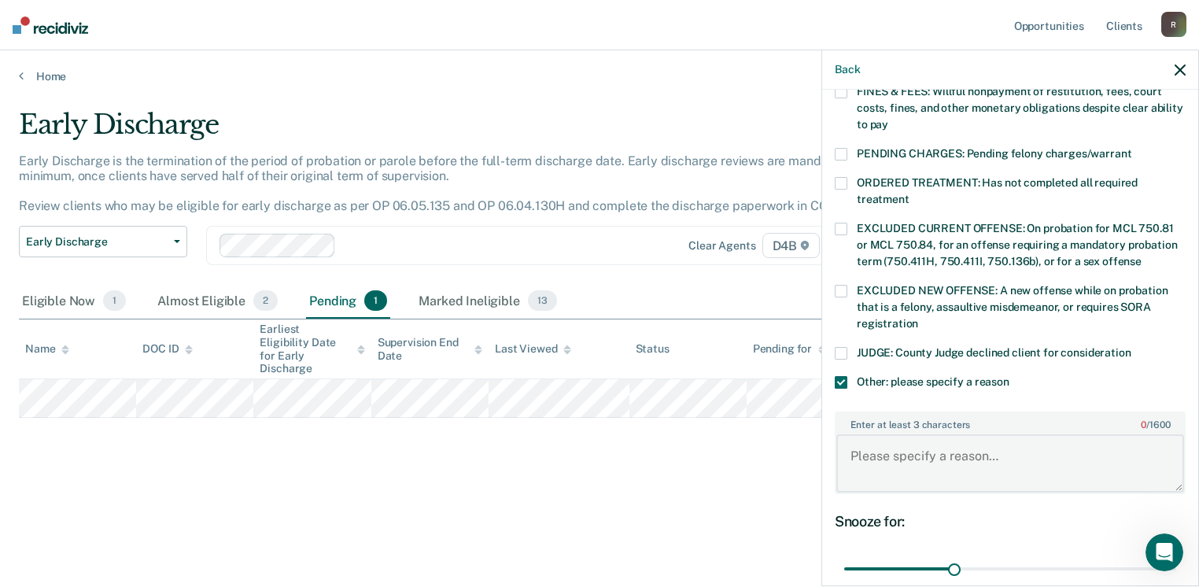
click at [945, 437] on textarea "Enter at least 3 characters 0 / 1600" at bounding box center [1010, 463] width 348 height 58
type textarea "Pending Violations"
drag, startPoint x: 950, startPoint y: 545, endPoint x: 1089, endPoint y: 498, distance: 146.3
type input "90"
click at [1176, 555] on input "range" at bounding box center [1010, 569] width 332 height 28
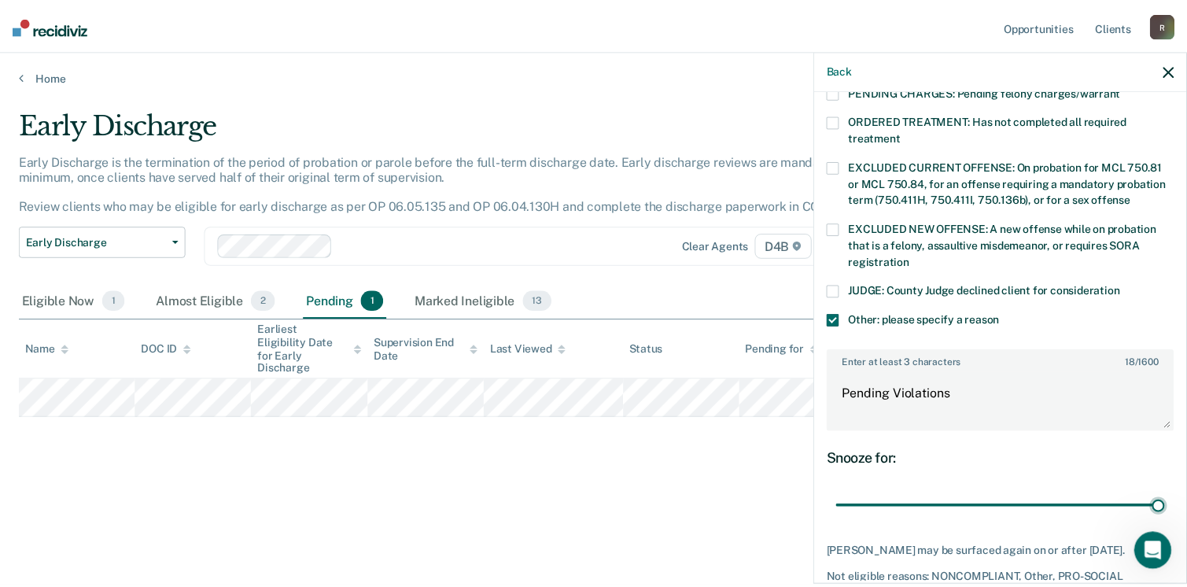
scroll to position [603, 0]
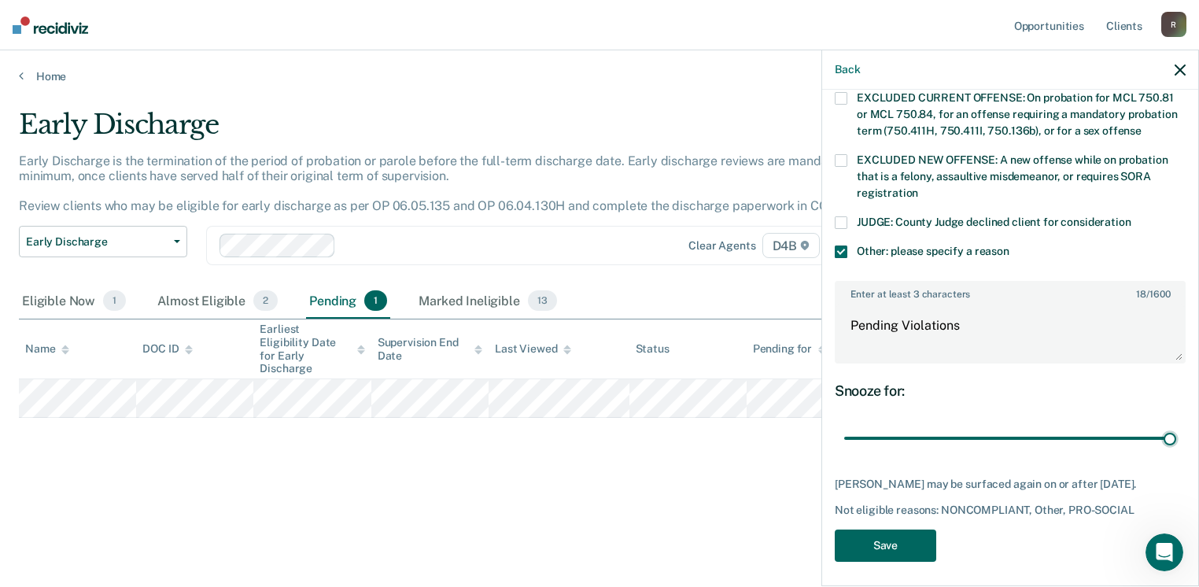
click at [903, 540] on button "Save" at bounding box center [885, 545] width 101 height 32
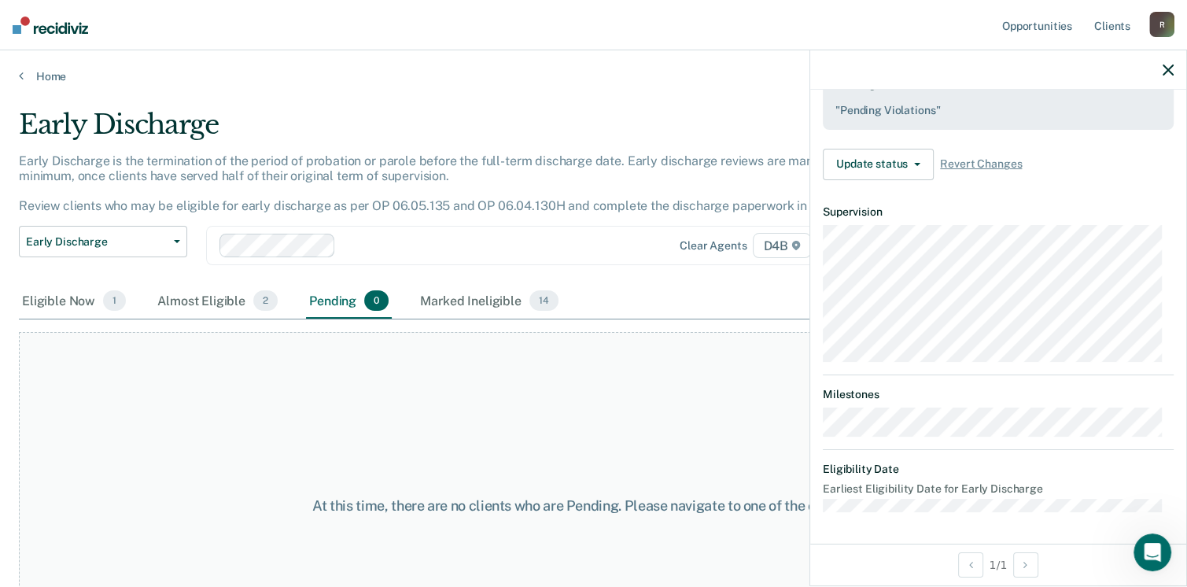
scroll to position [449, 0]
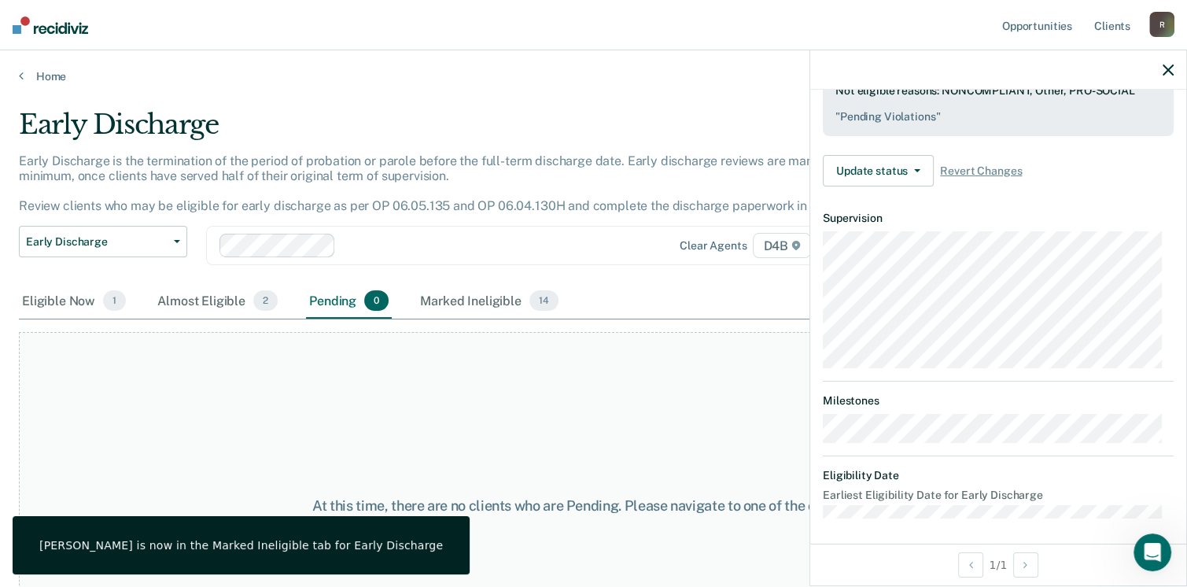
click at [44, 67] on div "Home" at bounding box center [593, 66] width 1187 height 33
click at [45, 73] on link "Home" at bounding box center [593, 76] width 1149 height 14
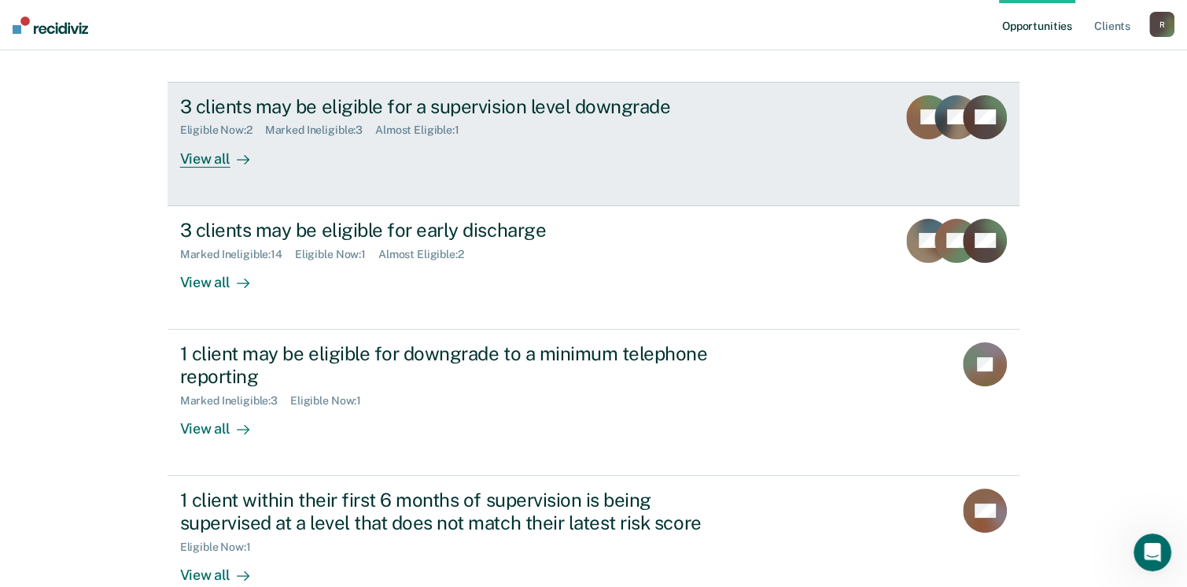
scroll to position [157, 0]
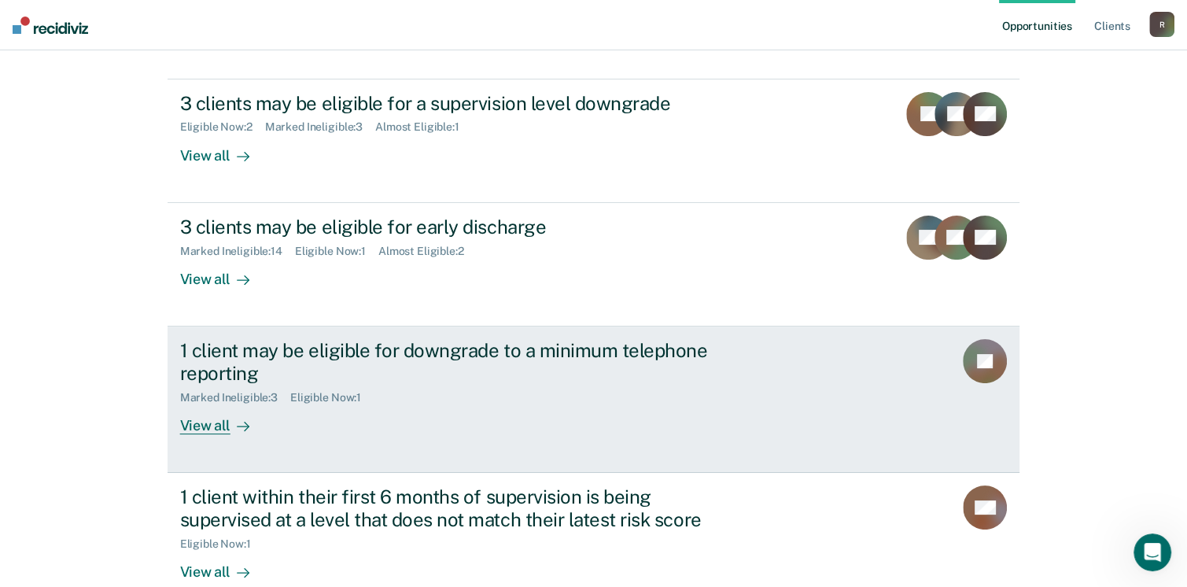
click at [203, 425] on div "View all" at bounding box center [224, 419] width 88 height 31
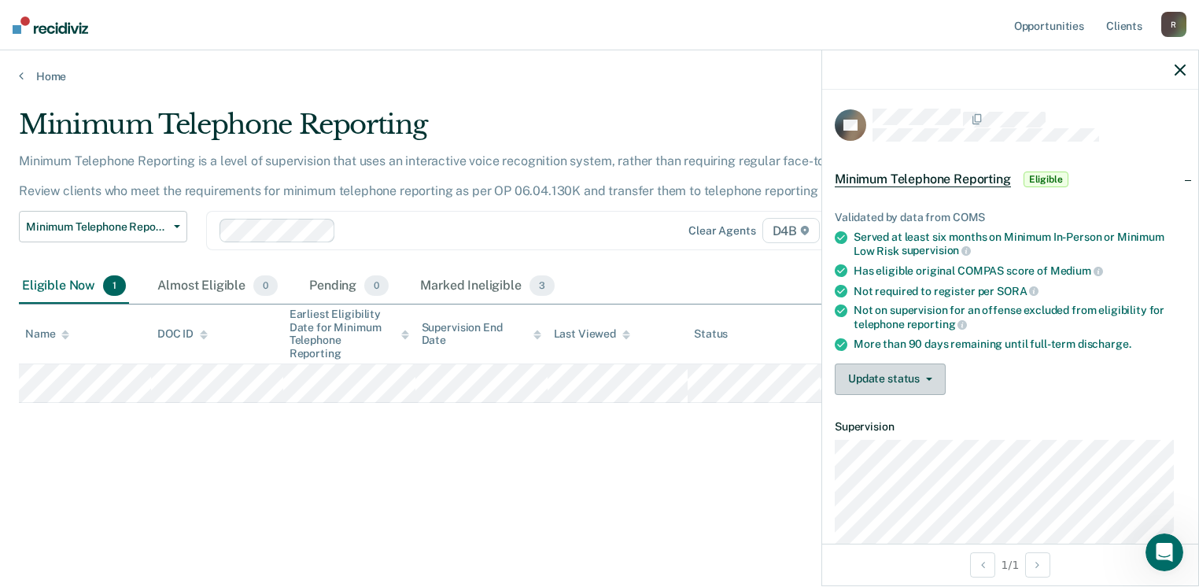
click at [916, 373] on button "Update status" at bounding box center [890, 378] width 111 height 31
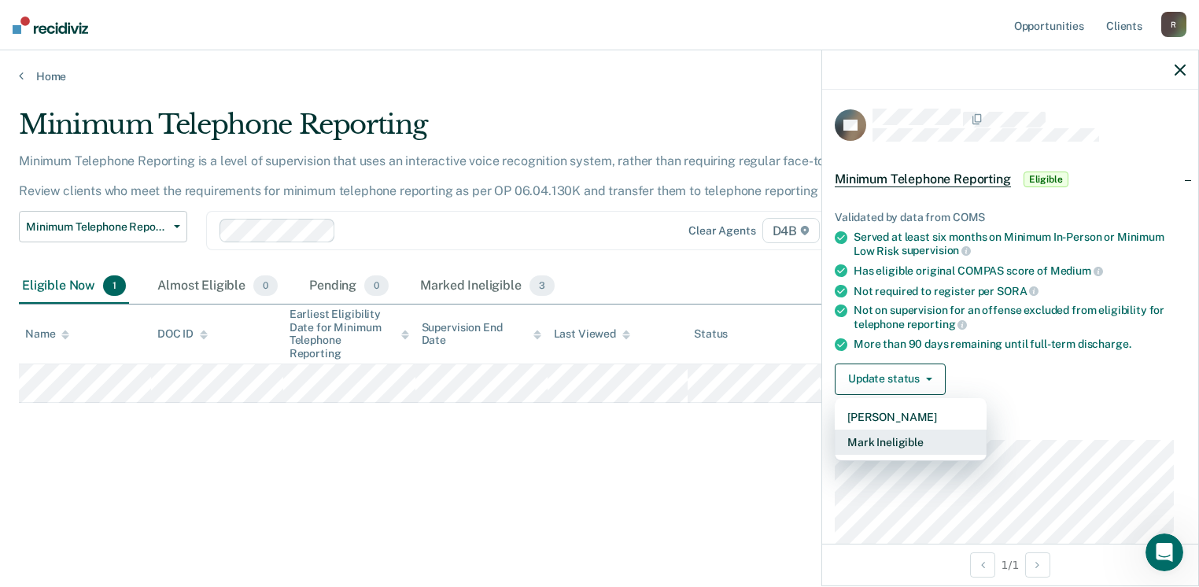
click at [923, 435] on button "Mark Ineligible" at bounding box center [911, 442] width 152 height 25
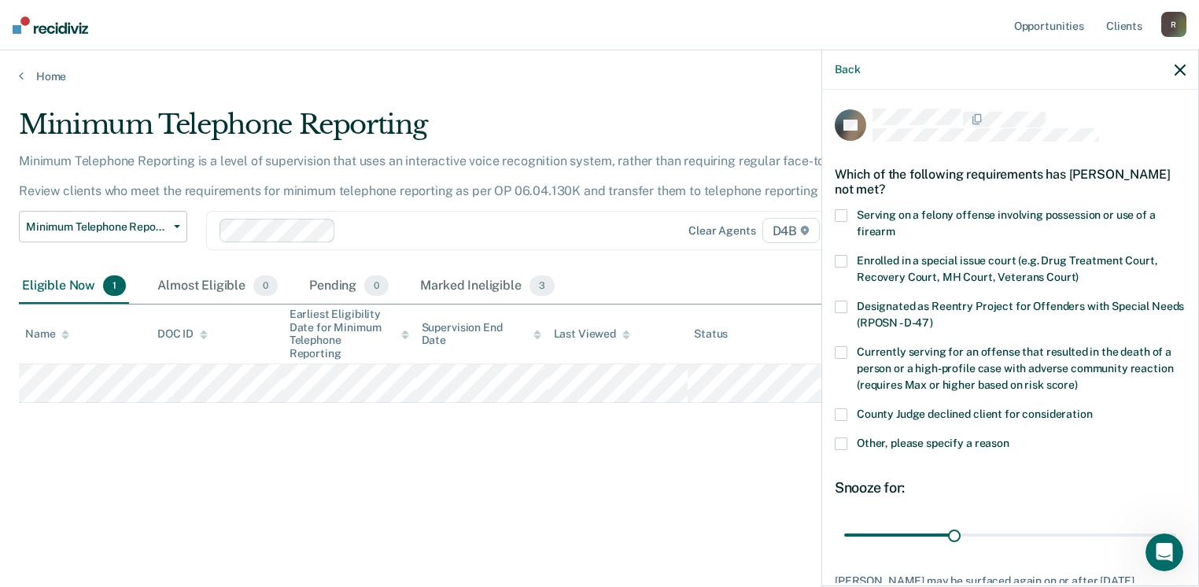
click at [846, 444] on span at bounding box center [841, 443] width 13 height 13
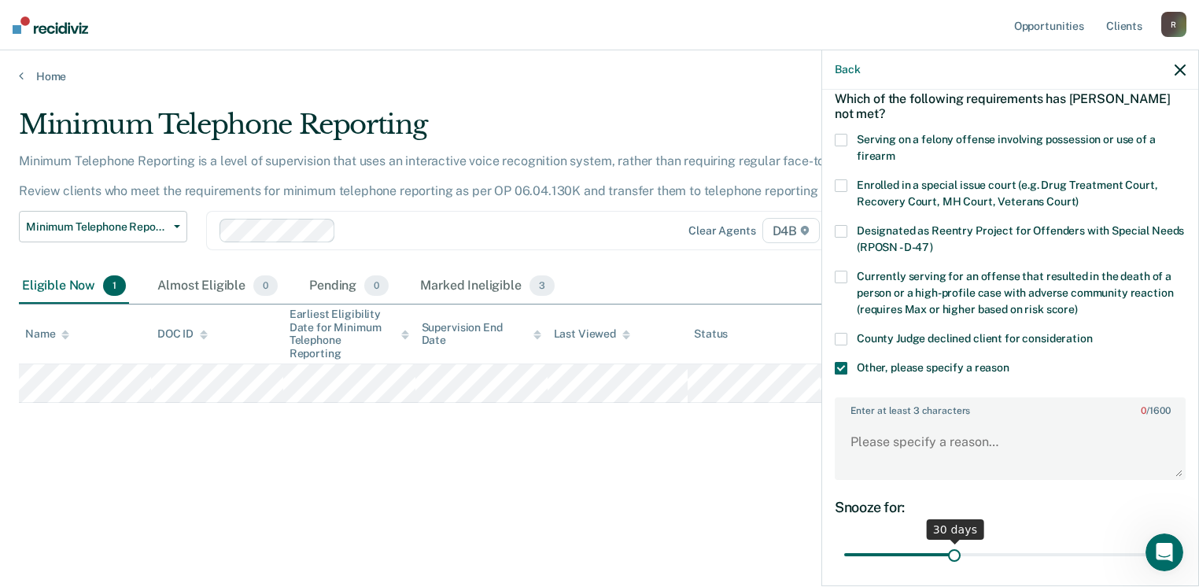
scroll to position [157, 0]
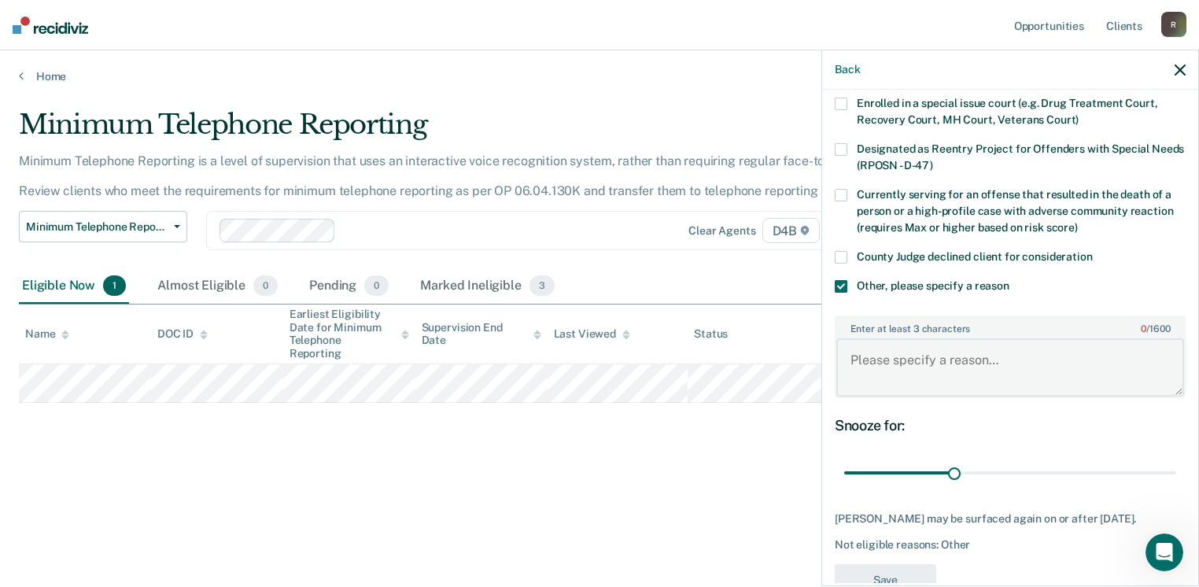
click at [895, 362] on textarea "Enter at least 3 characters 0 / 1600" at bounding box center [1010, 367] width 348 height 58
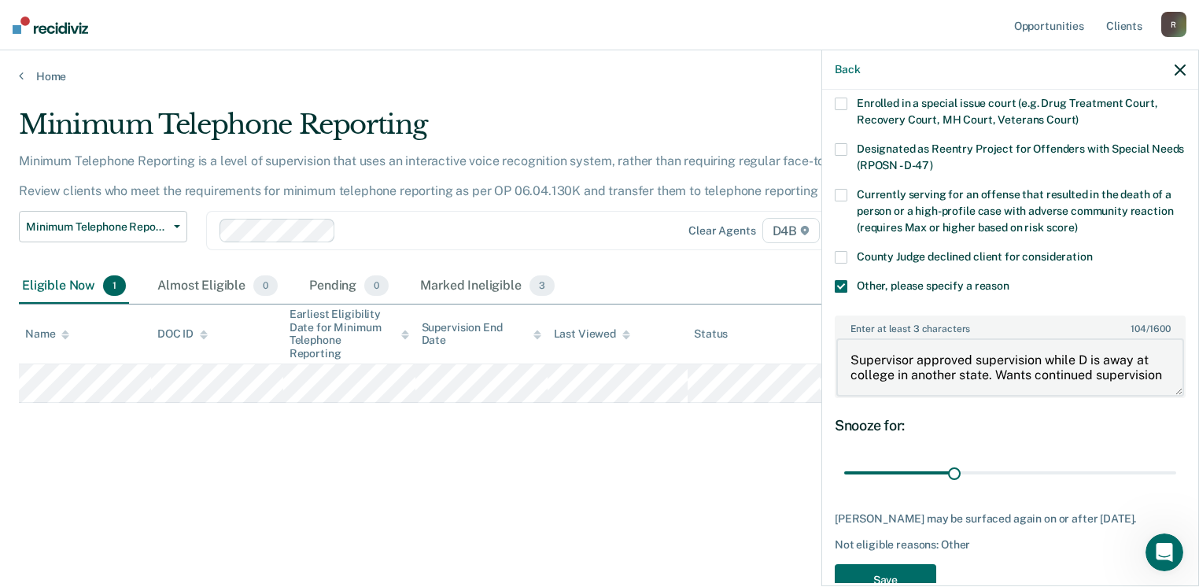
scroll to position [2, 0]
type textarea "Supervisor approved supervision while D is away at college in another state. Wa…"
drag, startPoint x: 948, startPoint y: 470, endPoint x: 1202, endPoint y: 448, distance: 255.0
type input "90"
click at [1176, 459] on input "range" at bounding box center [1010, 473] width 332 height 28
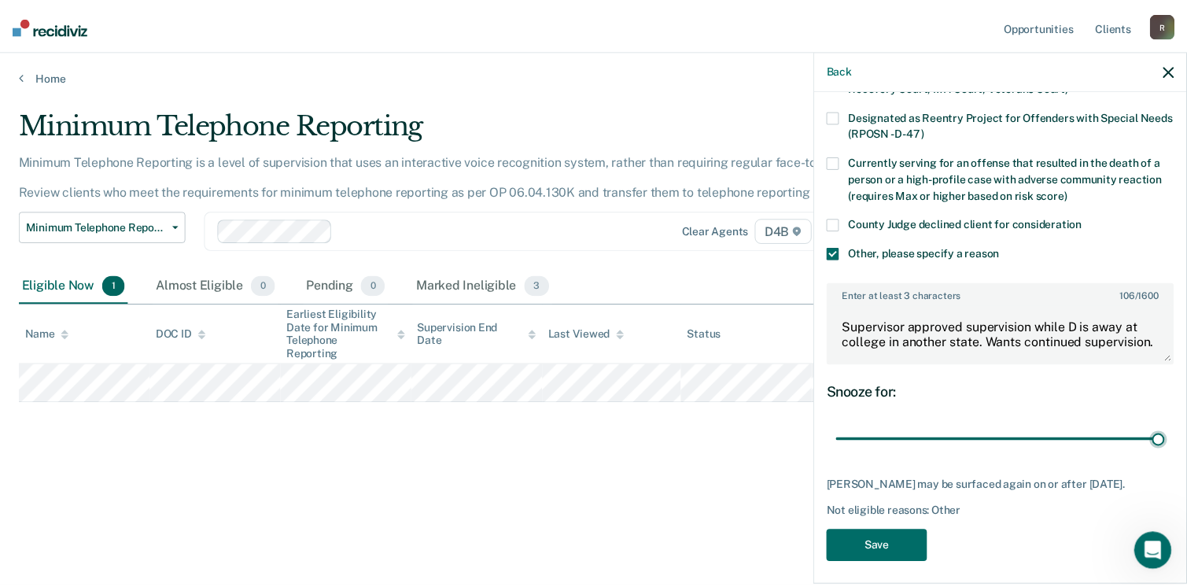
scroll to position [208, 0]
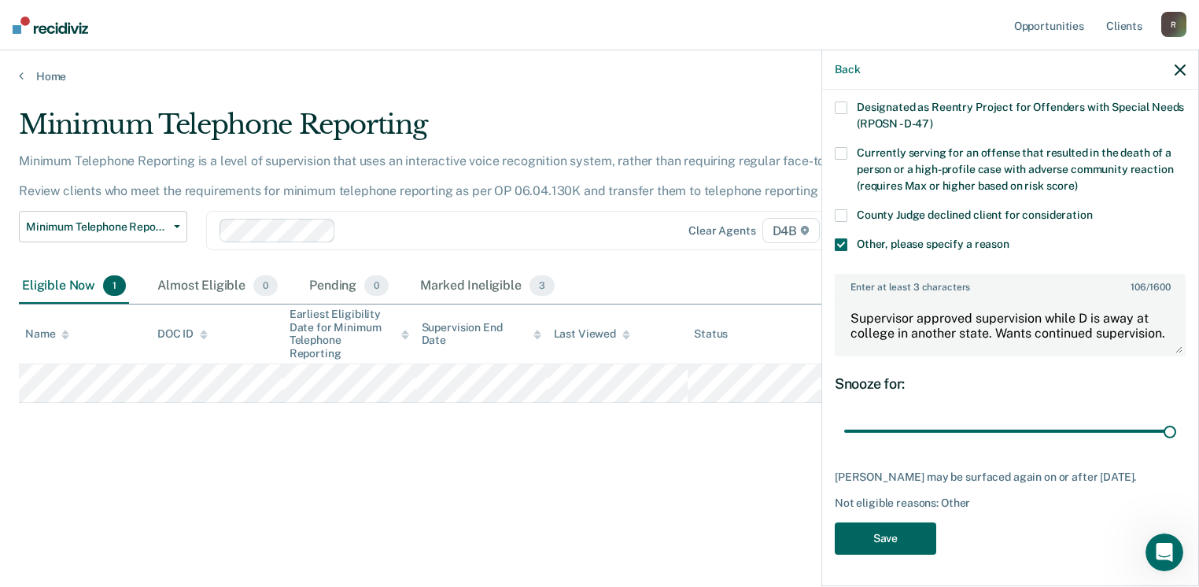
click at [906, 532] on button "Save" at bounding box center [885, 538] width 101 height 32
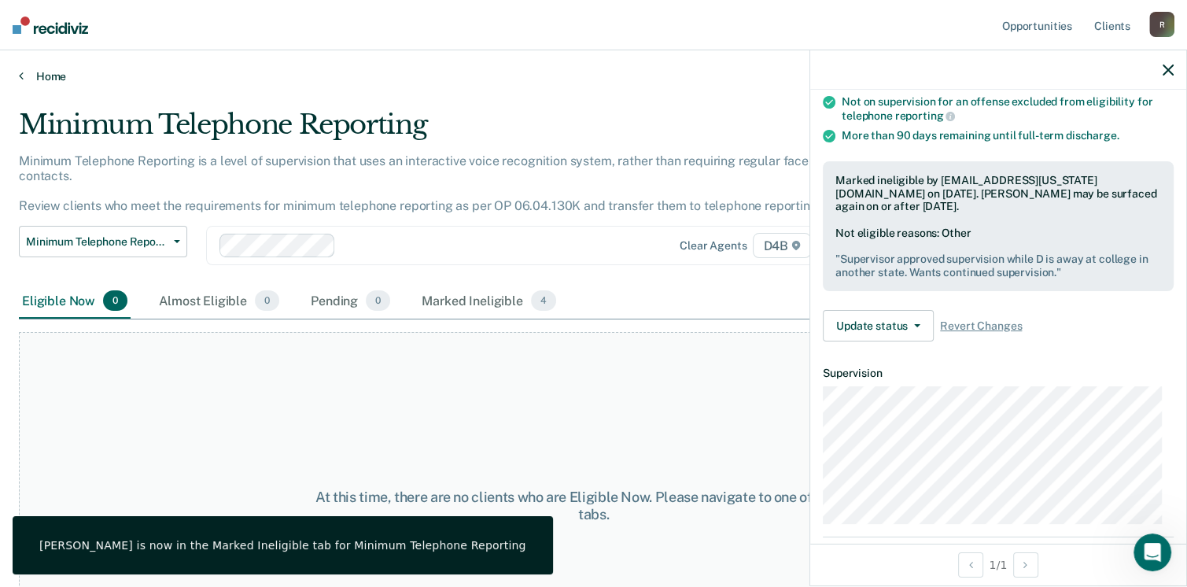
click at [32, 82] on link "Home" at bounding box center [593, 76] width 1149 height 14
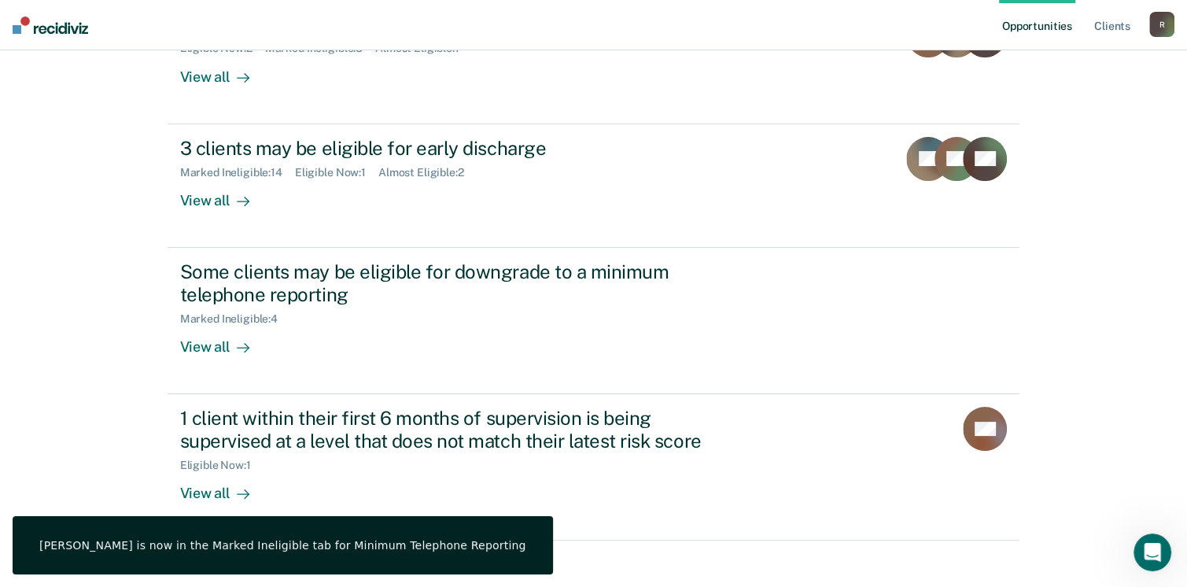
scroll to position [251, 0]
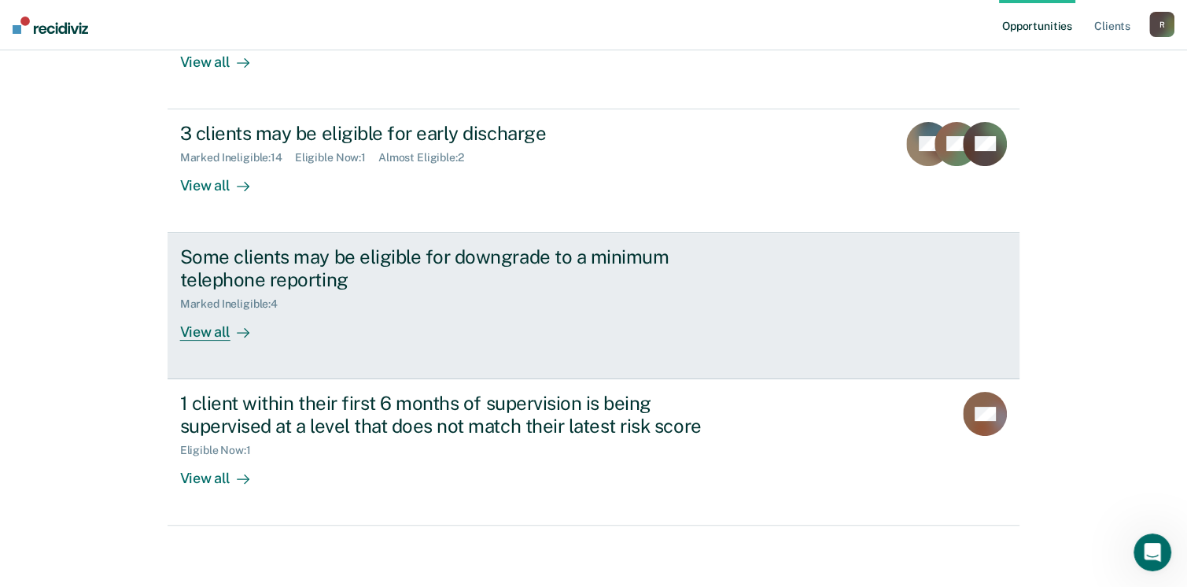
click at [216, 330] on div "View all" at bounding box center [224, 325] width 88 height 31
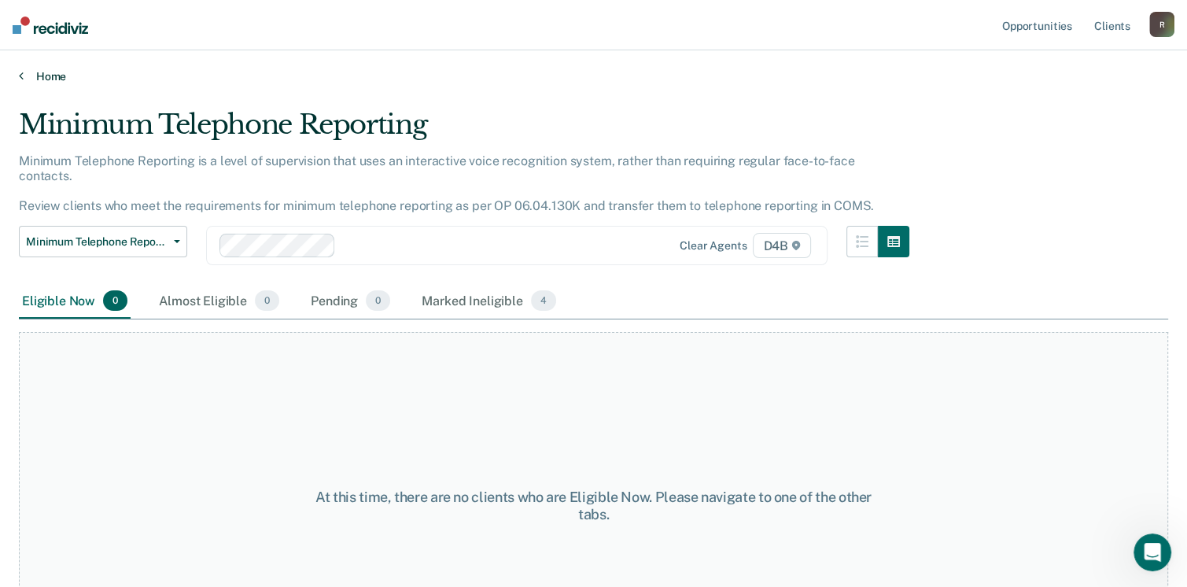
click at [44, 72] on link "Home" at bounding box center [593, 76] width 1149 height 14
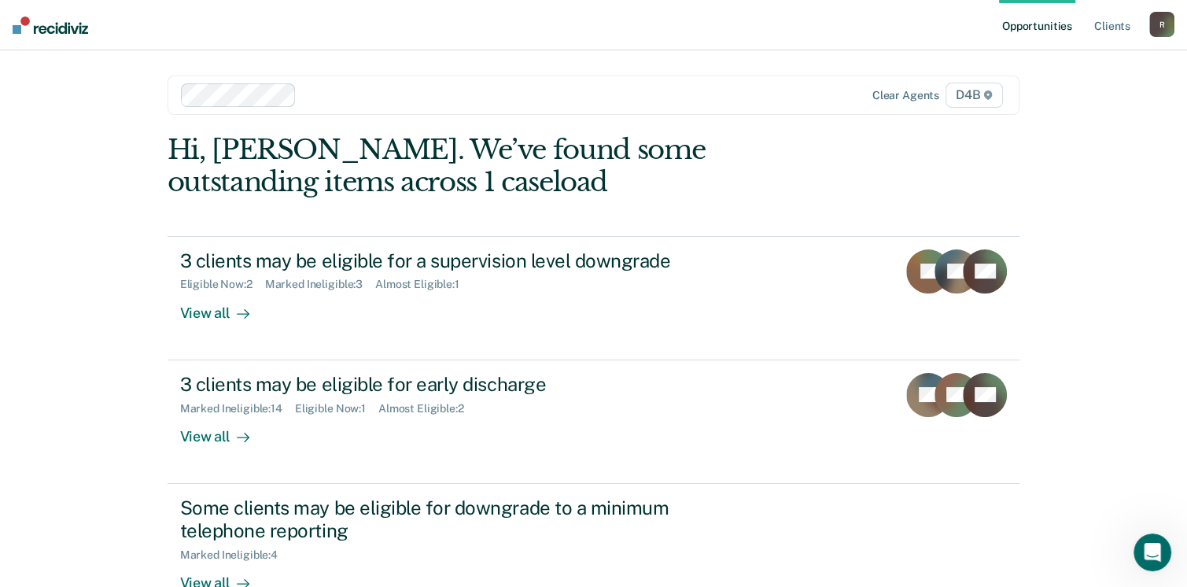
scroll to position [251, 0]
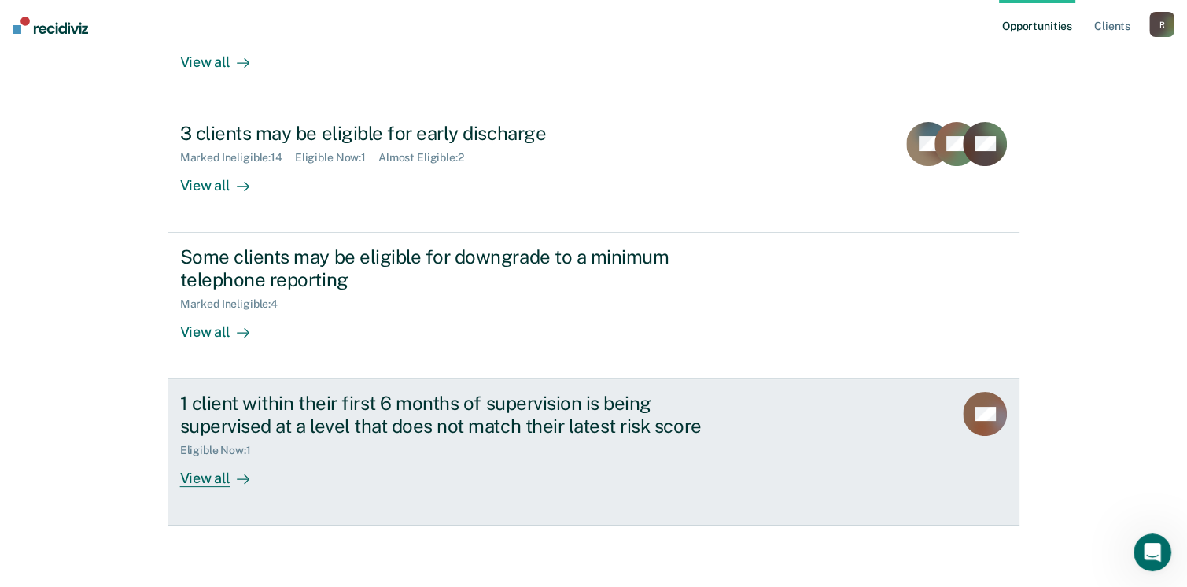
click at [205, 479] on div "View all" at bounding box center [224, 471] width 88 height 31
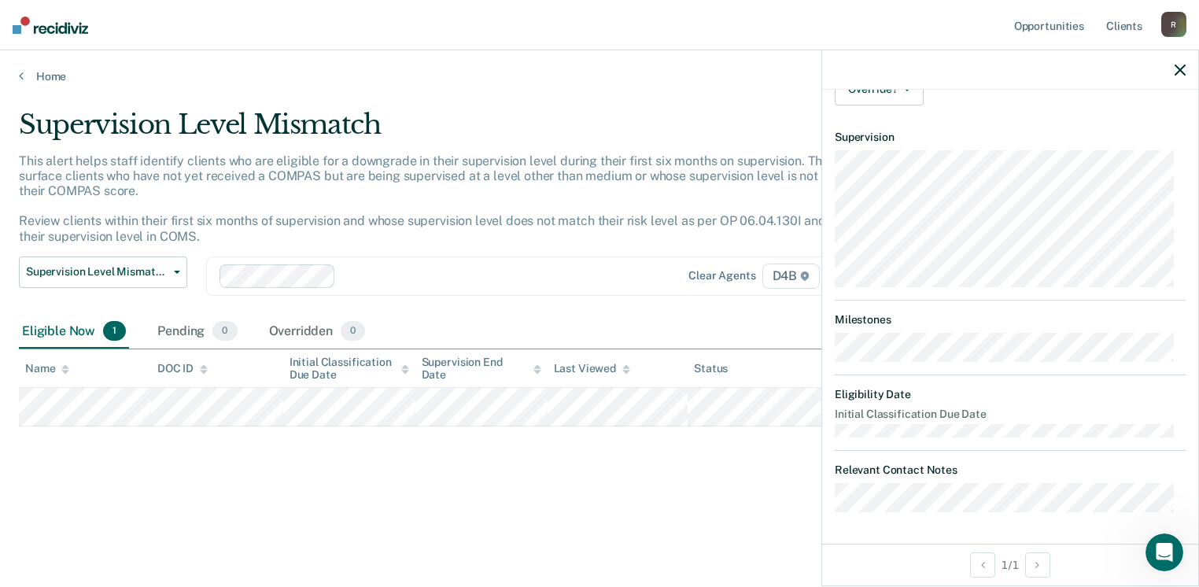
scroll to position [3, 0]
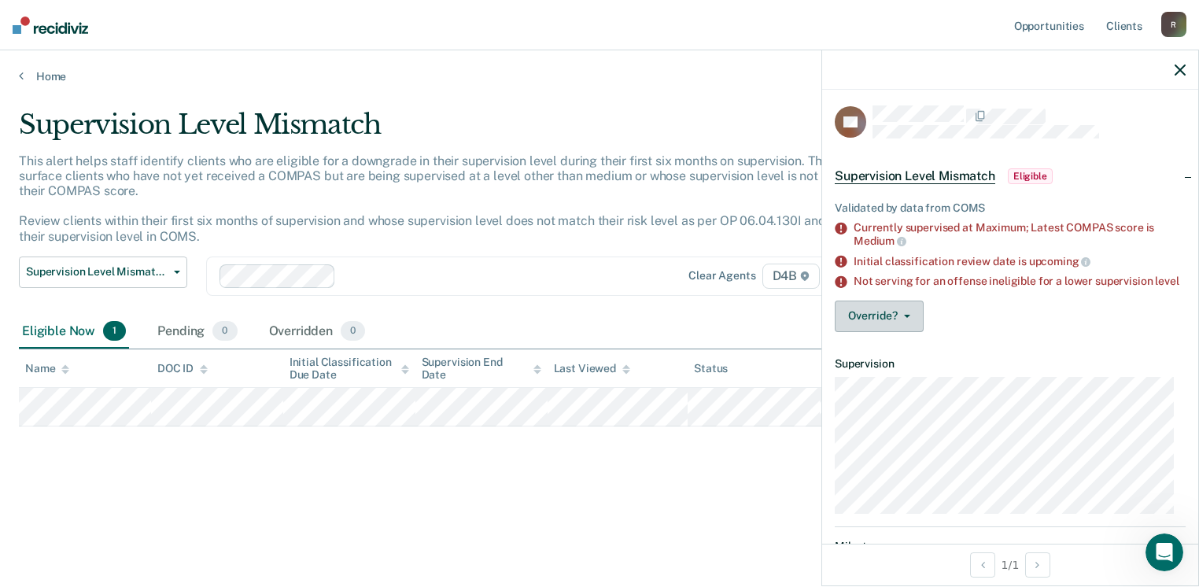
click at [905, 319] on button "Override?" at bounding box center [879, 316] width 89 height 31
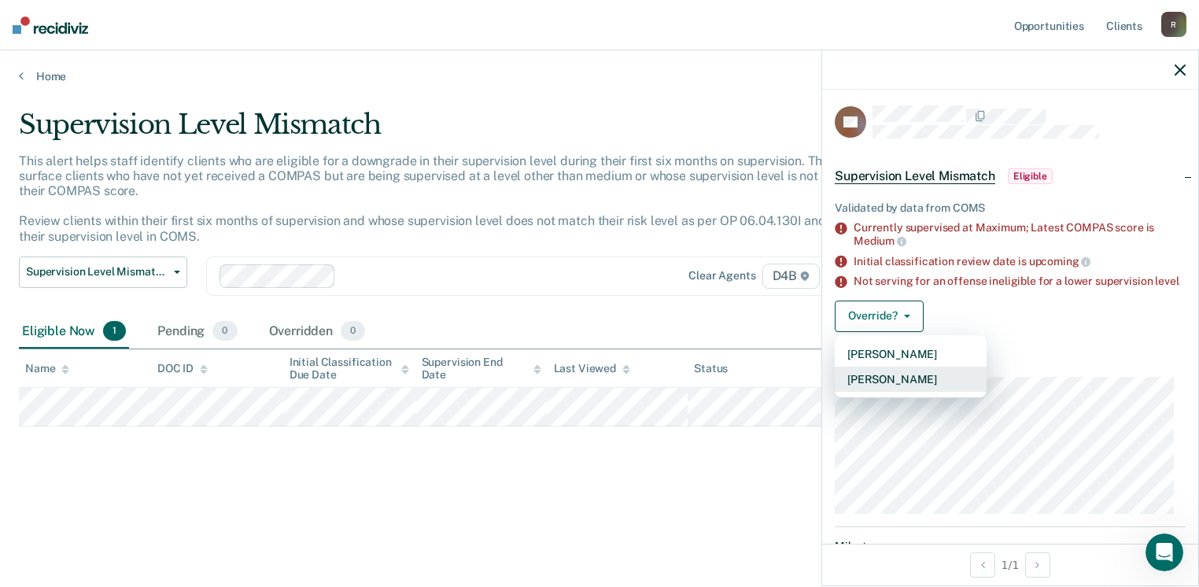
click at [900, 392] on button "Mark Overridden" at bounding box center [911, 379] width 152 height 25
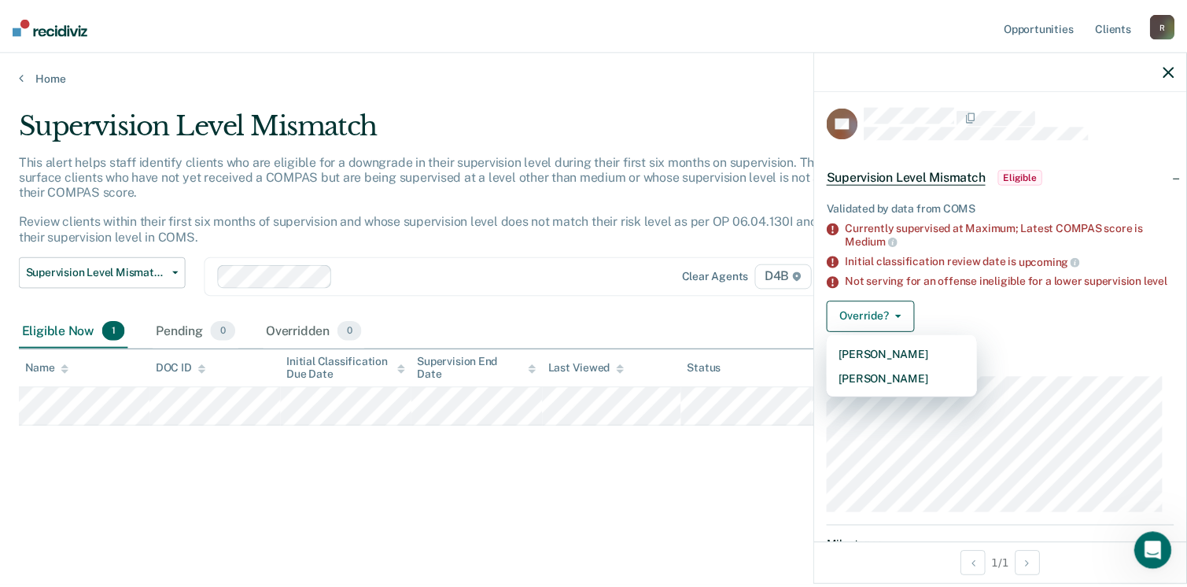
scroll to position [0, 0]
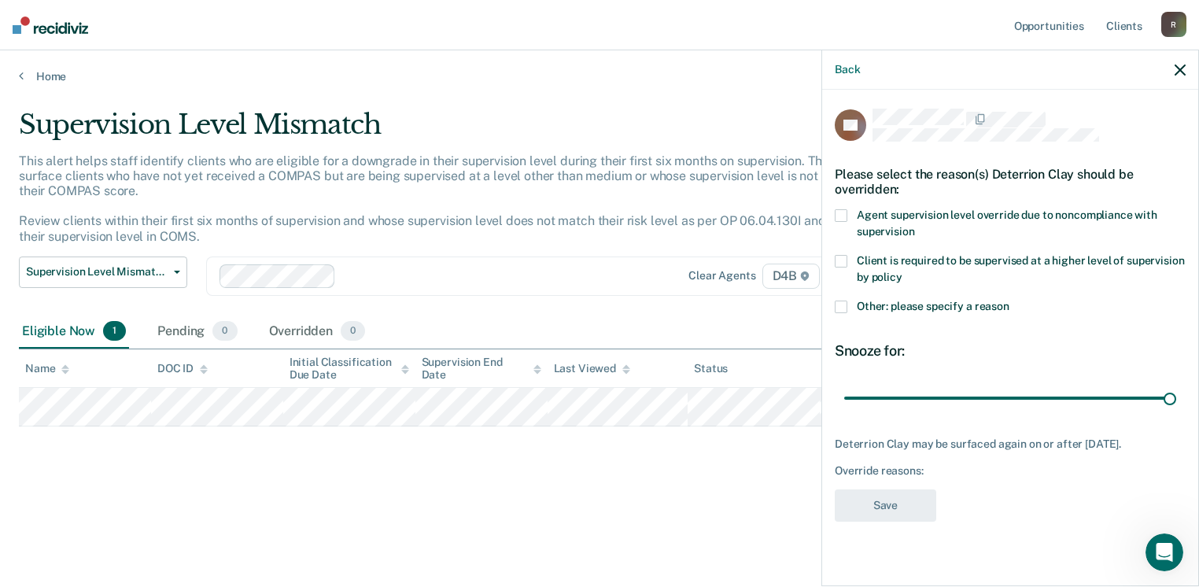
drag, startPoint x: 953, startPoint y: 397, endPoint x: 1174, endPoint y: 355, distance: 225.1
type input "90"
click at [1176, 385] on input "range" at bounding box center [1010, 399] width 332 height 28
click at [840, 216] on span at bounding box center [841, 215] width 13 height 13
click at [906, 507] on button "Save" at bounding box center [885, 505] width 101 height 32
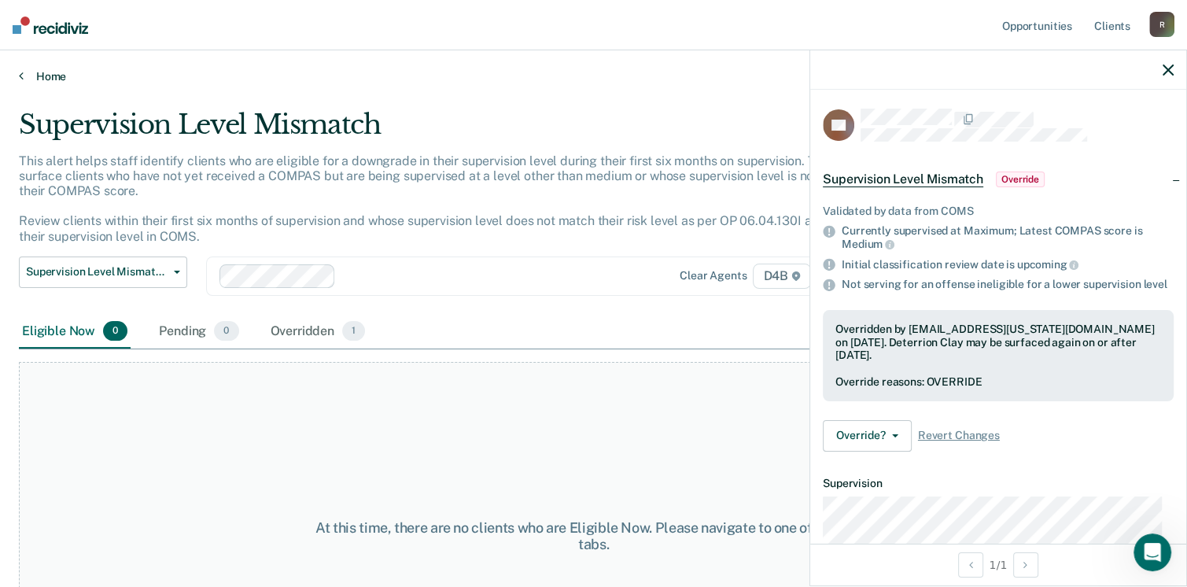
click at [46, 77] on link "Home" at bounding box center [593, 76] width 1149 height 14
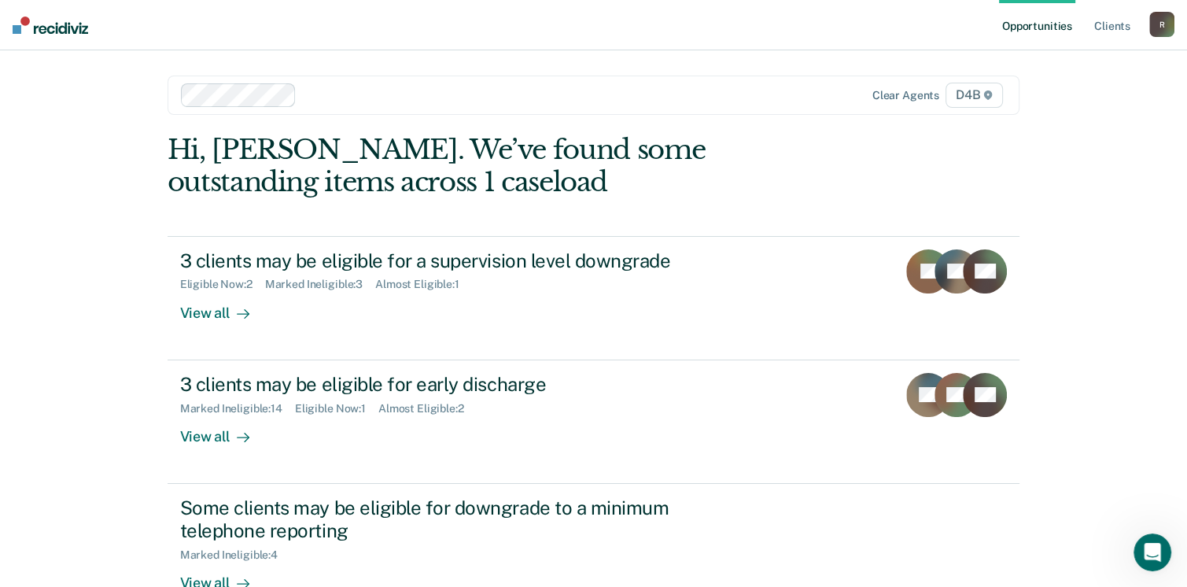
click at [1166, 27] on div "R" at bounding box center [1161, 24] width 25 height 25
click at [1061, 105] on link "Log Out" at bounding box center [1098, 103] width 127 height 13
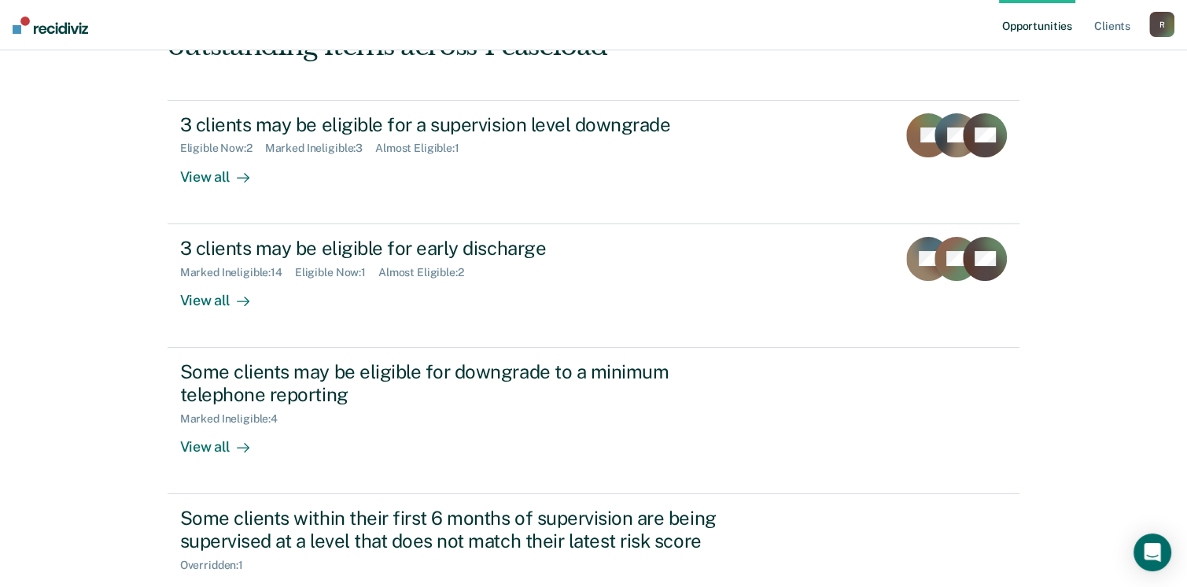
scroll to position [157, 0]
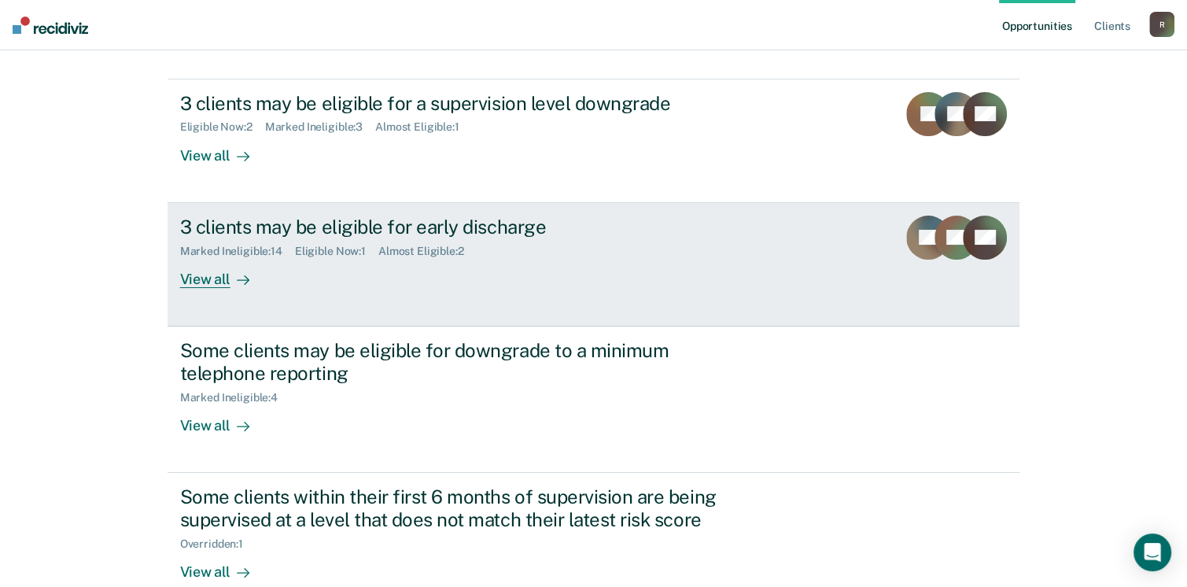
click at [208, 284] on div "View all" at bounding box center [224, 272] width 88 height 31
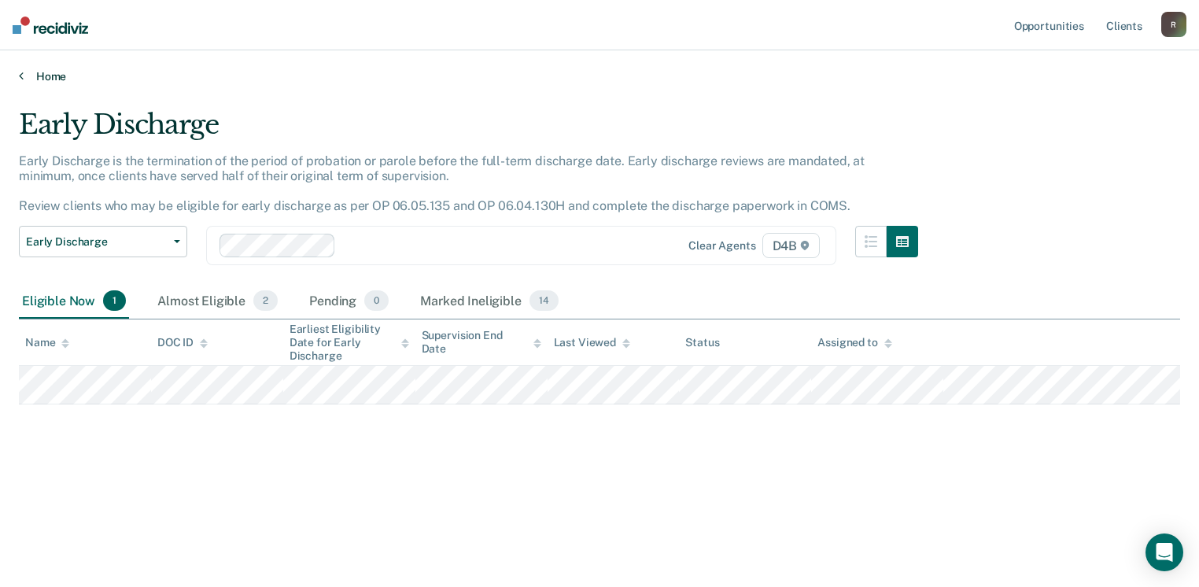
click at [50, 78] on link "Home" at bounding box center [599, 76] width 1161 height 14
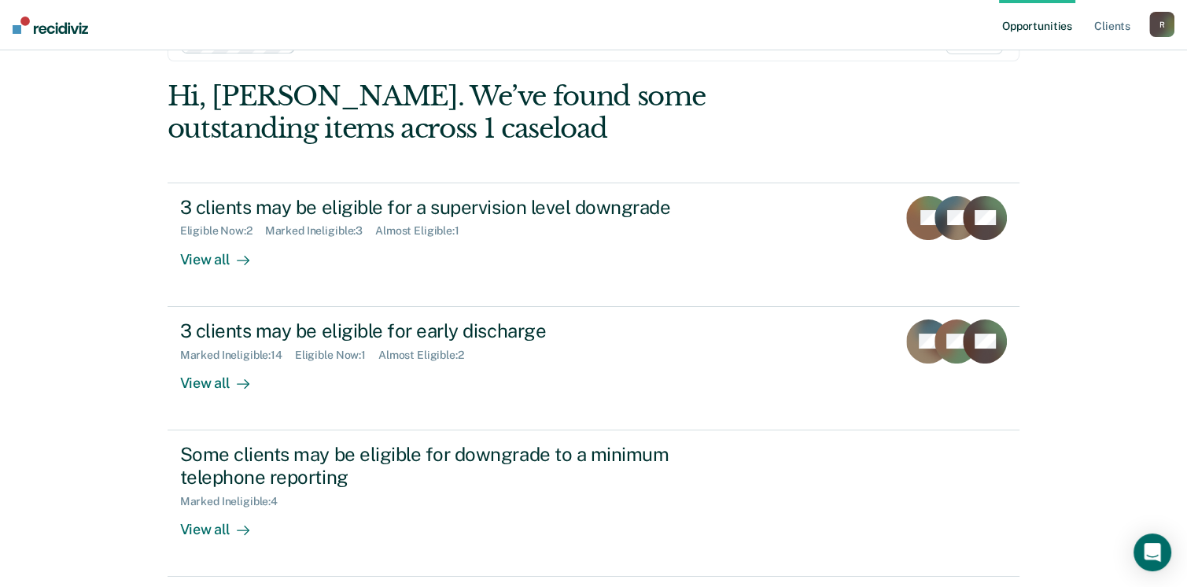
scroll to position [157, 0]
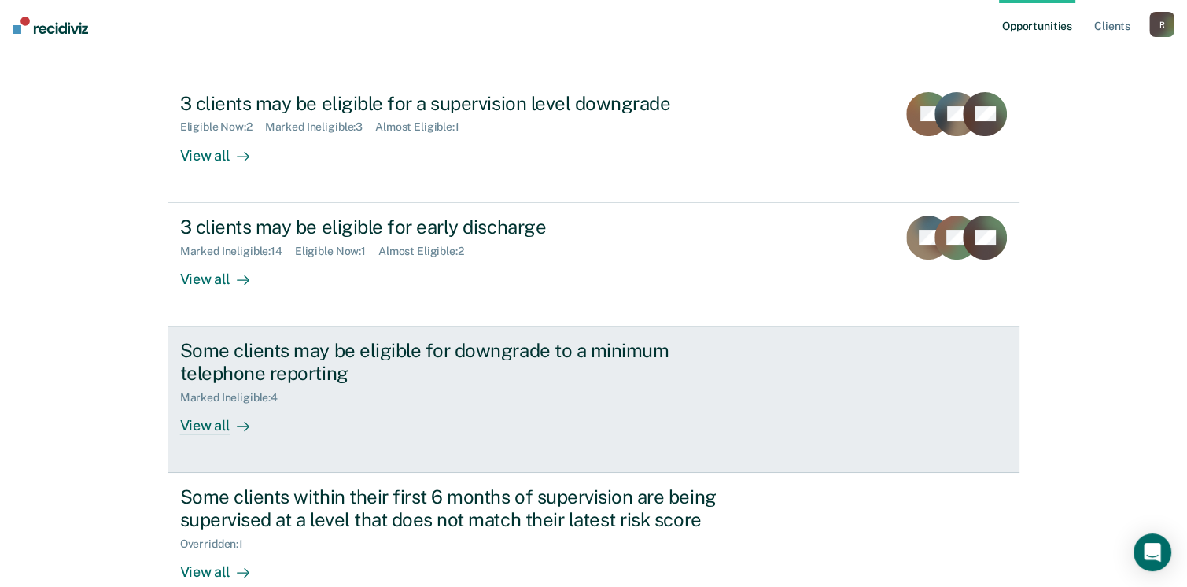
click at [208, 421] on div "View all" at bounding box center [224, 419] width 88 height 31
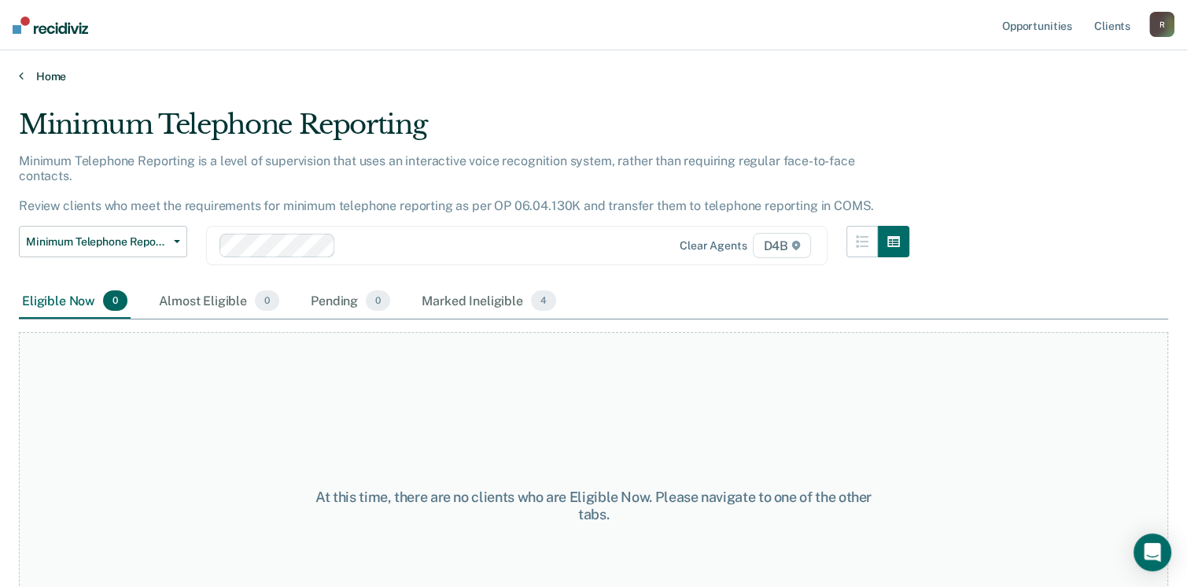
click at [24, 76] on link "Home" at bounding box center [593, 76] width 1149 height 14
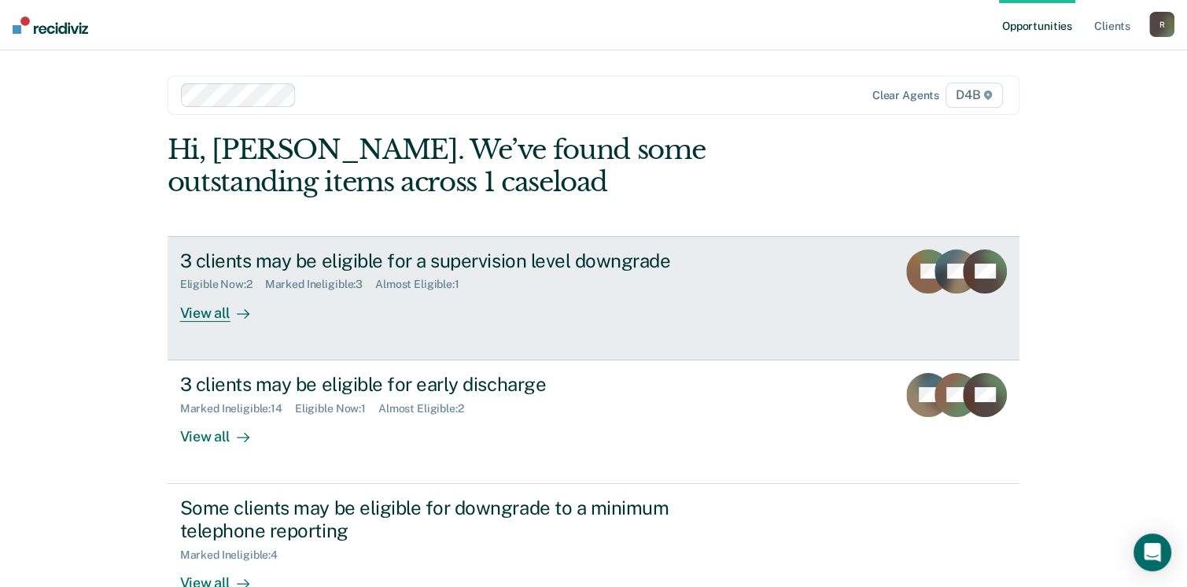
click at [217, 312] on div "View all" at bounding box center [224, 306] width 88 height 31
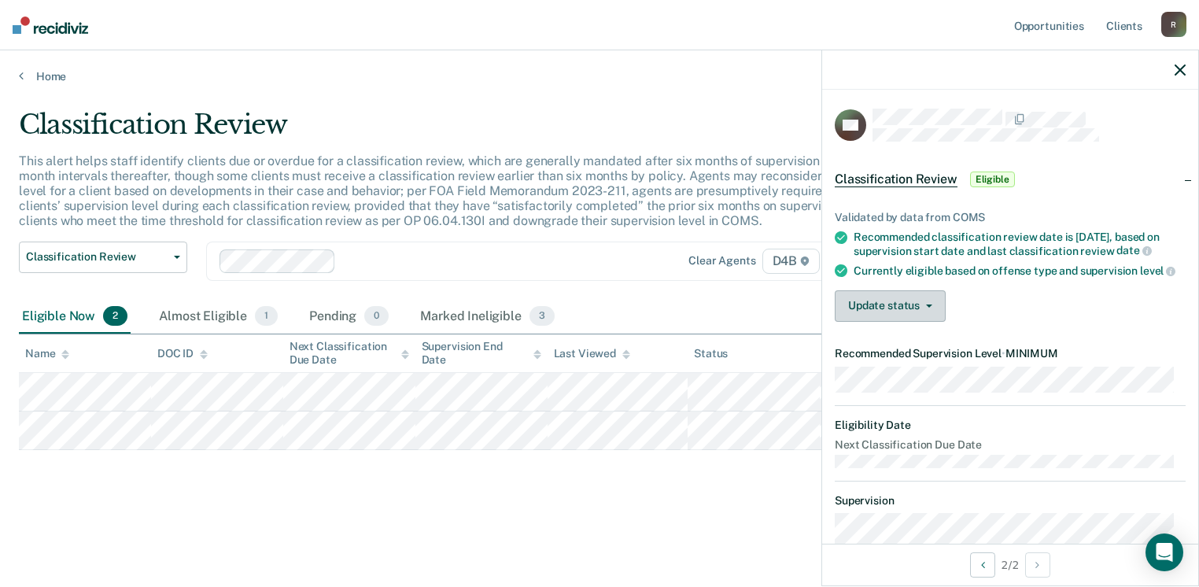
click at [853, 322] on button "Update status" at bounding box center [890, 305] width 111 height 31
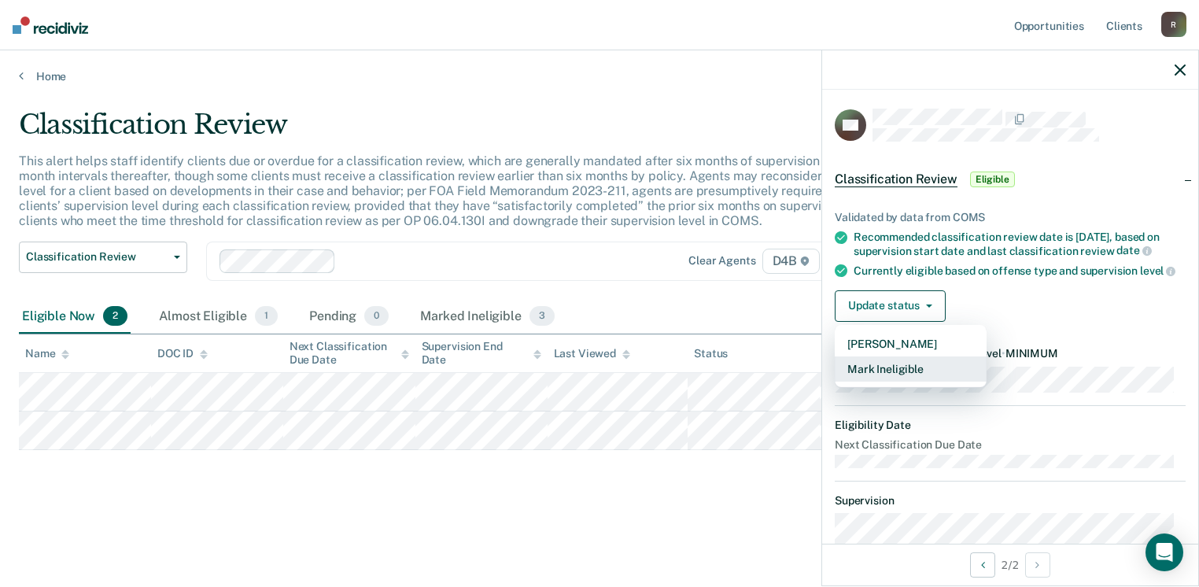
click at [909, 382] on button "Mark Ineligible" at bounding box center [911, 368] width 152 height 25
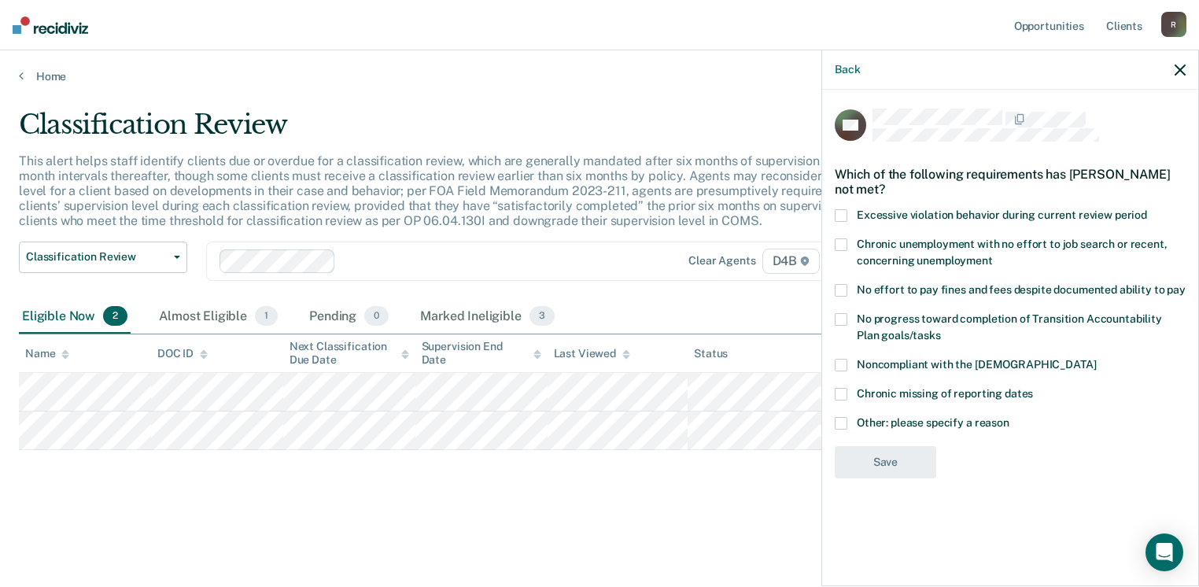
click at [846, 213] on label "Excessive violation behavior during current review period" at bounding box center [1010, 217] width 351 height 17
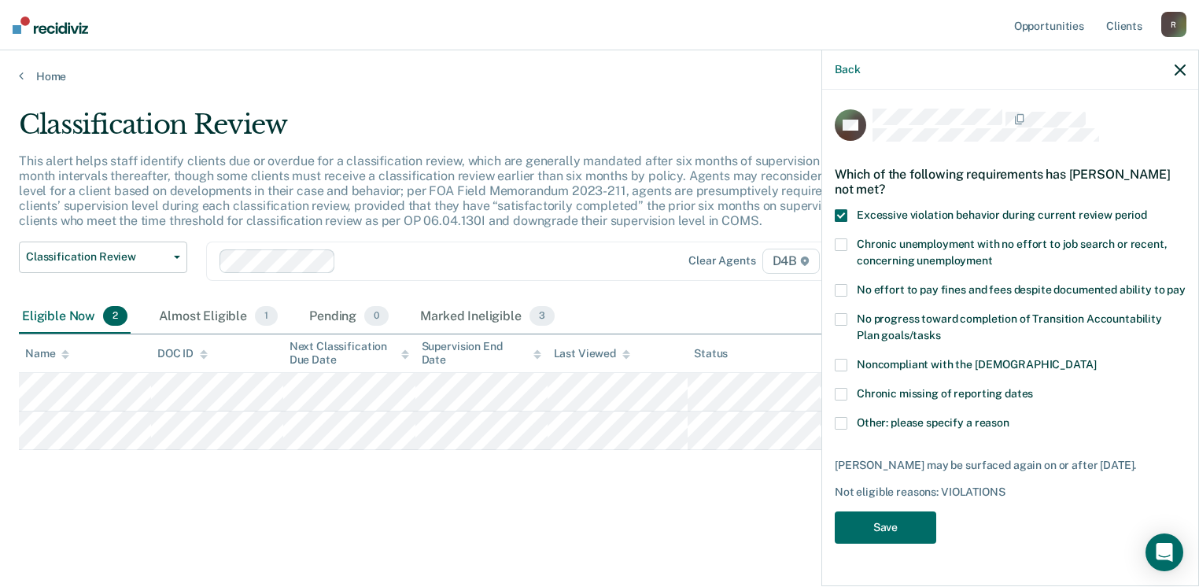
click at [839, 238] on span at bounding box center [841, 244] width 13 height 13
click at [850, 389] on label "Chronic missing of reporting dates" at bounding box center [1010, 396] width 351 height 17
click at [898, 533] on button "Save" at bounding box center [885, 527] width 101 height 32
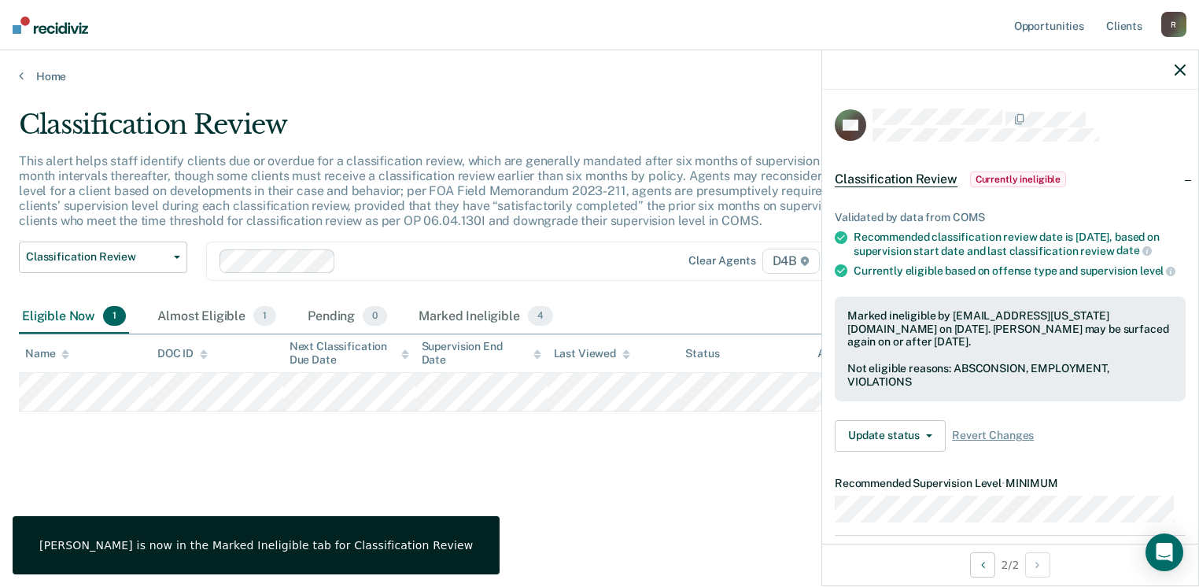
click at [1180, 76] on icon "button" at bounding box center [1179, 70] width 11 height 11
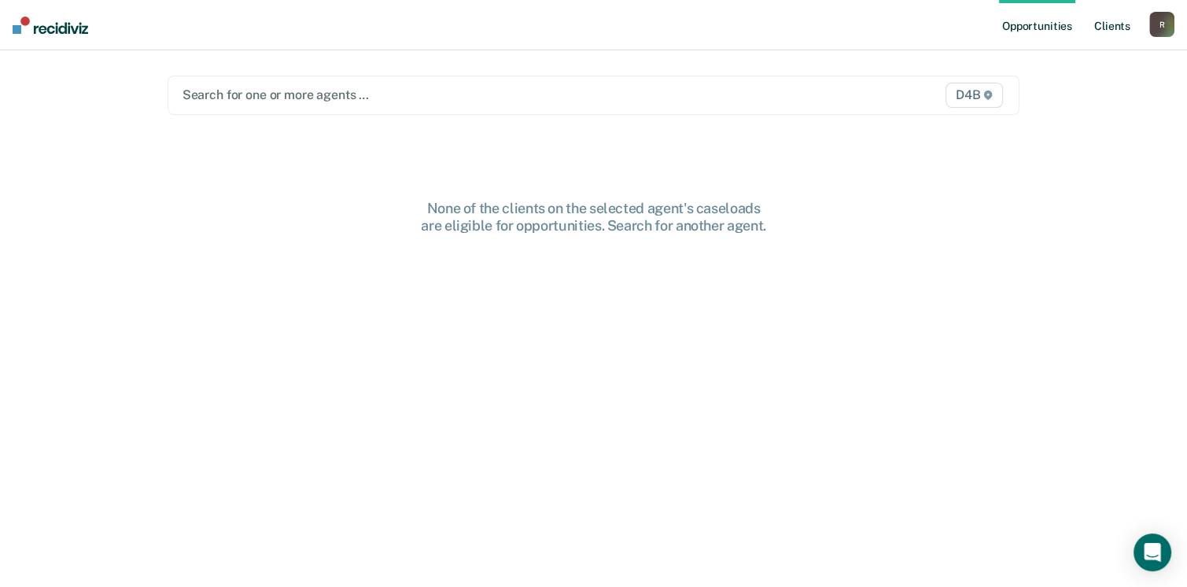
click at [1110, 45] on link "Client s" at bounding box center [1112, 25] width 42 height 50
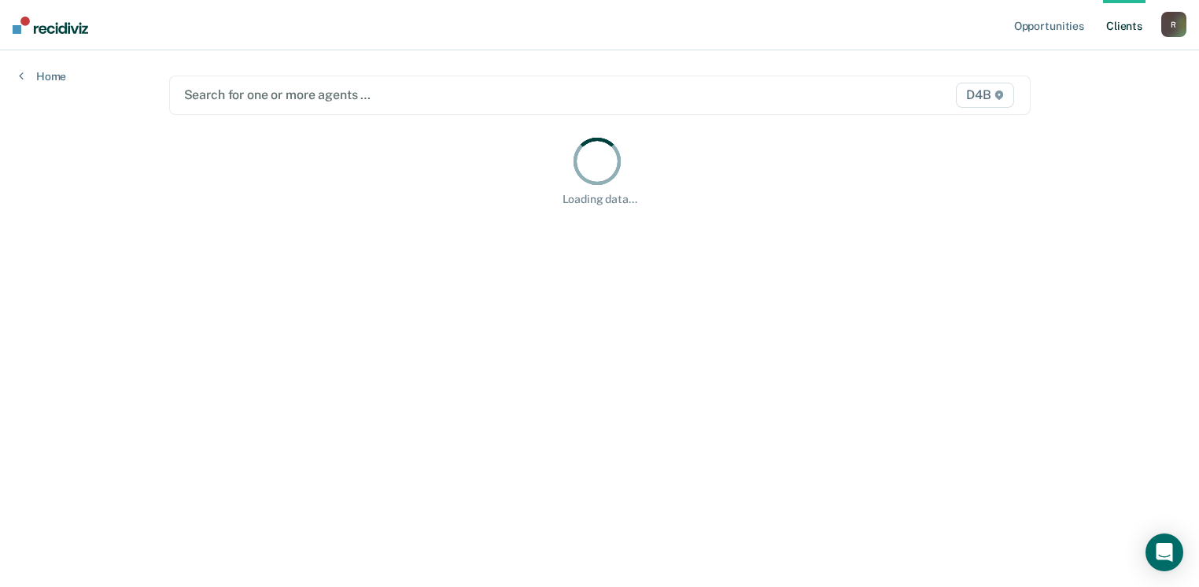
click at [53, 84] on div "Opportunities Client s RogersK11@michigan.gov R Profile How it works Log Out Ho…" at bounding box center [599, 293] width 1199 height 587
click at [39, 76] on link "Home" at bounding box center [42, 76] width 47 height 14
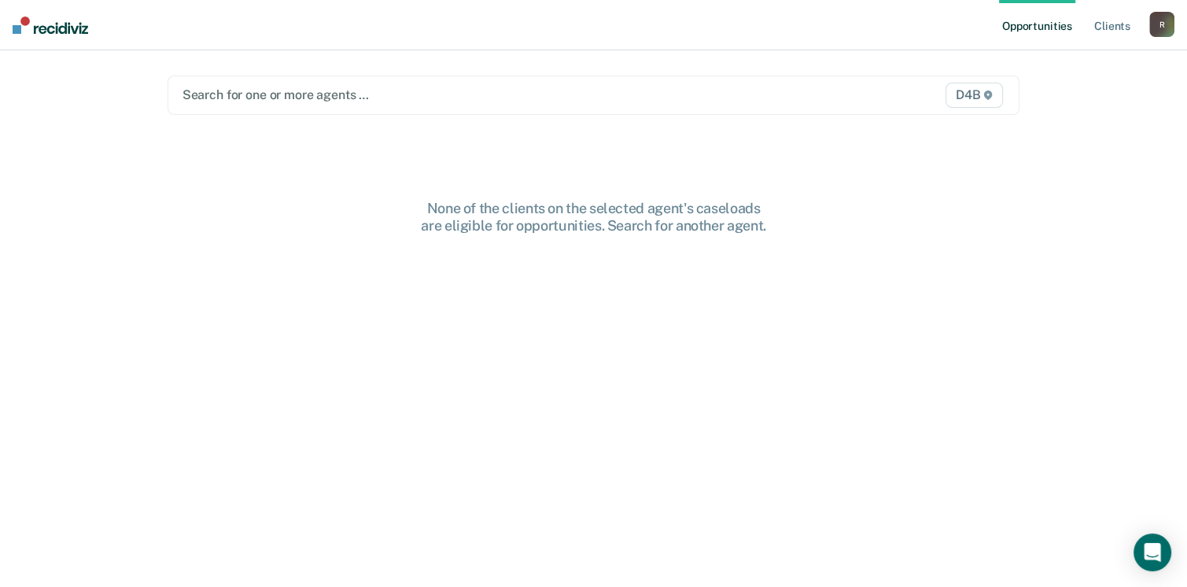
click at [253, 98] on div at bounding box center [470, 95] width 575 height 18
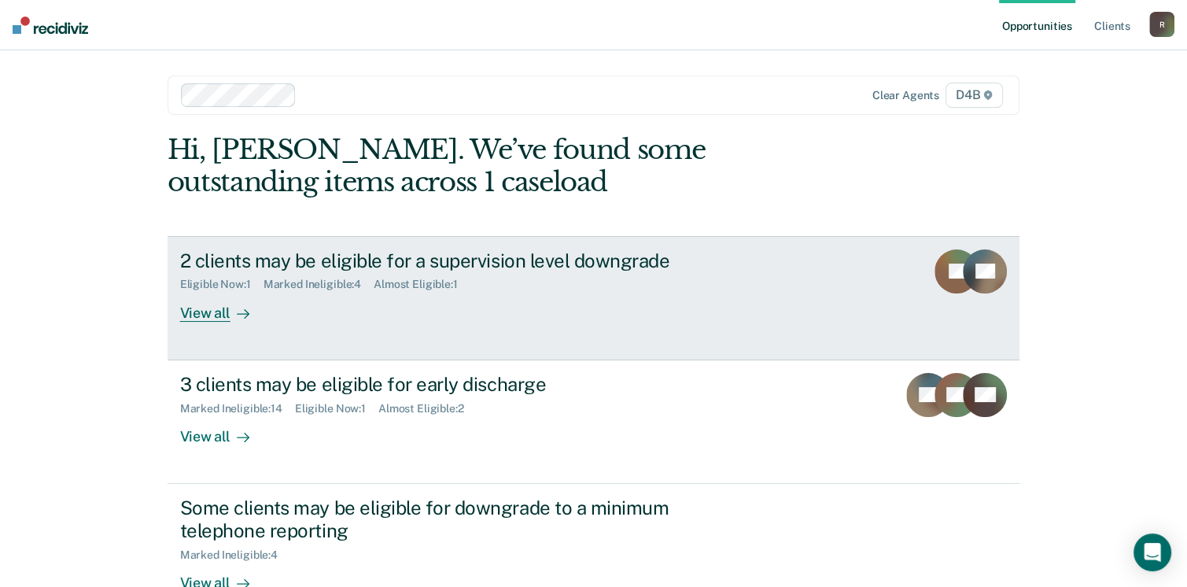
scroll to position [79, 0]
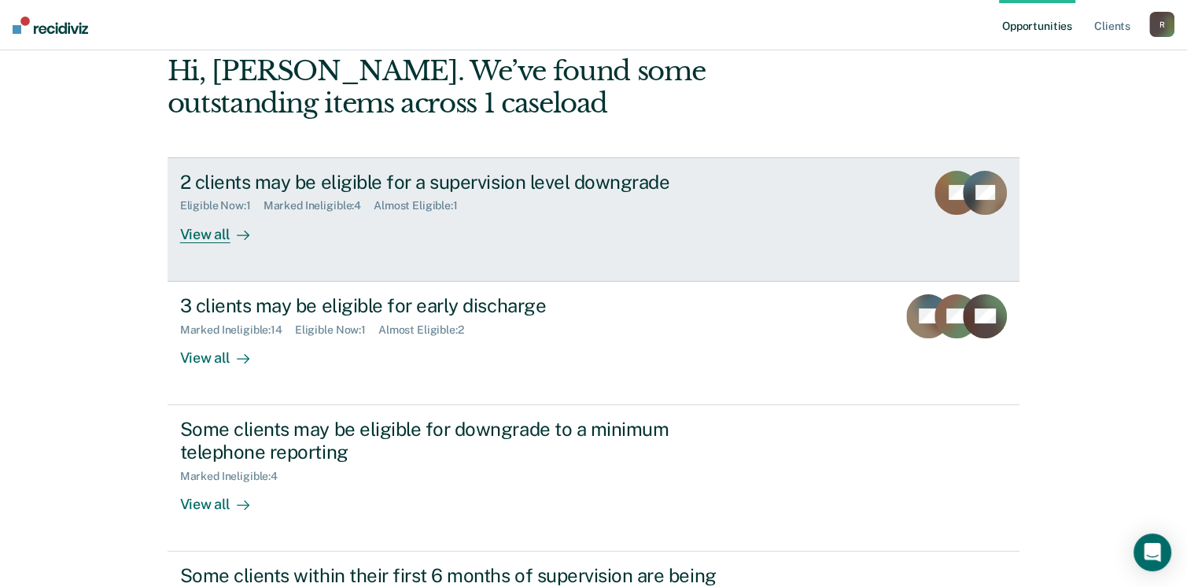
click at [216, 229] on div "View all" at bounding box center [224, 227] width 88 height 31
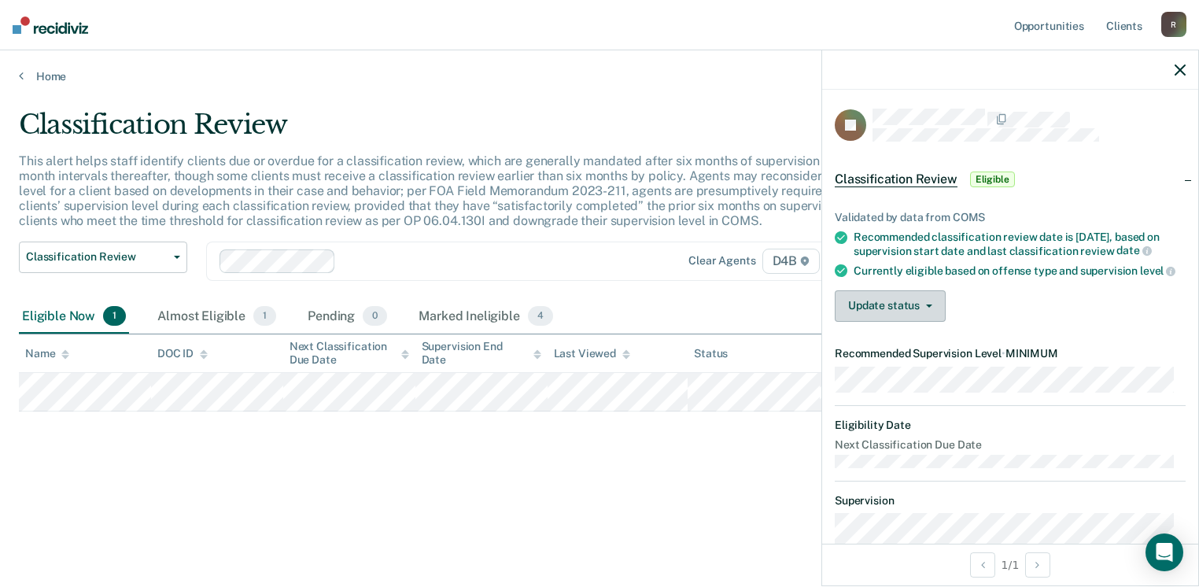
click at [913, 322] on button "Update status" at bounding box center [890, 305] width 111 height 31
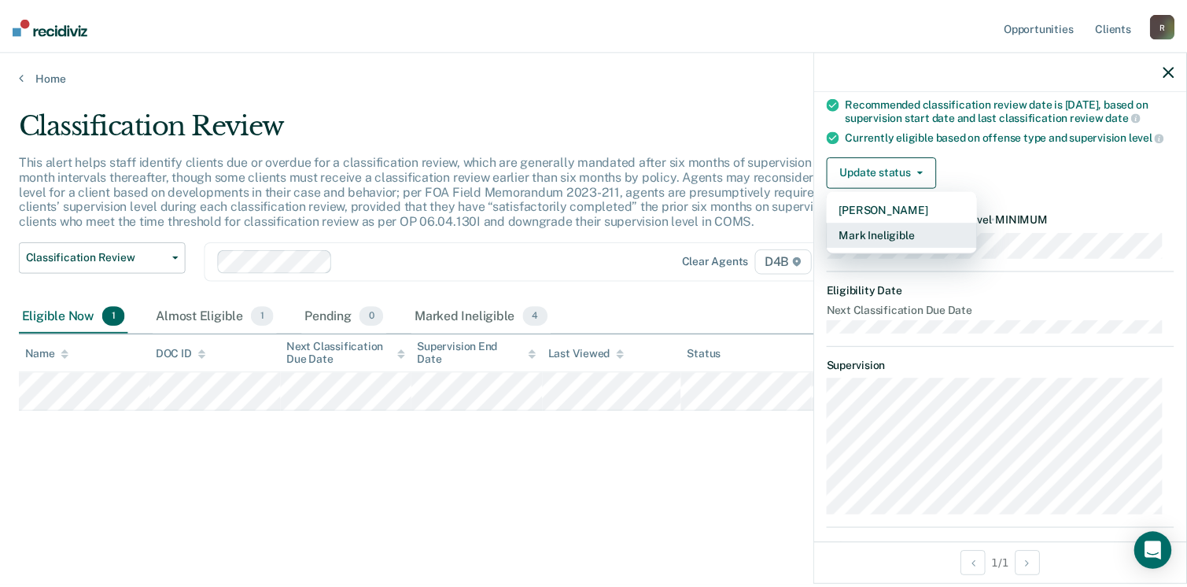
scroll to position [44, 0]
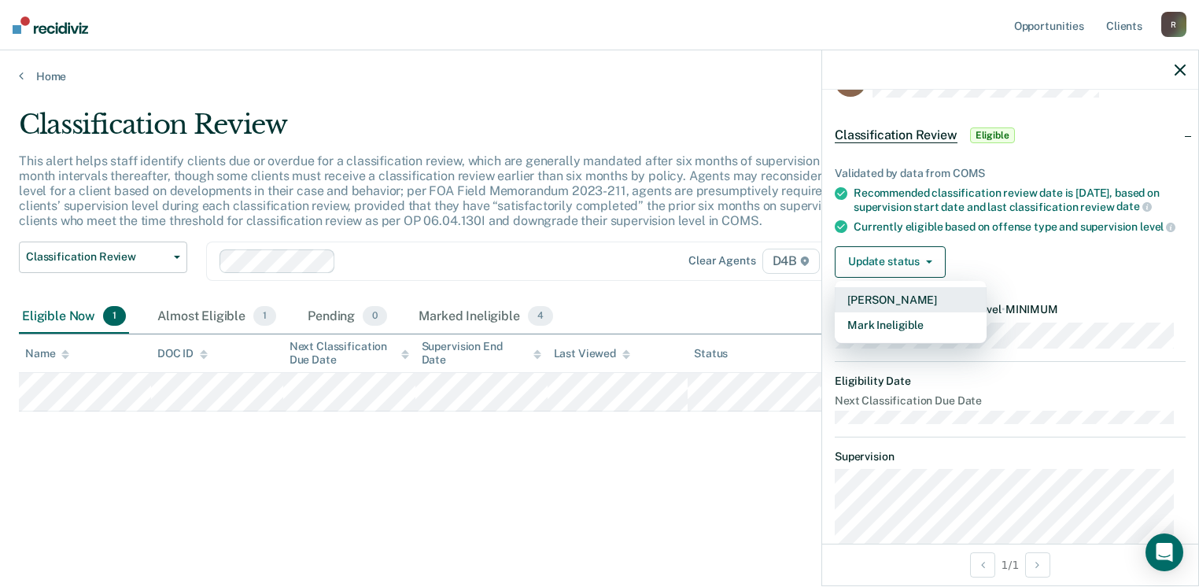
click at [917, 310] on button "[PERSON_NAME]" at bounding box center [911, 299] width 152 height 25
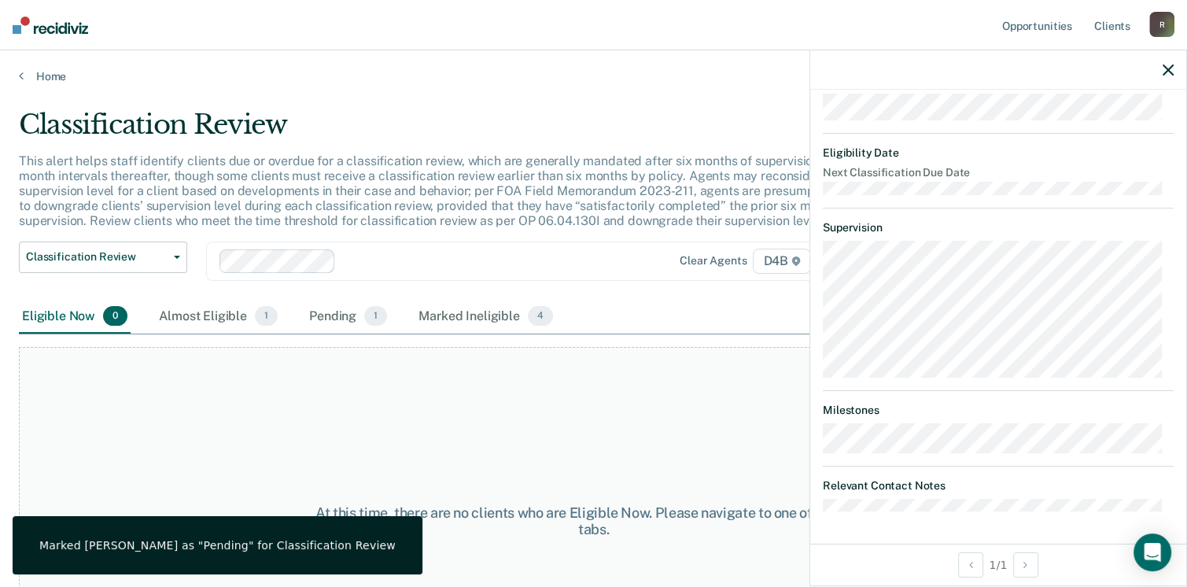
scroll to position [79, 0]
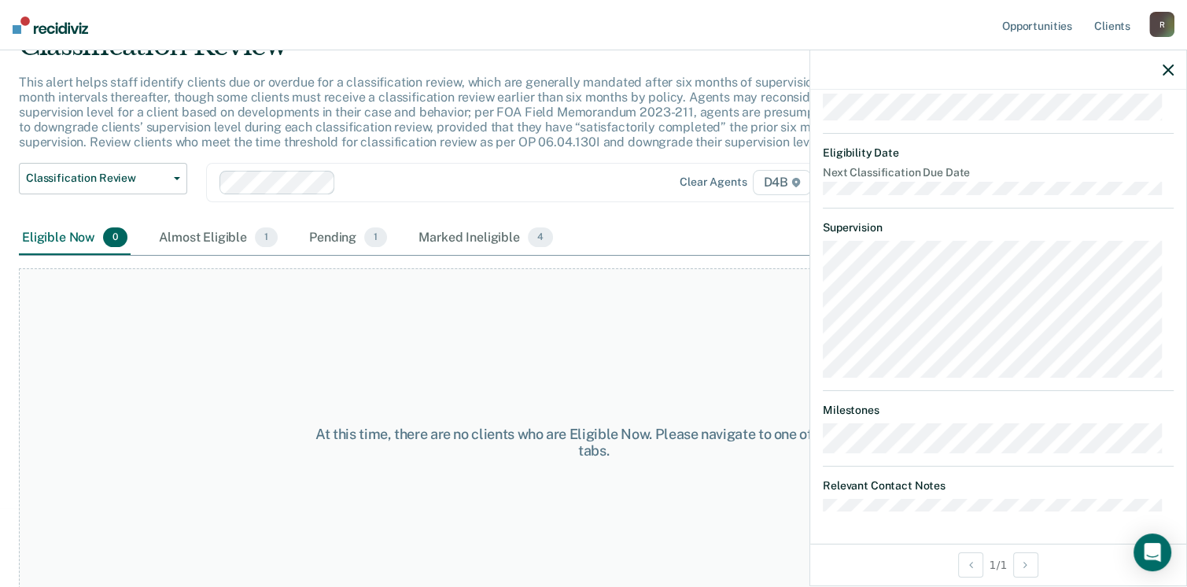
click at [1164, 72] on icon "button" at bounding box center [1168, 70] width 11 height 11
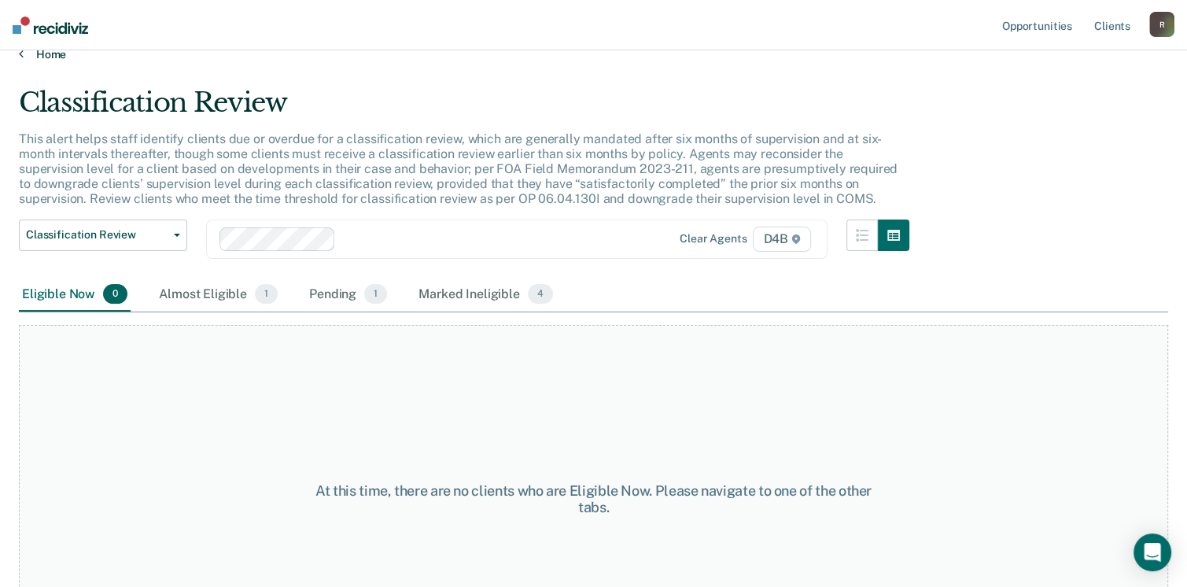
scroll to position [0, 0]
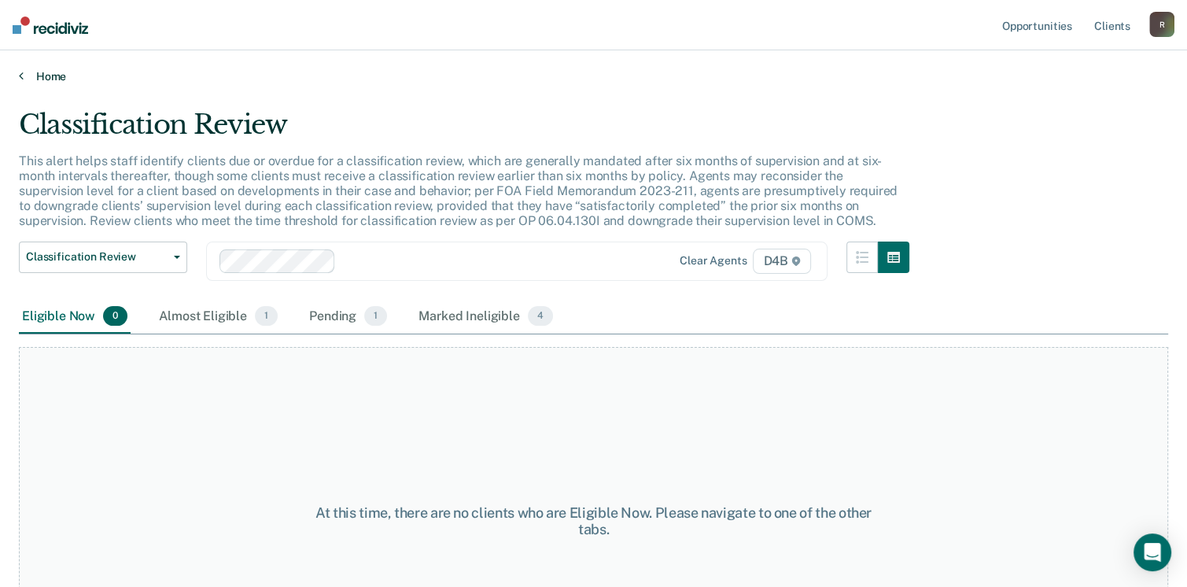
click at [48, 80] on link "Home" at bounding box center [593, 76] width 1149 height 14
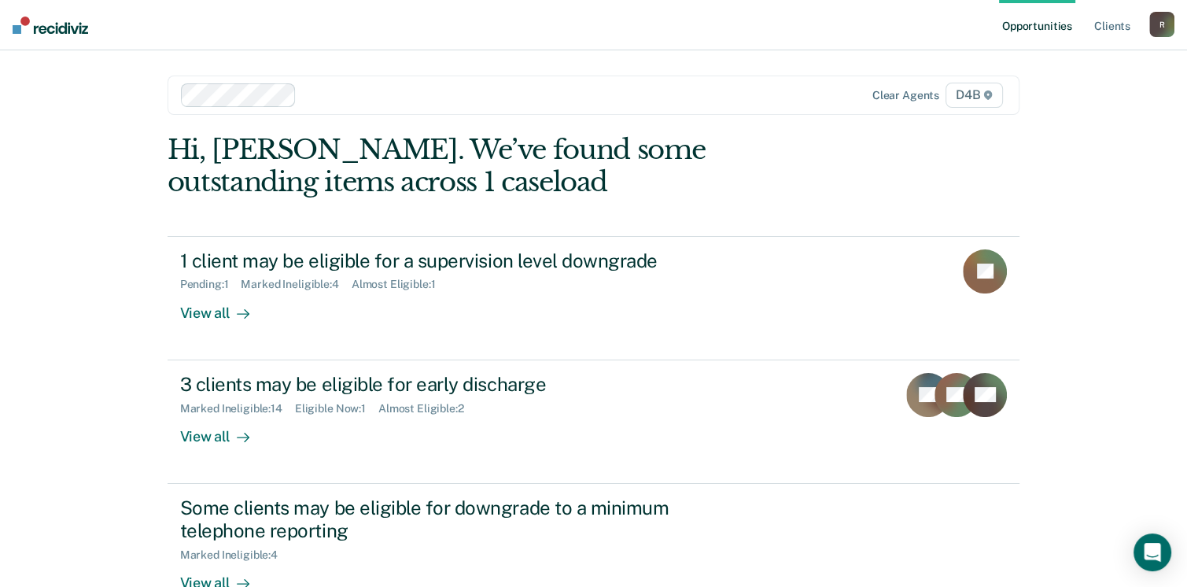
click at [1156, 31] on div "R" at bounding box center [1161, 24] width 25 height 25
click at [1042, 106] on link "Log Out" at bounding box center [1098, 103] width 127 height 13
